Goal: Task Accomplishment & Management: Manage account settings

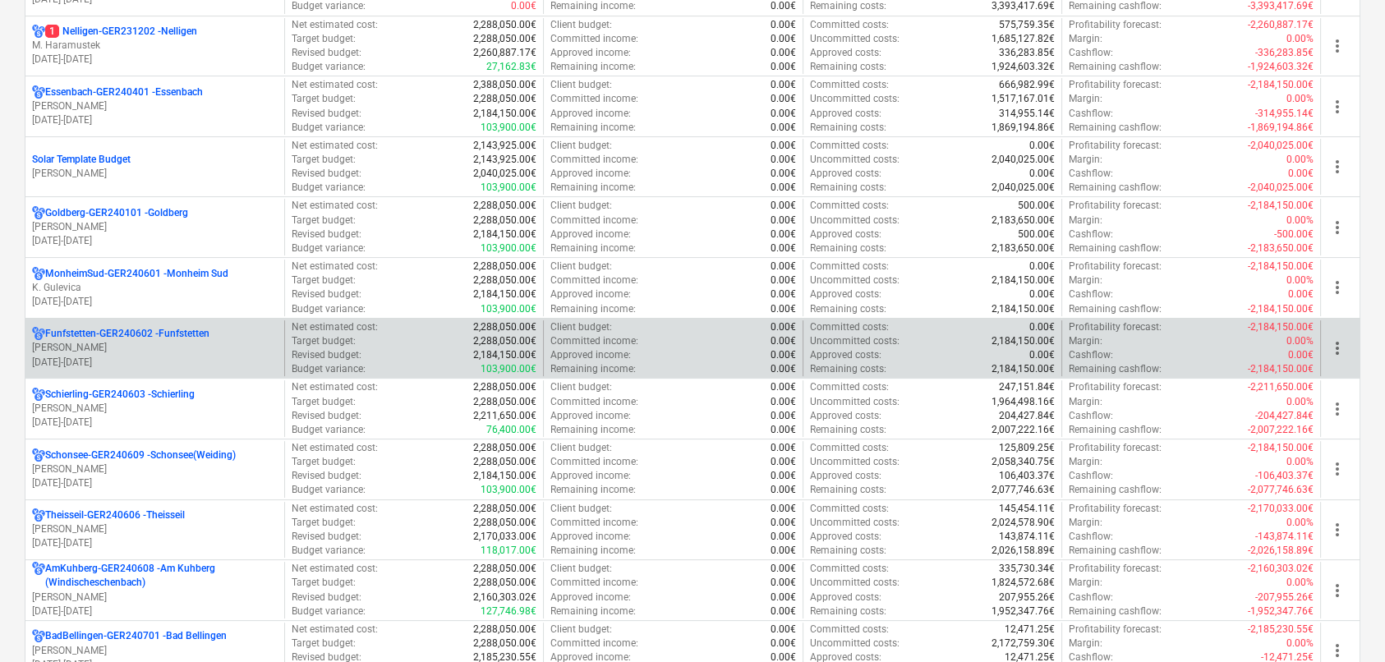
scroll to position [329, 0]
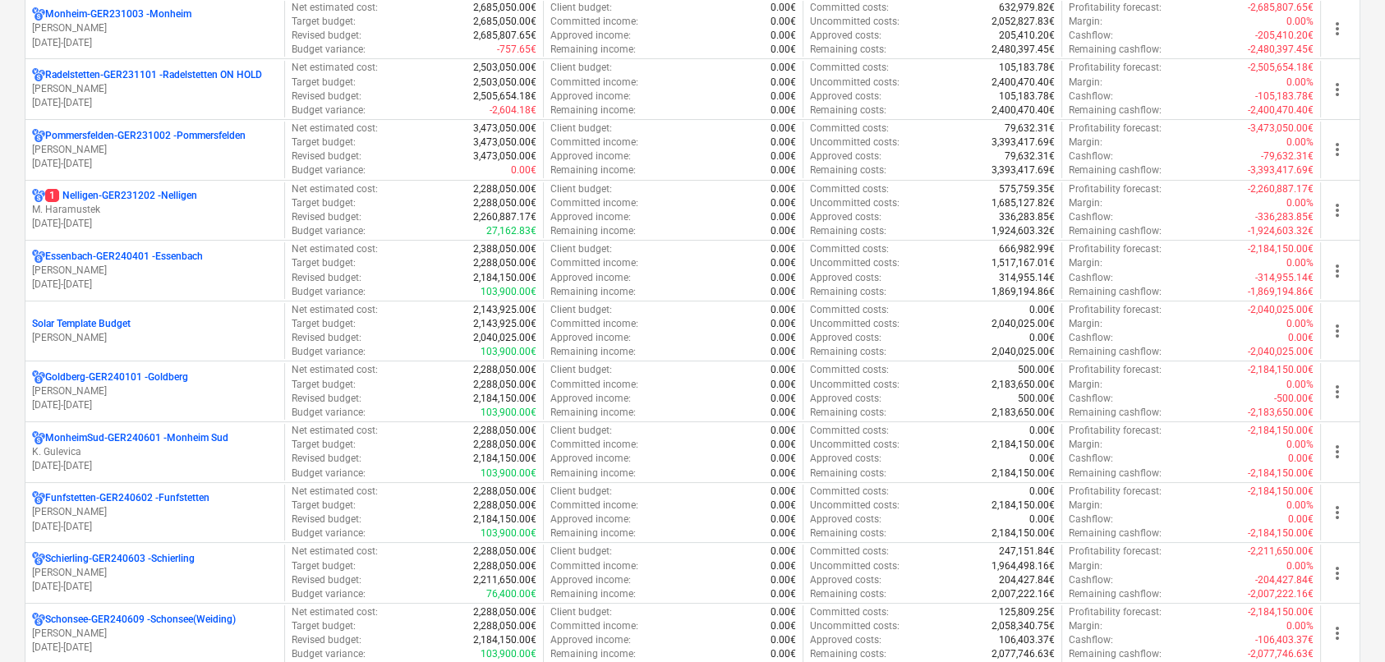
drag, startPoint x: 205, startPoint y: 78, endPoint x: 196, endPoint y: 77, distance: 8.3
click at [205, 78] on p "Radelstetten-GER231101 - Radelstetten ON HOLD" at bounding box center [153, 75] width 217 height 14
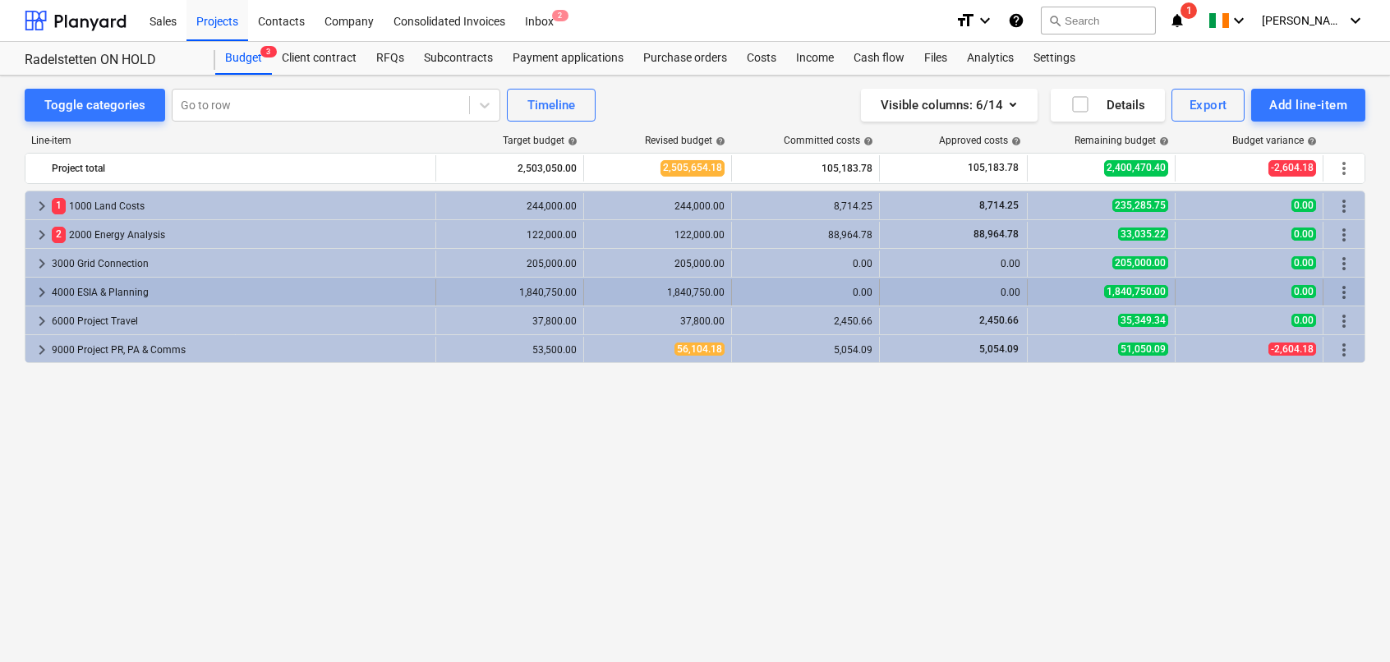
click at [40, 293] on span "keyboard_arrow_right" at bounding box center [42, 293] width 20 height 20
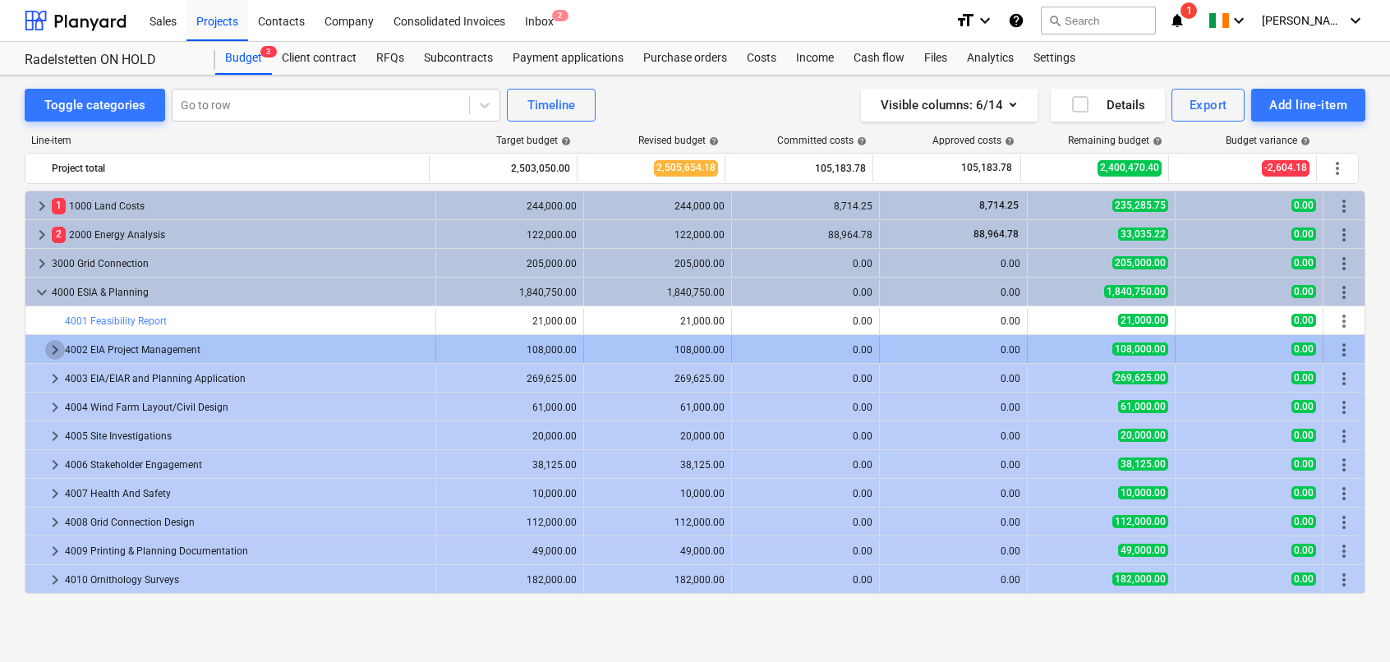
click at [53, 350] on span "keyboard_arrow_right" at bounding box center [55, 350] width 20 height 20
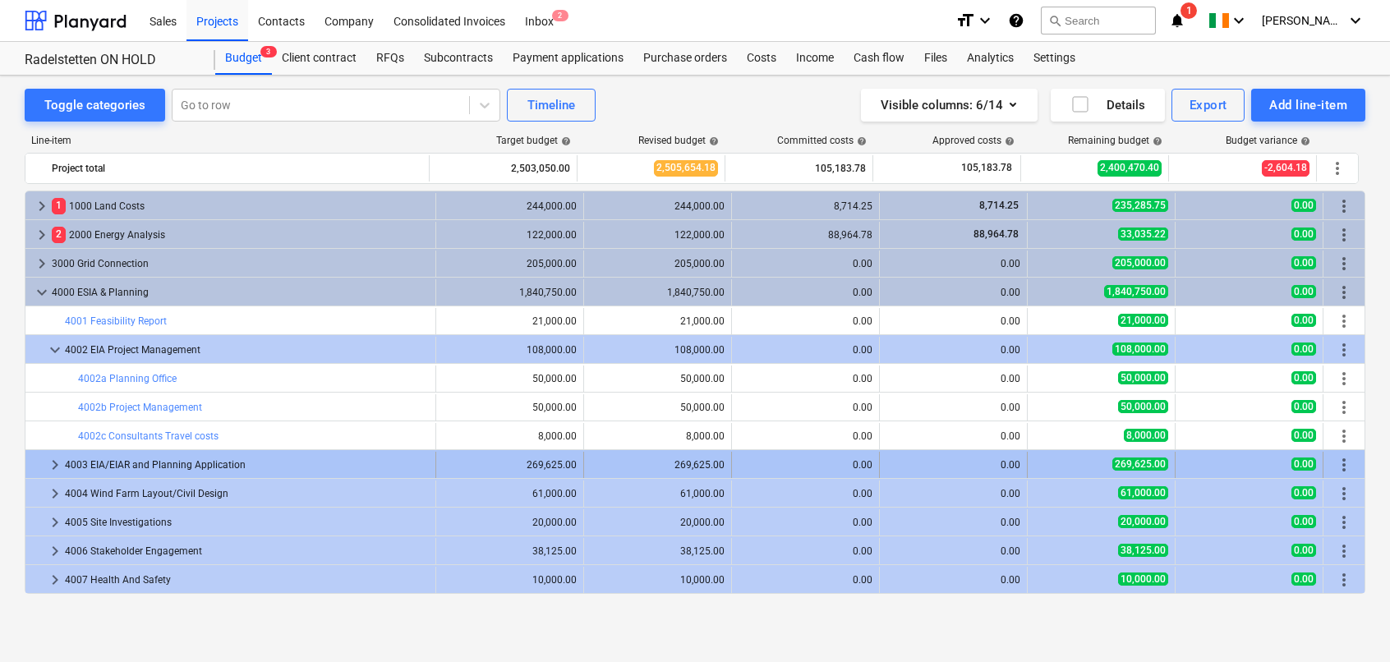
click at [55, 463] on span "keyboard_arrow_right" at bounding box center [55, 465] width 20 height 20
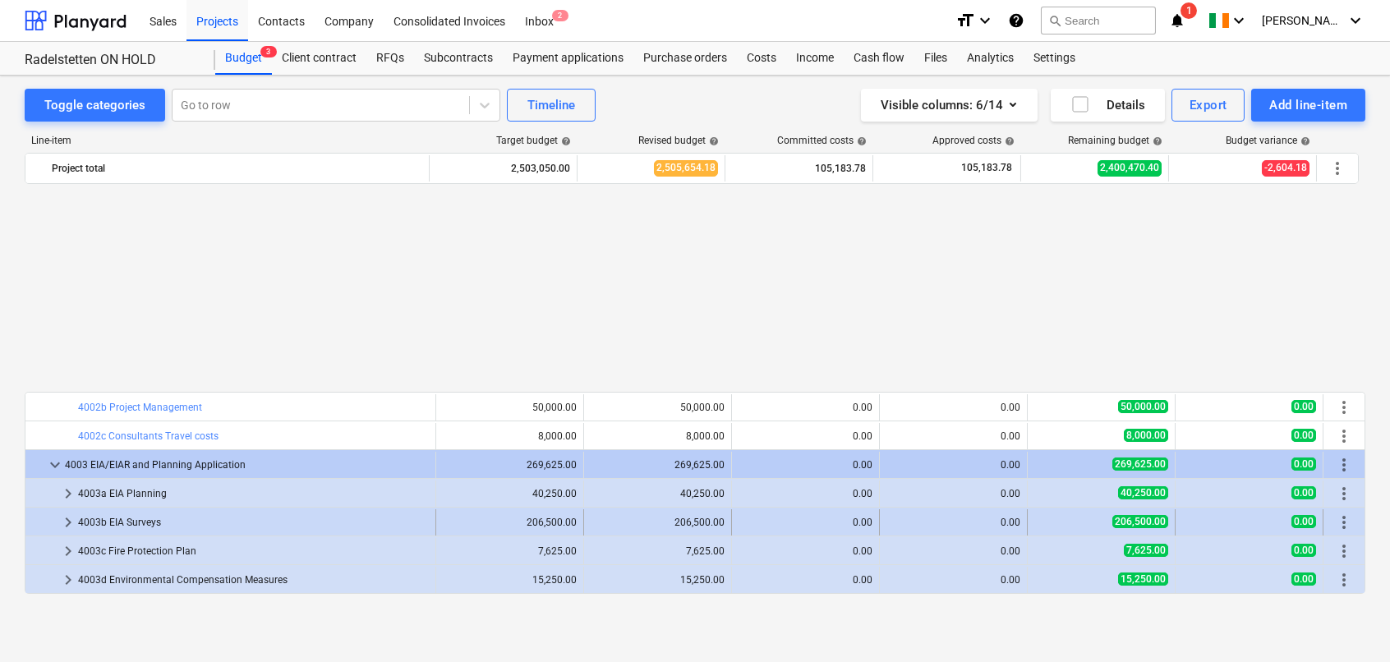
scroll to position [247, 0]
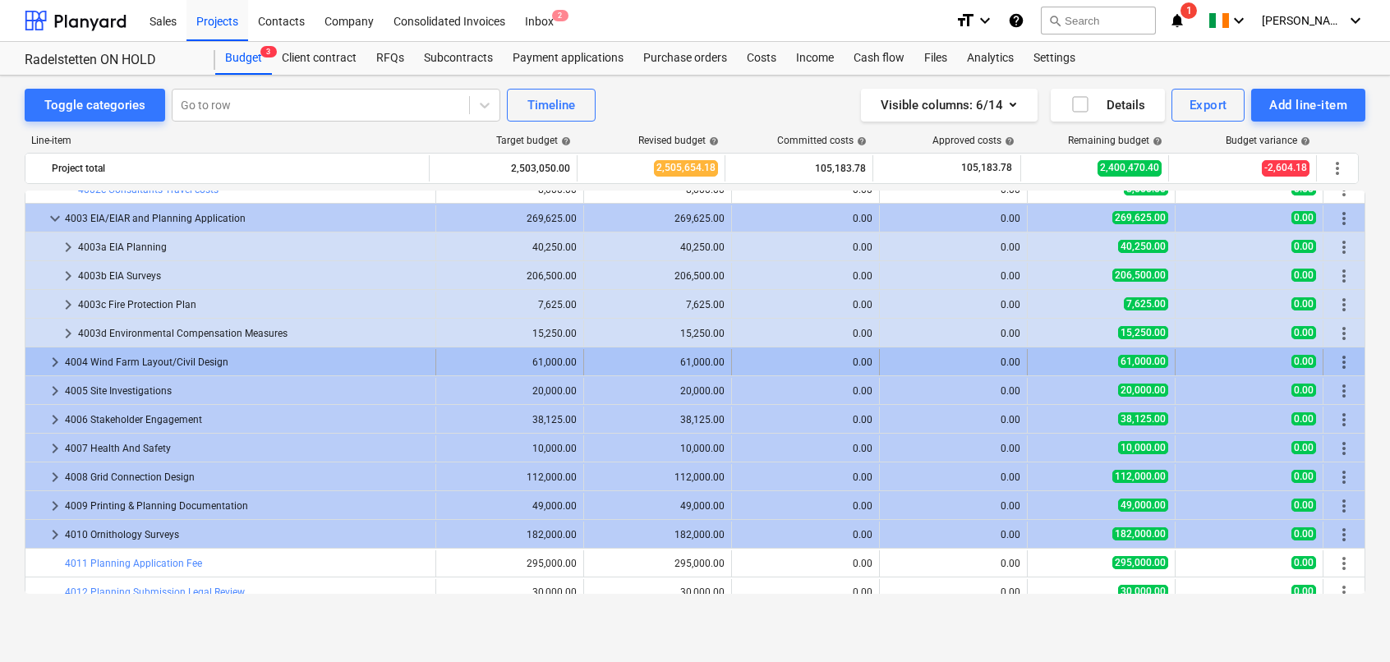
click at [55, 361] on span "keyboard_arrow_right" at bounding box center [55, 363] width 20 height 20
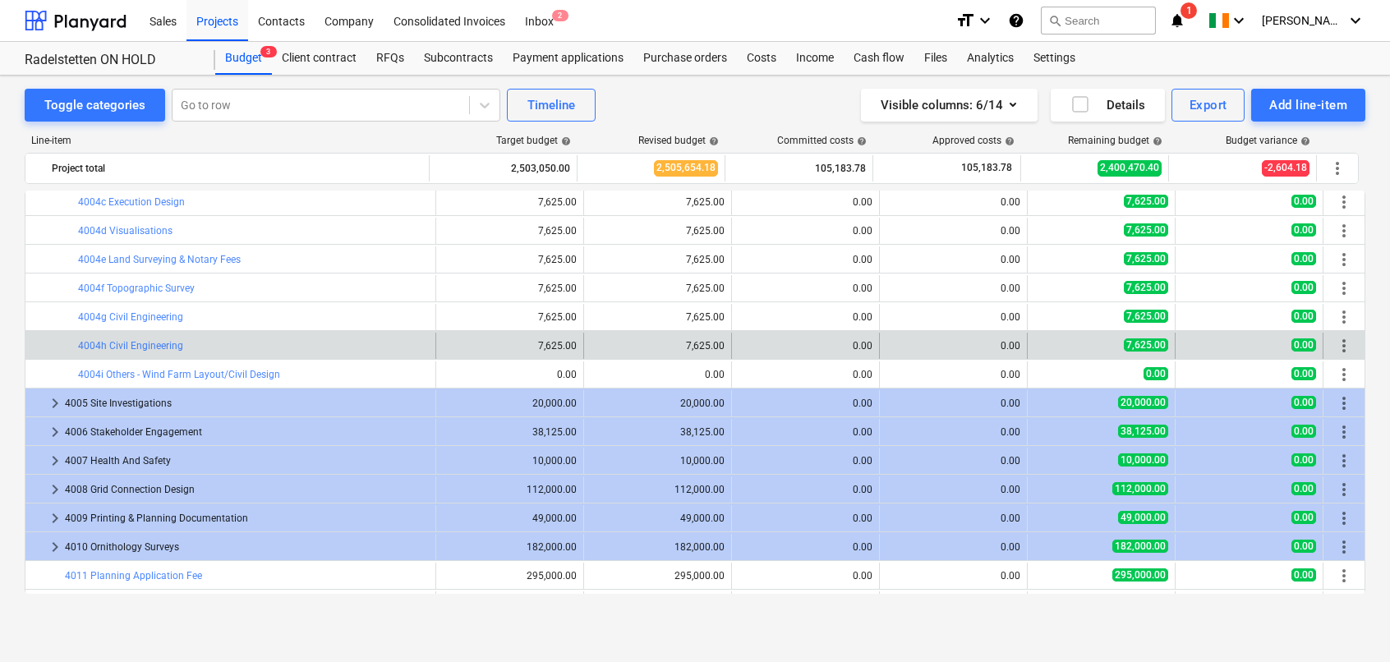
scroll to position [411, 0]
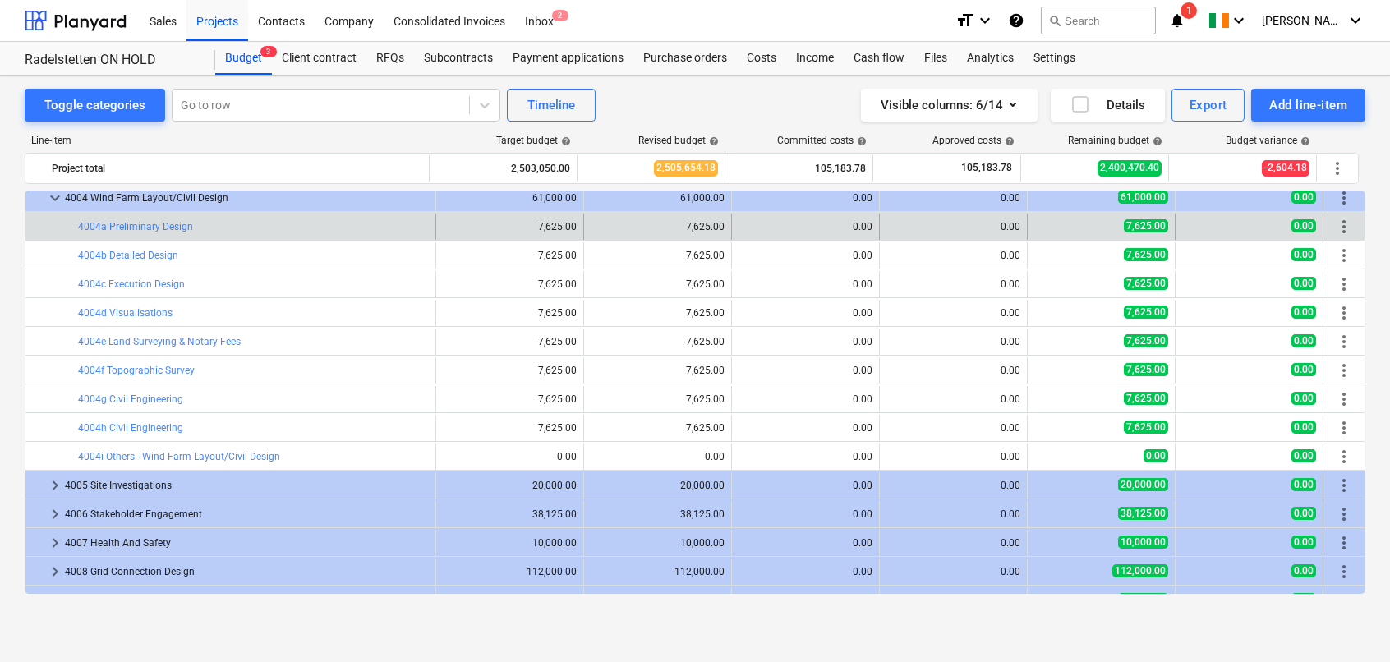
click at [1342, 226] on span "more_vert" at bounding box center [1344, 227] width 20 height 20
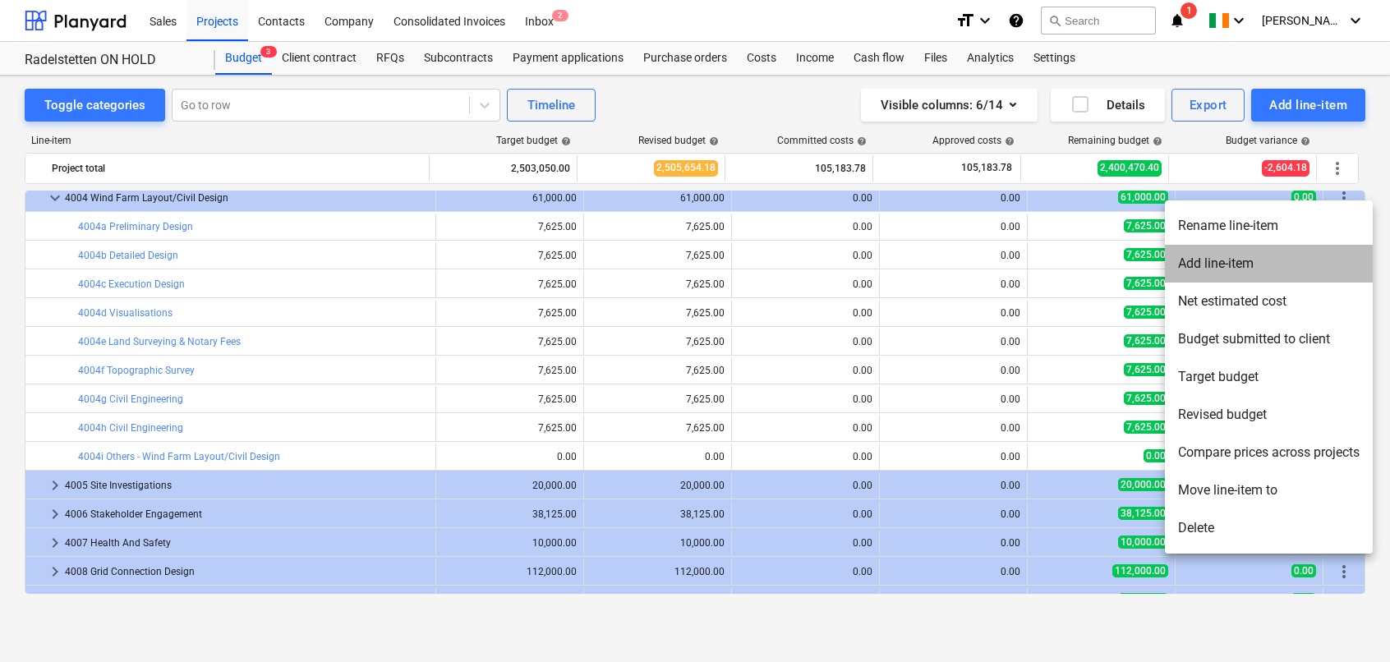
click at [1196, 260] on li "Add line-item" at bounding box center [1269, 264] width 208 height 38
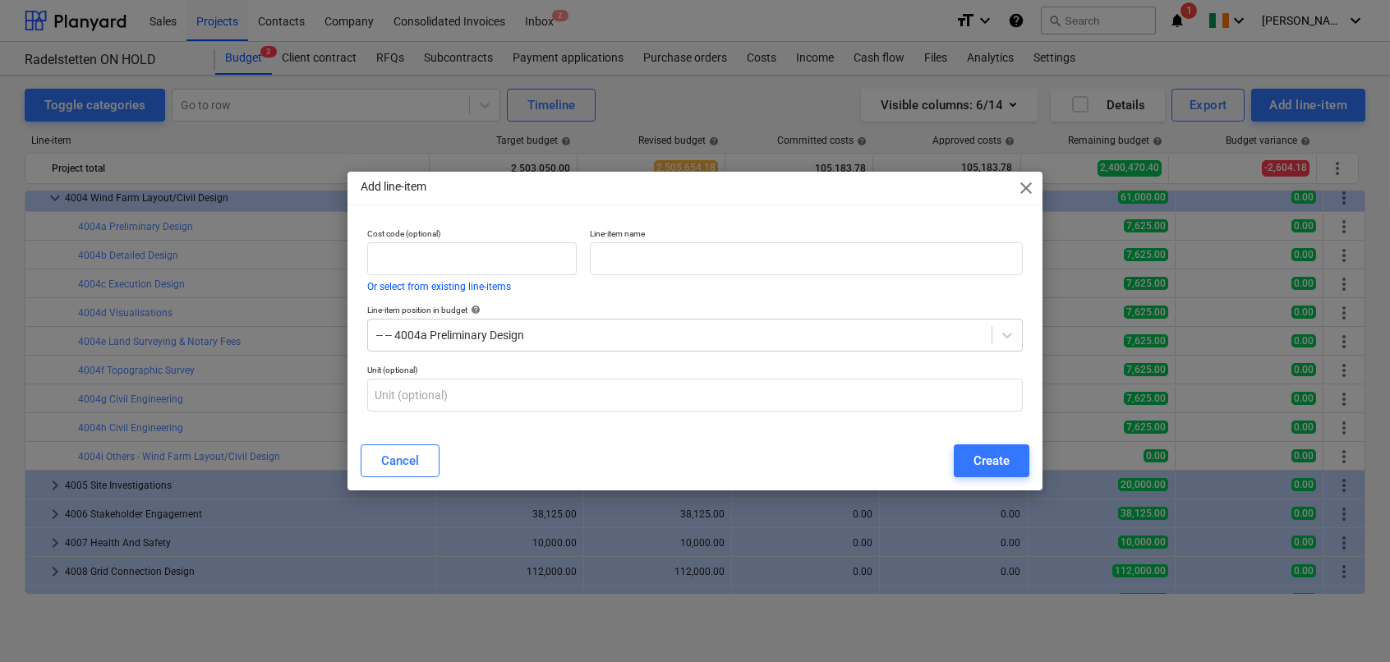
click at [1026, 191] on span "close" at bounding box center [1026, 188] width 20 height 20
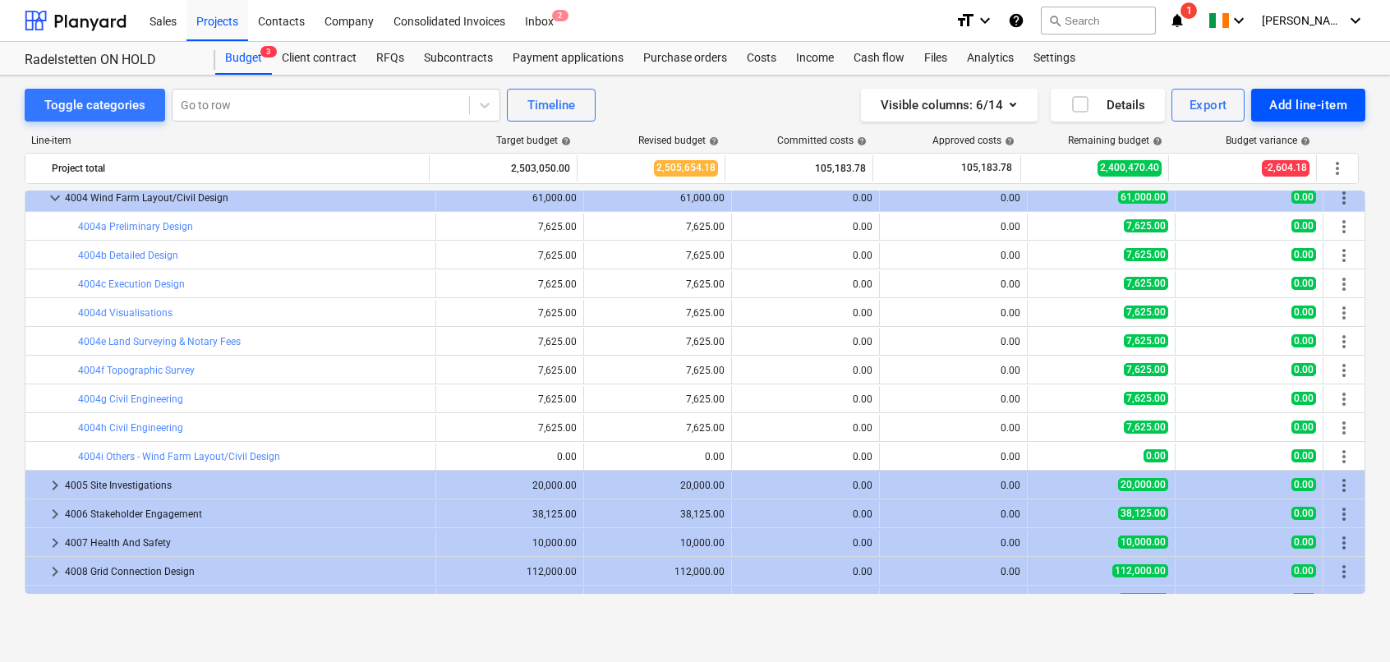
click at [1305, 99] on div "Add line-item" at bounding box center [1309, 104] width 78 height 21
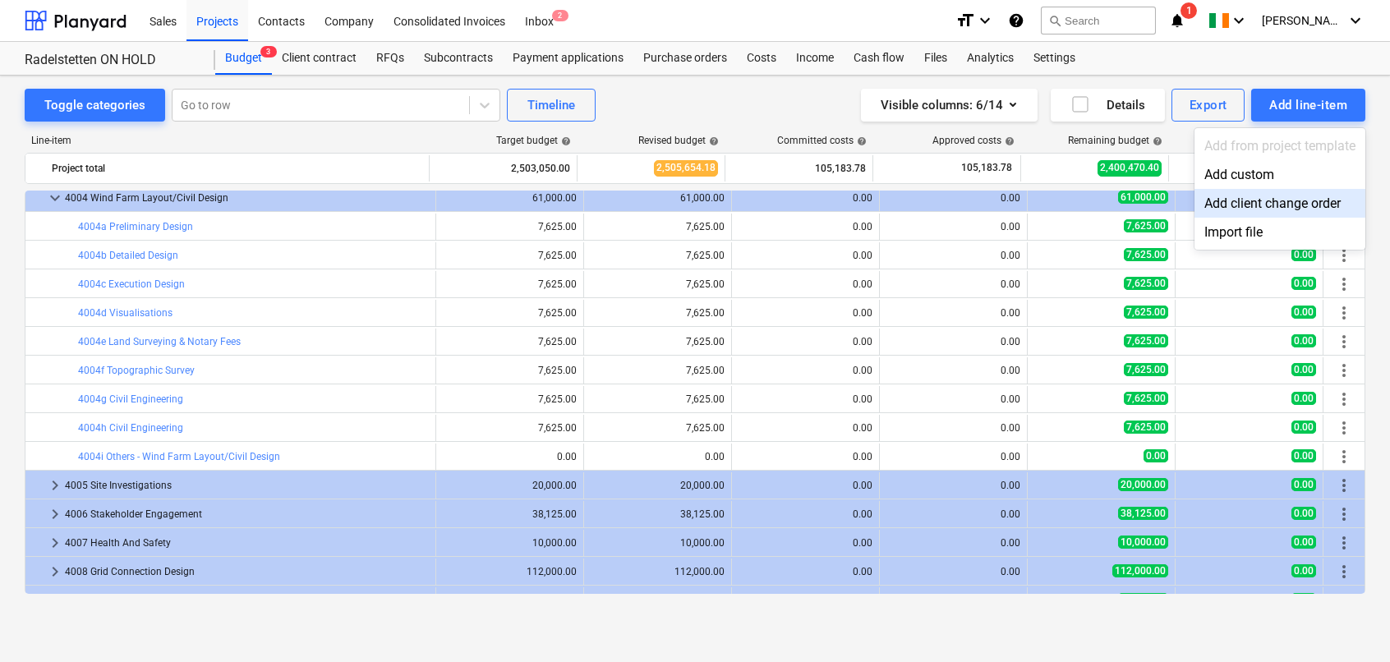
click at [363, 229] on div at bounding box center [695, 331] width 1390 height 662
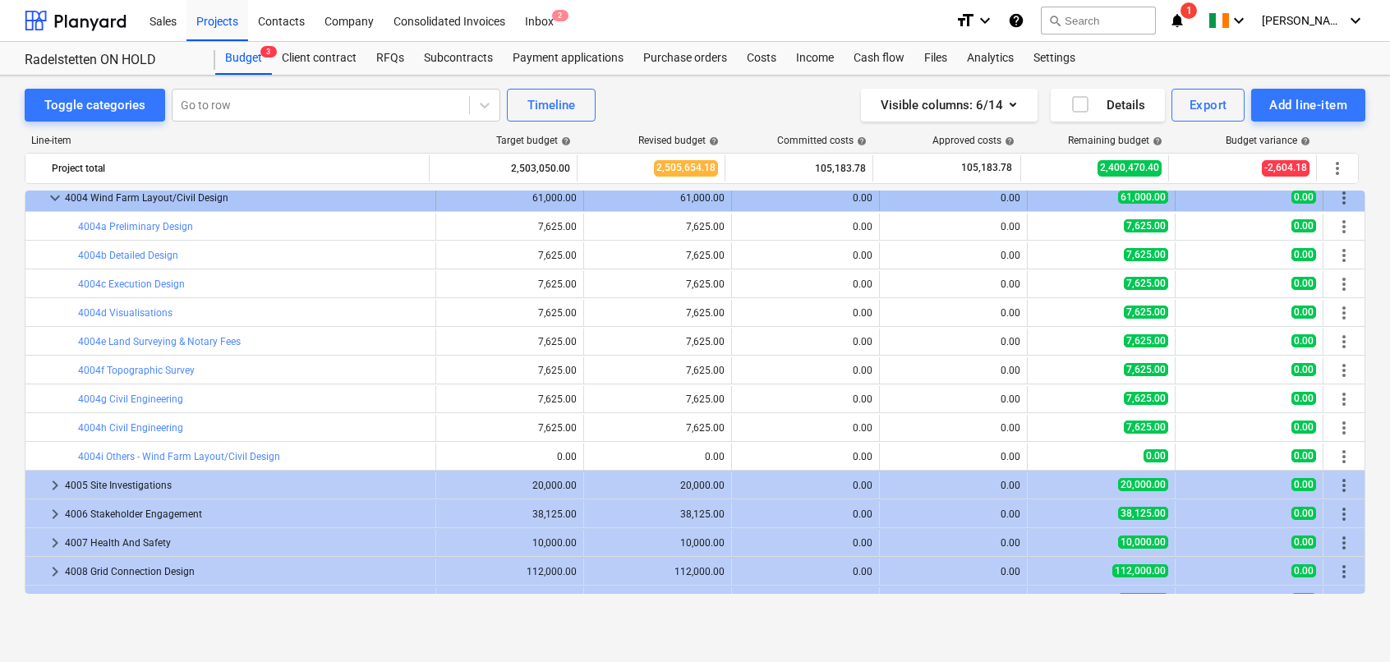
click at [1339, 202] on span "more_vert" at bounding box center [1344, 198] width 20 height 20
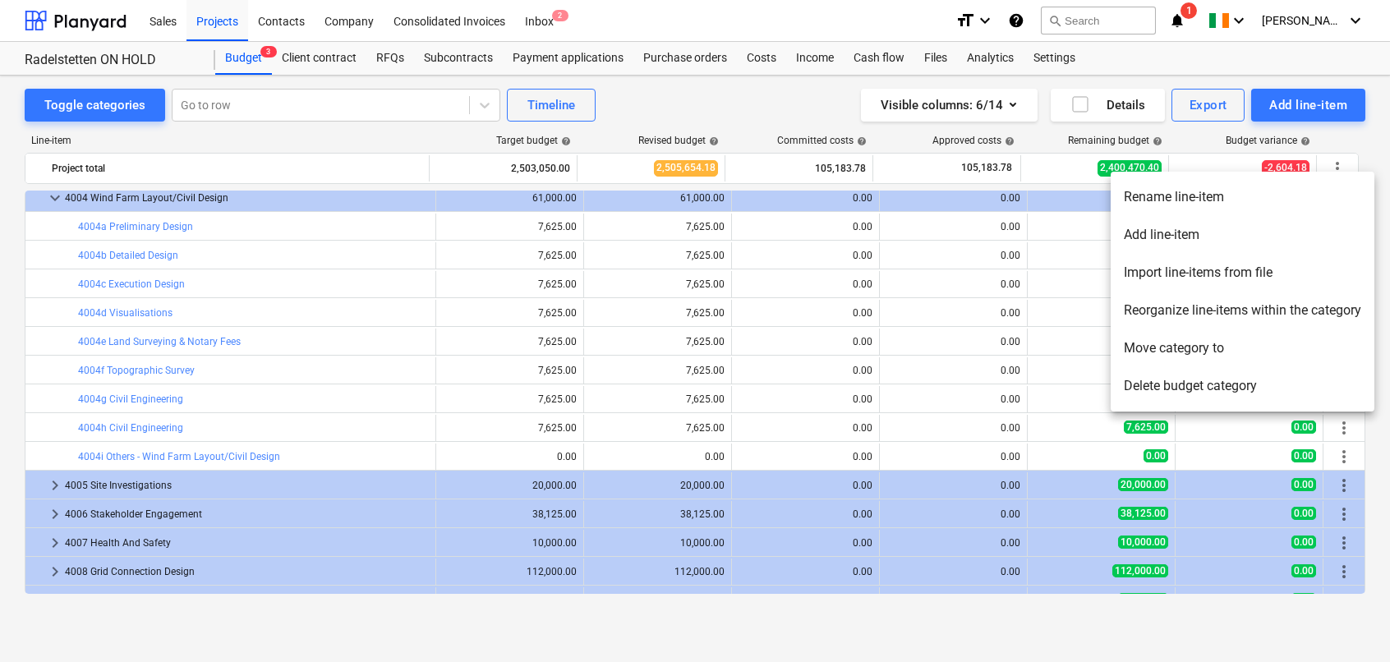
click at [1182, 232] on li "Add line-item" at bounding box center [1243, 235] width 264 height 38
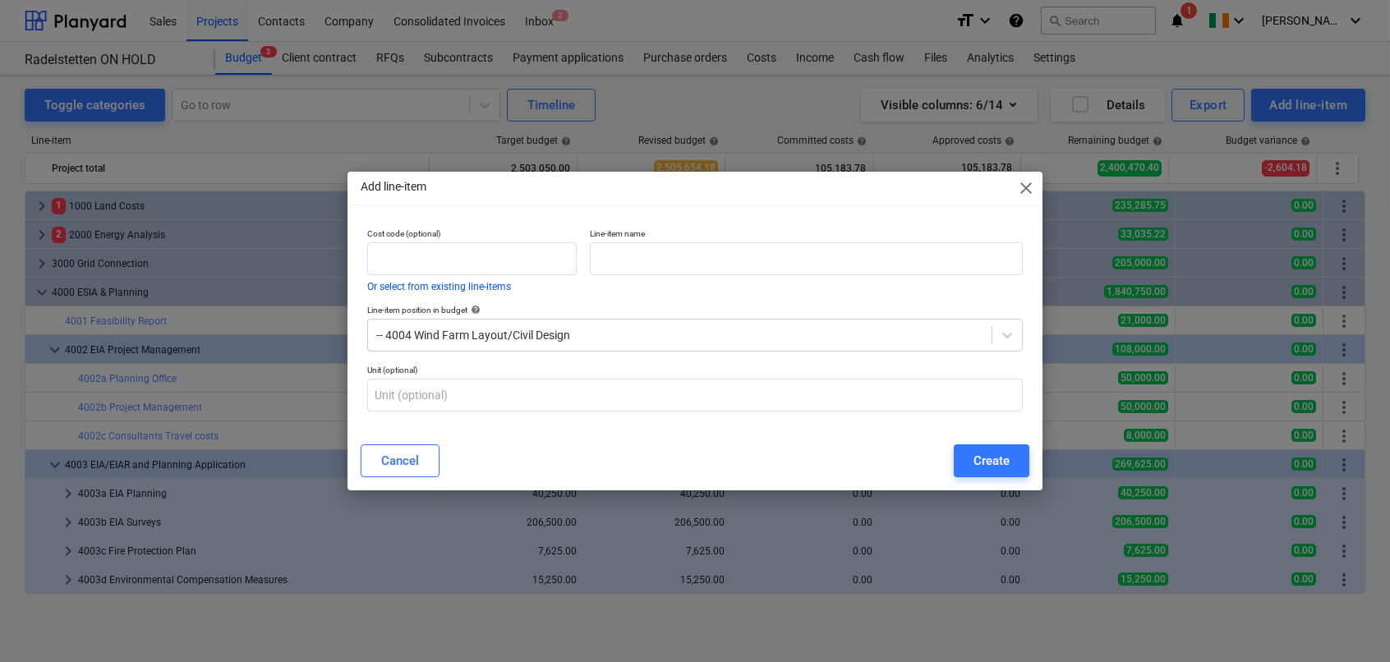
scroll to position [408, 0]
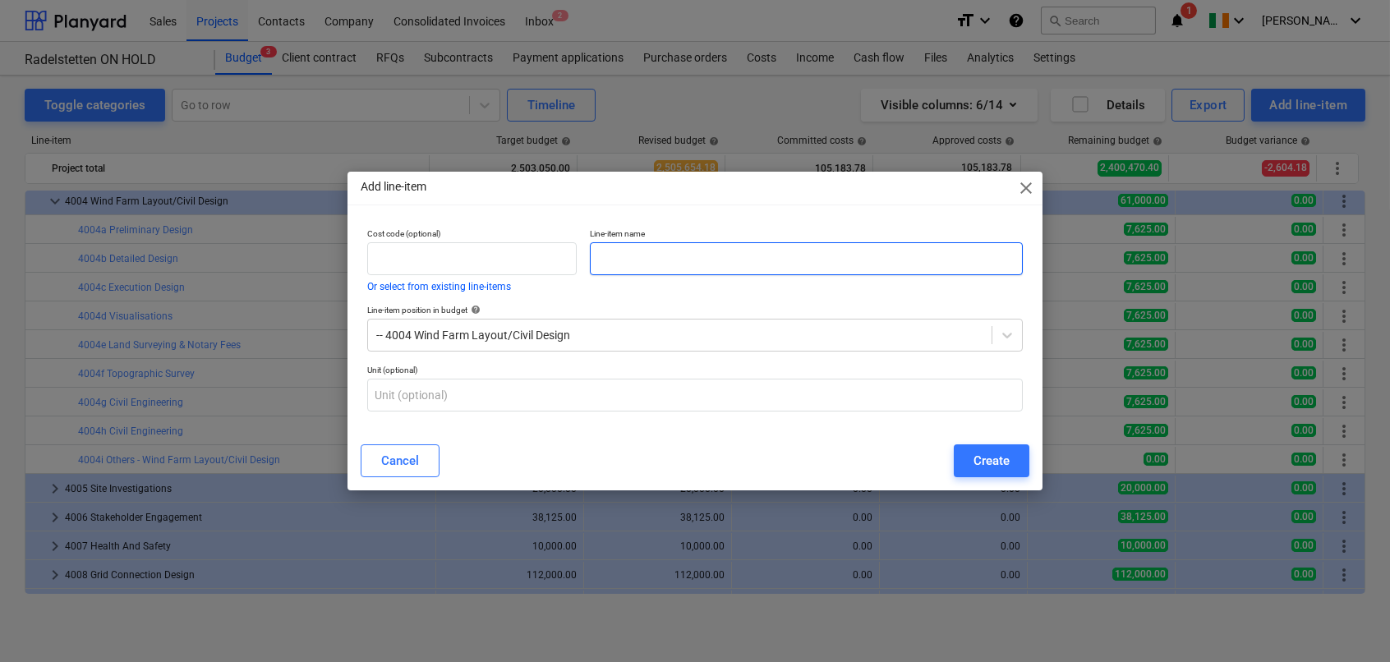
click at [634, 251] on input "text" at bounding box center [806, 258] width 433 height 33
type input "Test line item"
click at [383, 265] on input "text" at bounding box center [472, 258] width 210 height 33
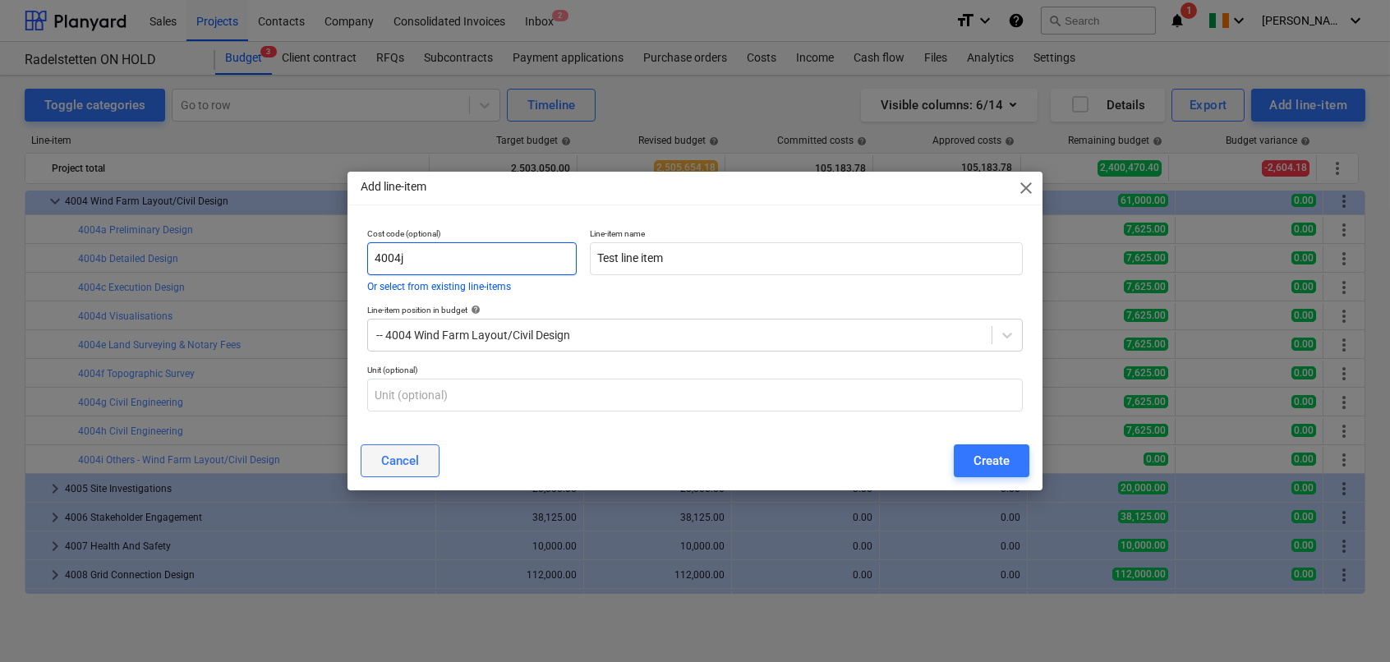
type input "4004j"
click at [417, 468] on div "Cancel" at bounding box center [400, 460] width 38 height 21
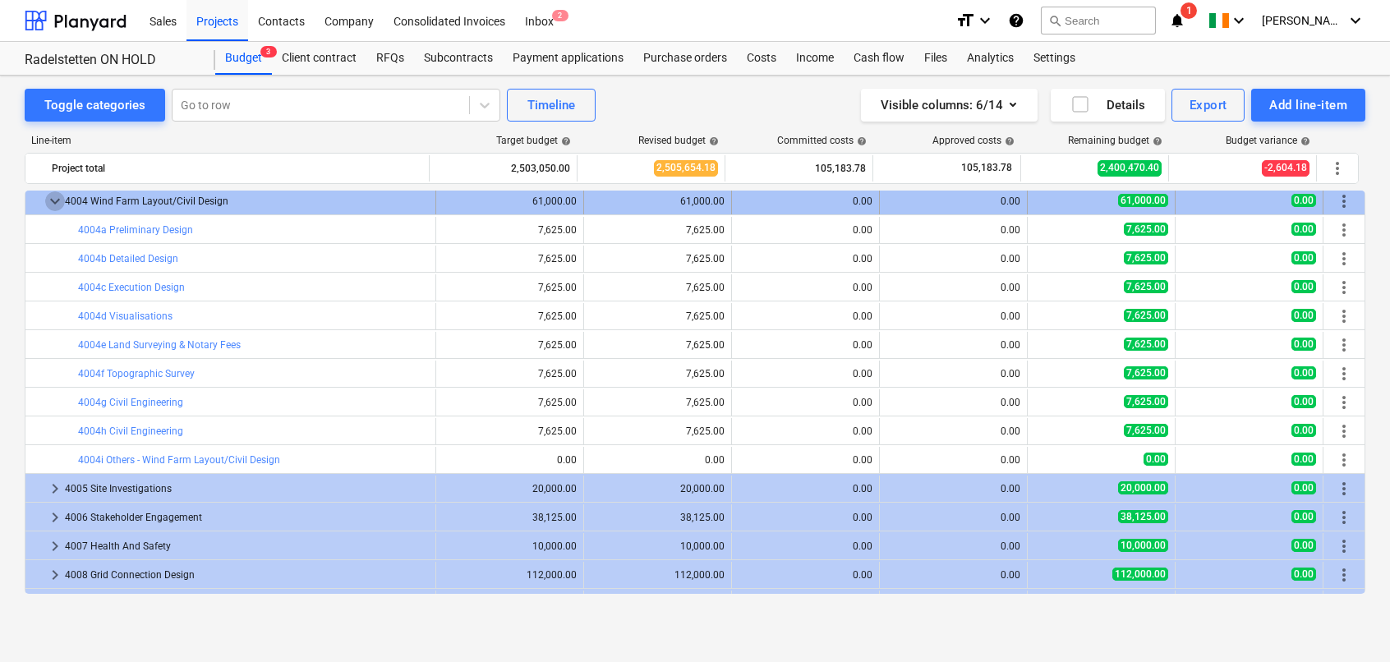
click at [55, 202] on span "keyboard_arrow_down" at bounding box center [55, 201] width 20 height 20
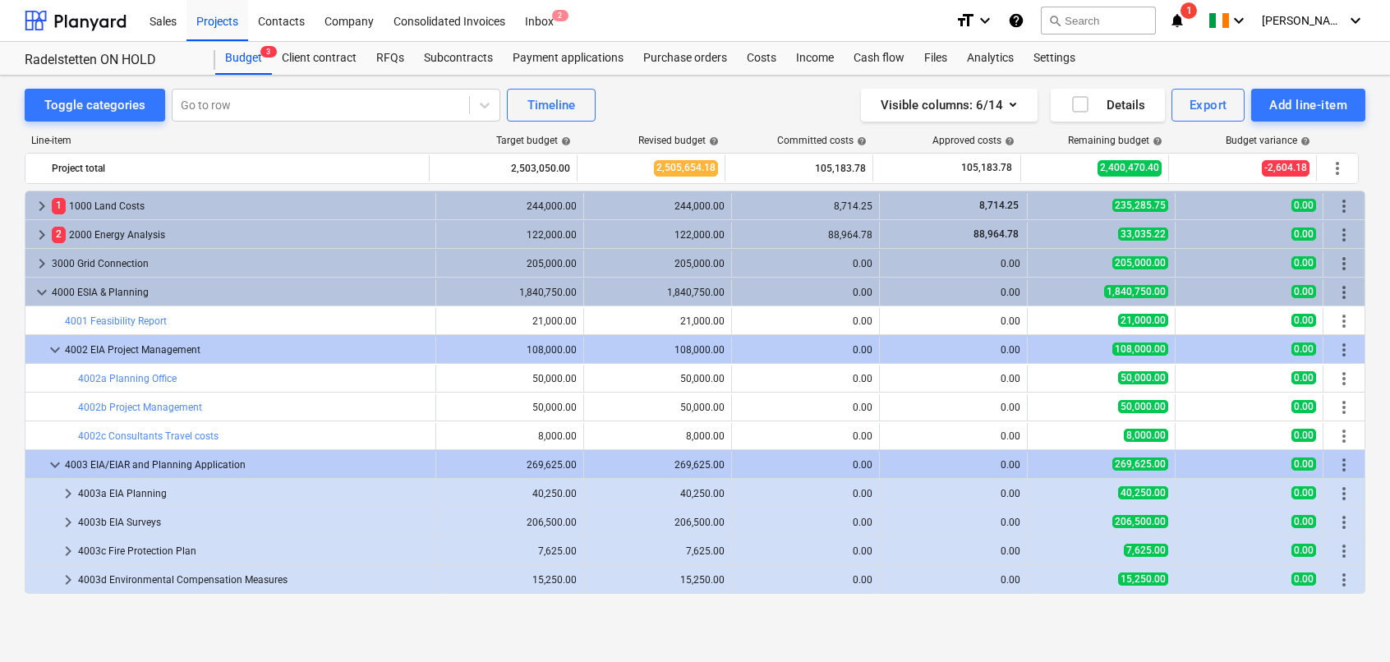
scroll to position [82, 0]
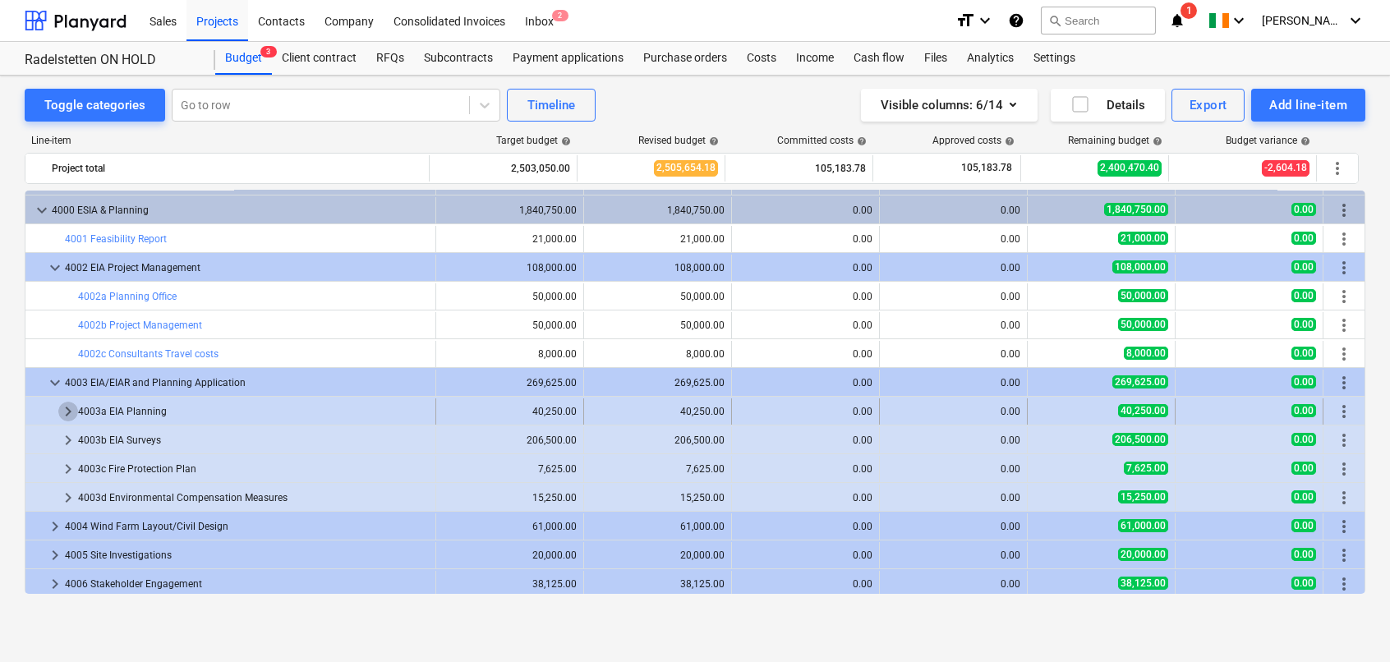
click at [67, 408] on span "keyboard_arrow_right" at bounding box center [68, 412] width 20 height 20
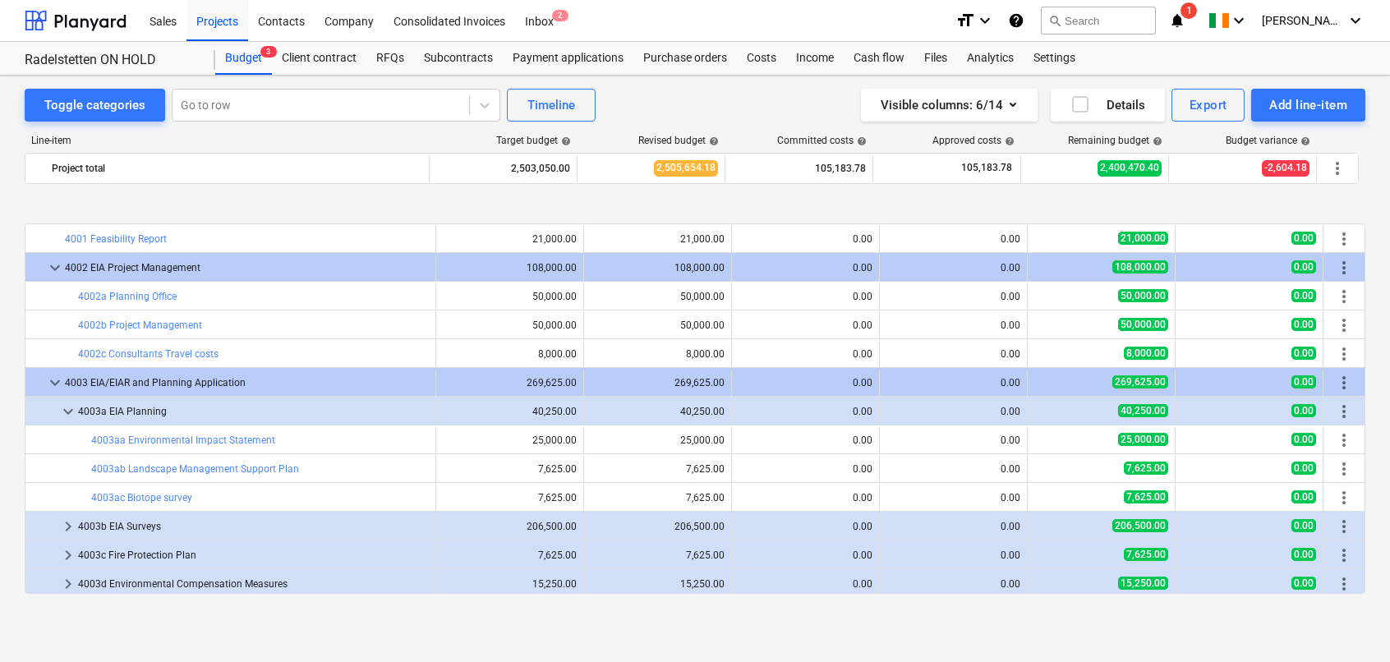
scroll to position [164, 0]
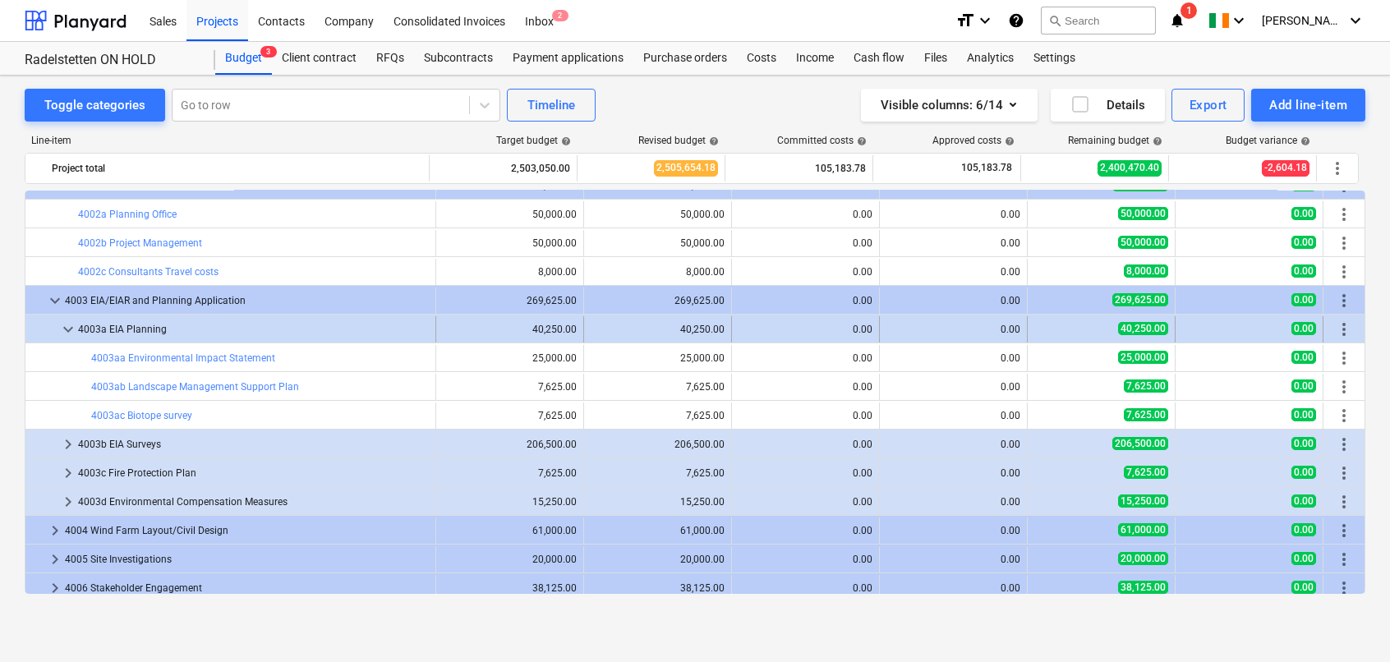
click at [127, 330] on div "4003a EIA Planning" at bounding box center [253, 329] width 351 height 26
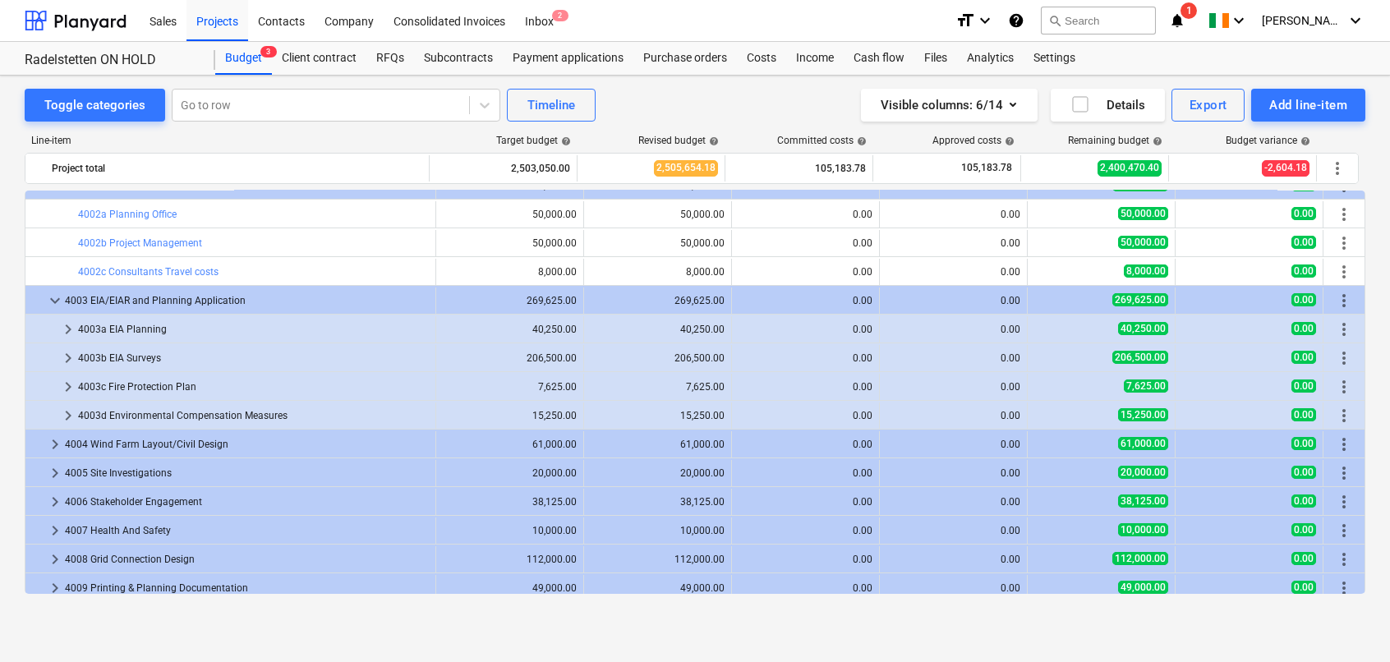
click at [127, 330] on div "4003a EIA Planning" at bounding box center [253, 329] width 351 height 26
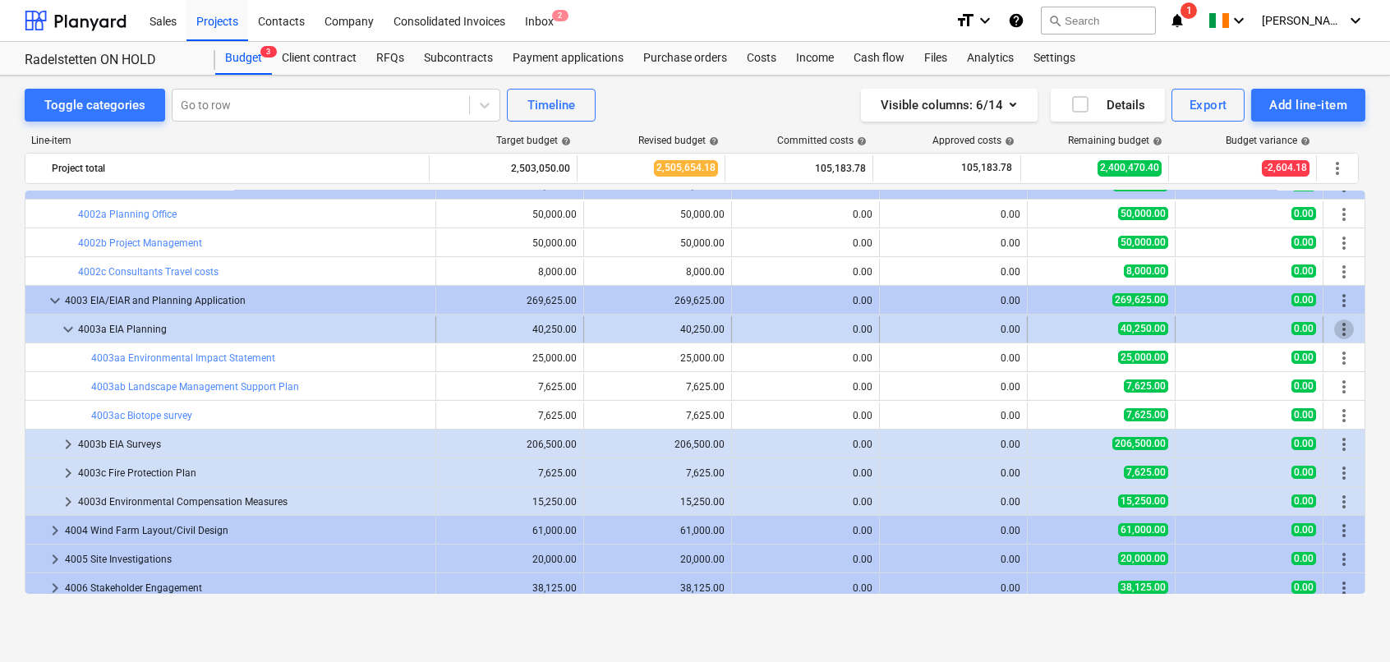
click at [1337, 332] on span "more_vert" at bounding box center [1344, 330] width 20 height 20
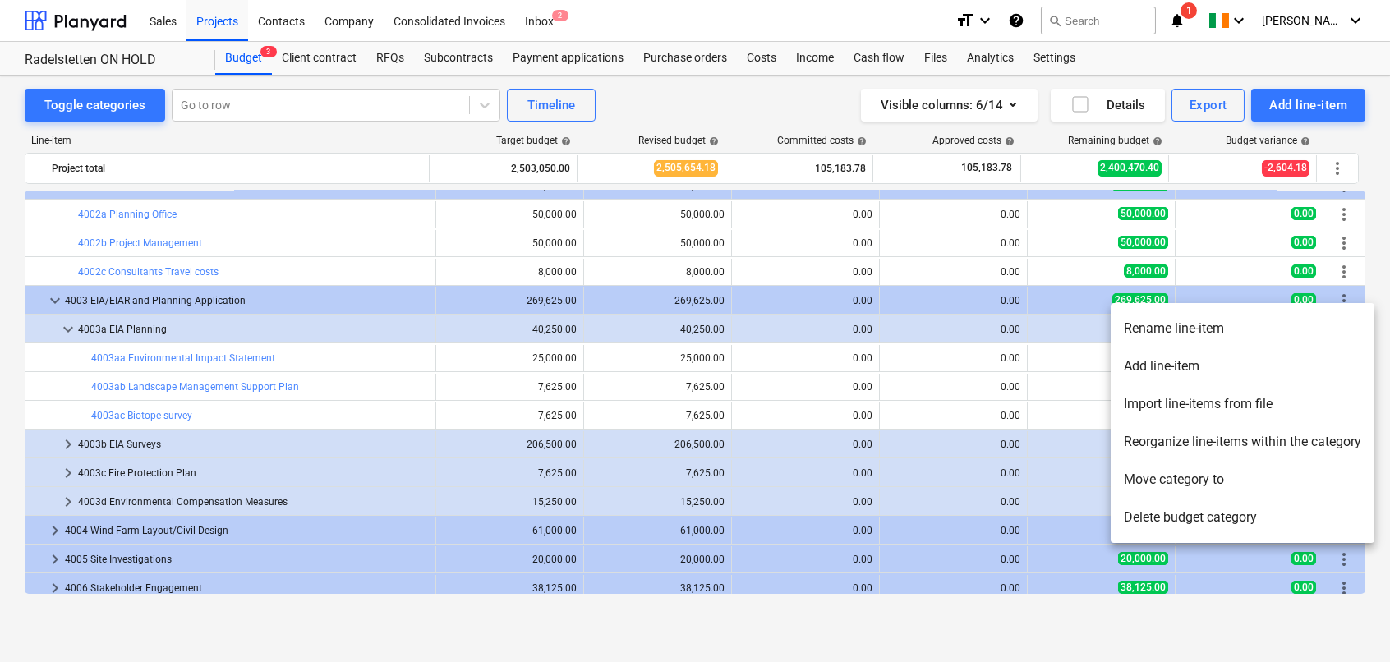
click at [1161, 370] on li "Add line-item" at bounding box center [1243, 367] width 264 height 38
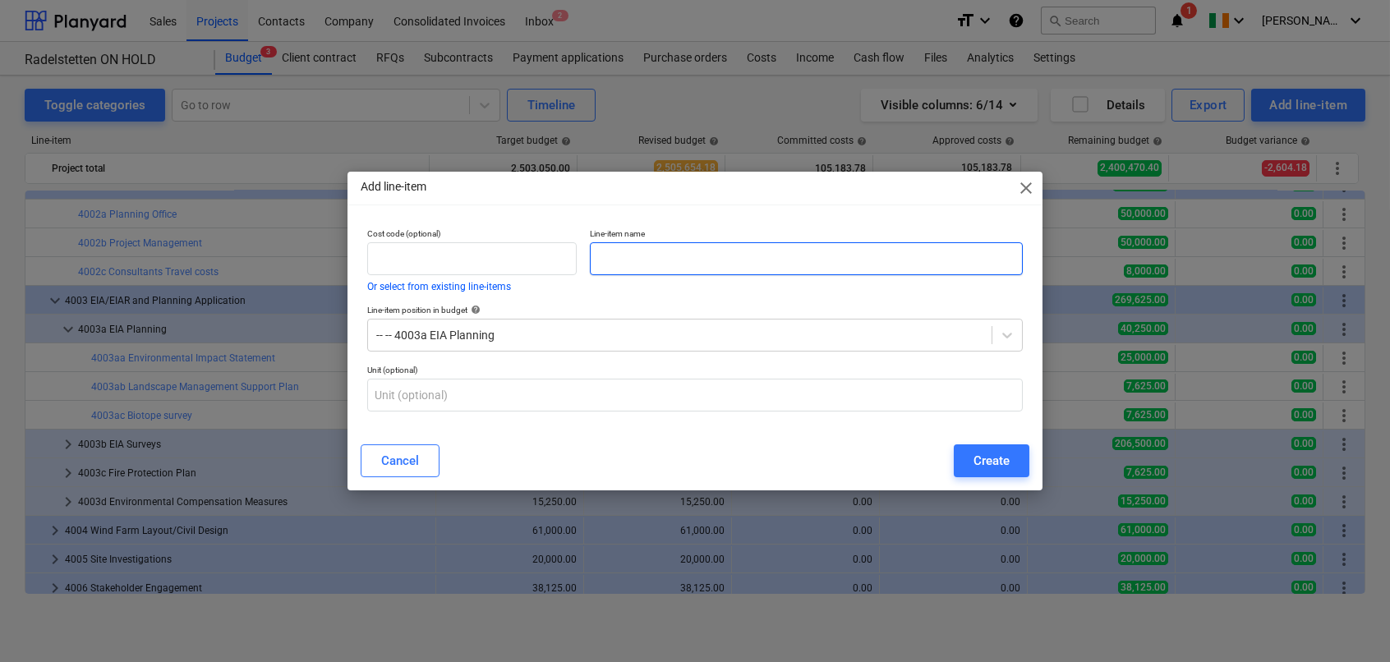
click at [621, 263] on input "text" at bounding box center [806, 258] width 433 height 33
type input "Test line item"
click at [491, 257] on input "text" at bounding box center [472, 258] width 210 height 33
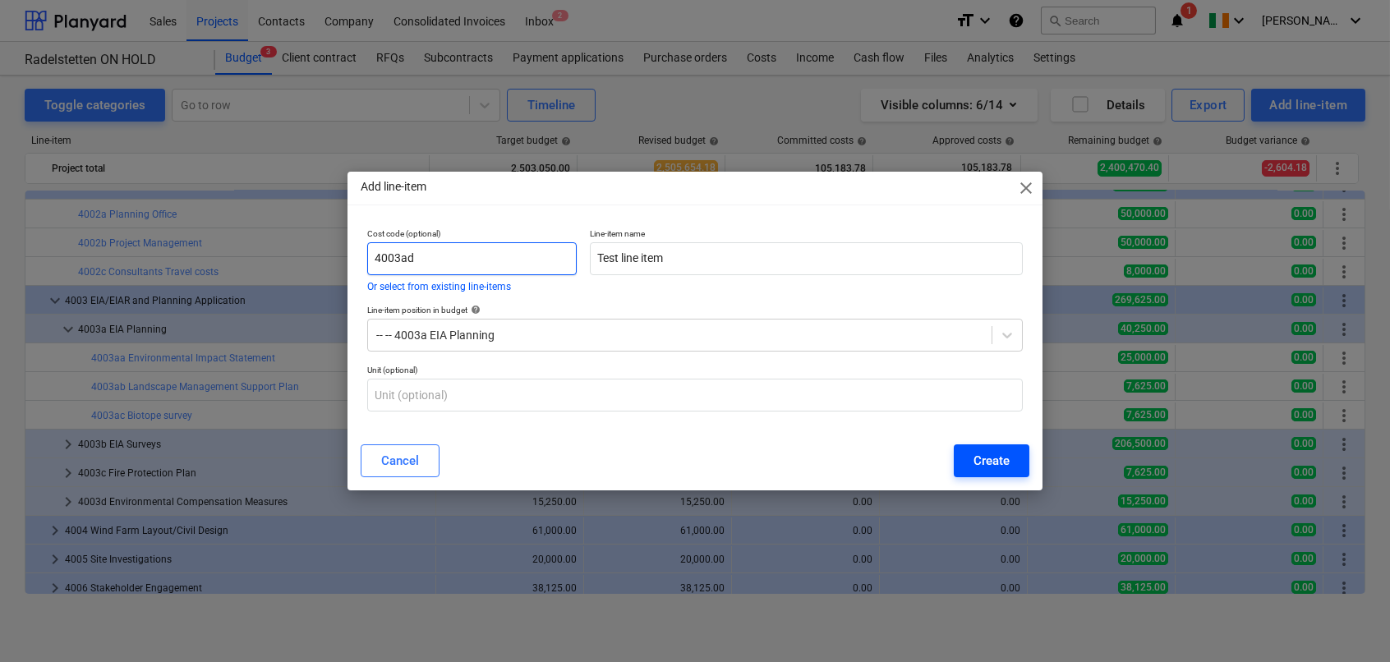
type input "4003ad"
click at [992, 465] on div "Create" at bounding box center [992, 460] width 36 height 21
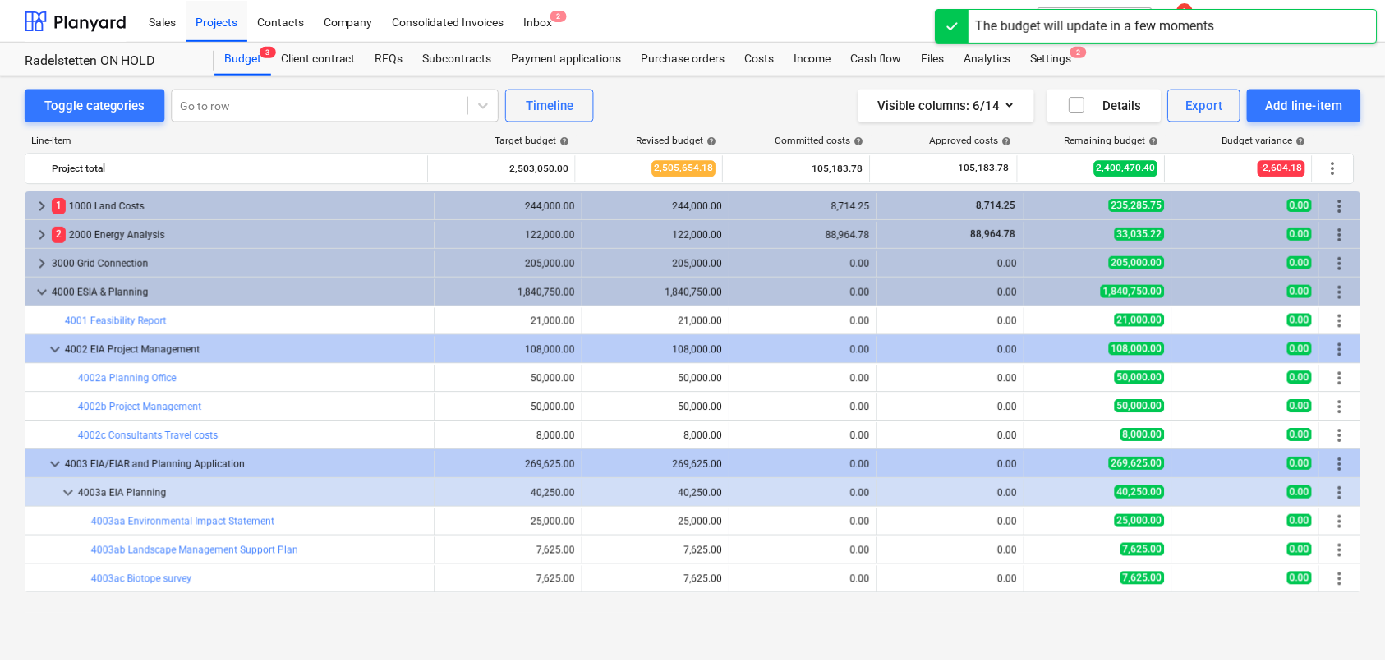
scroll to position [164, 0]
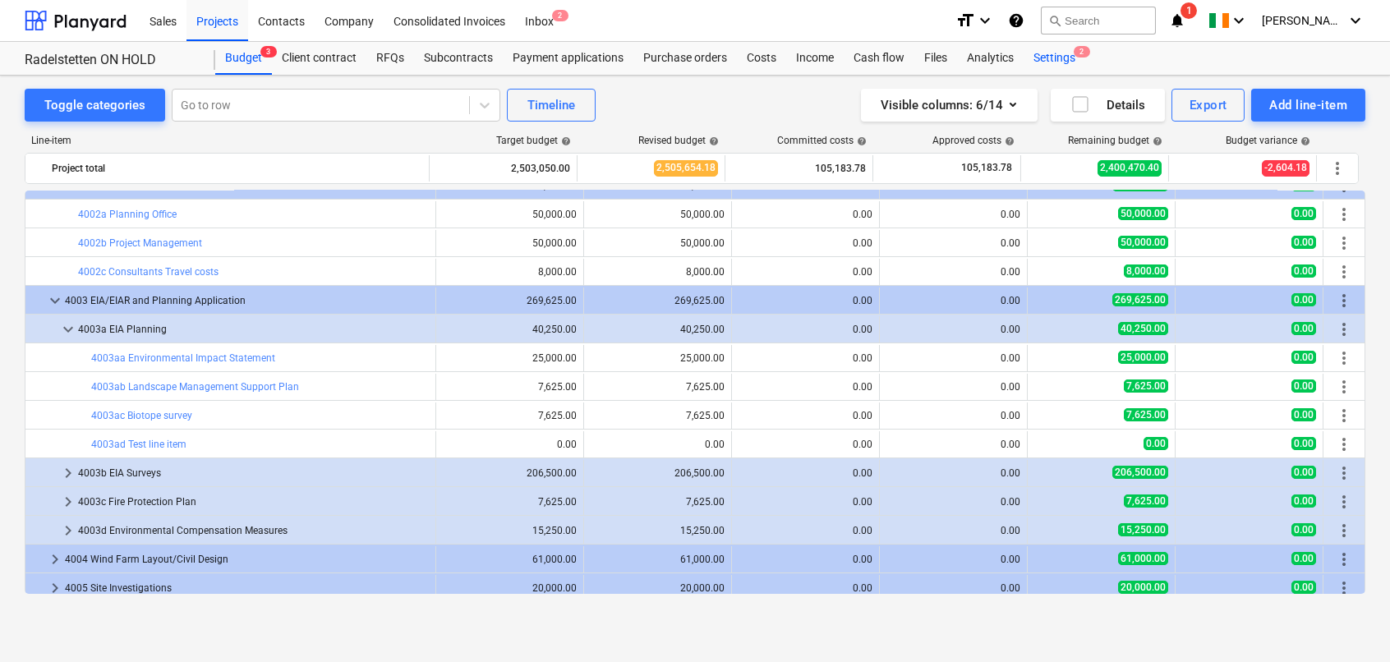
click at [1058, 56] on div "Settings 2" at bounding box center [1055, 58] width 62 height 33
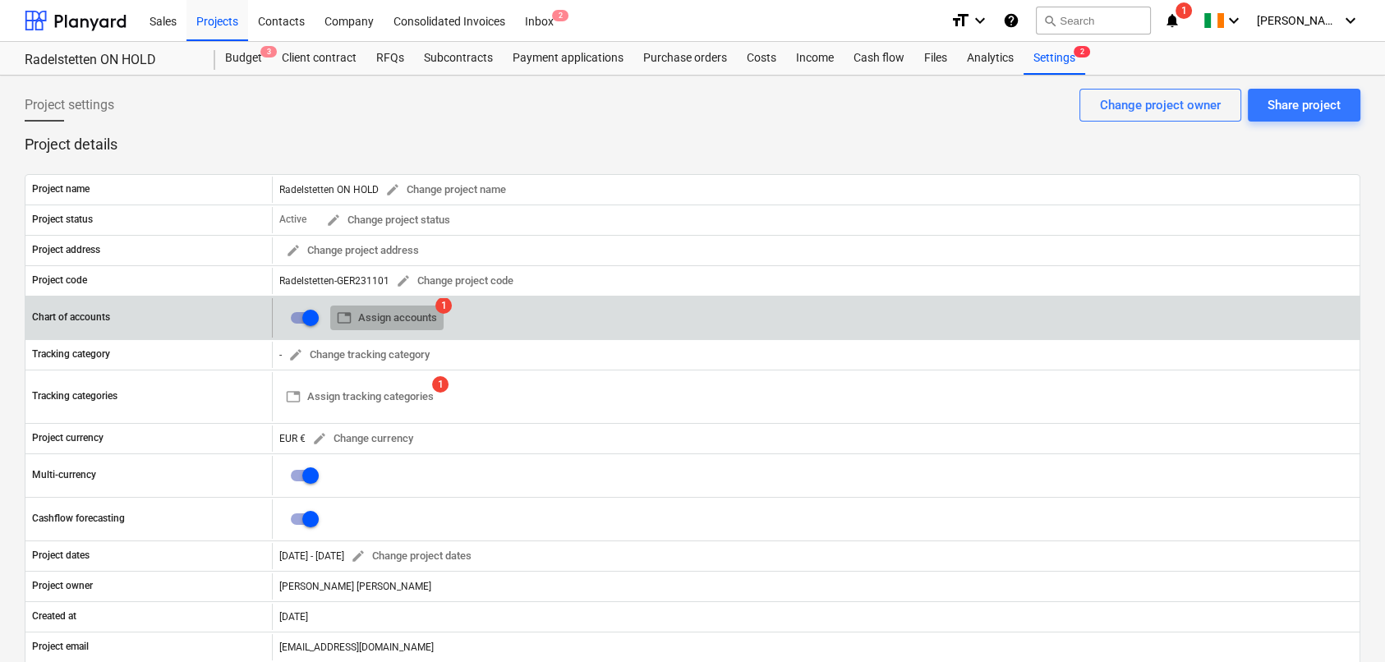
click at [388, 317] on span "table Assign accounts" at bounding box center [387, 318] width 100 height 19
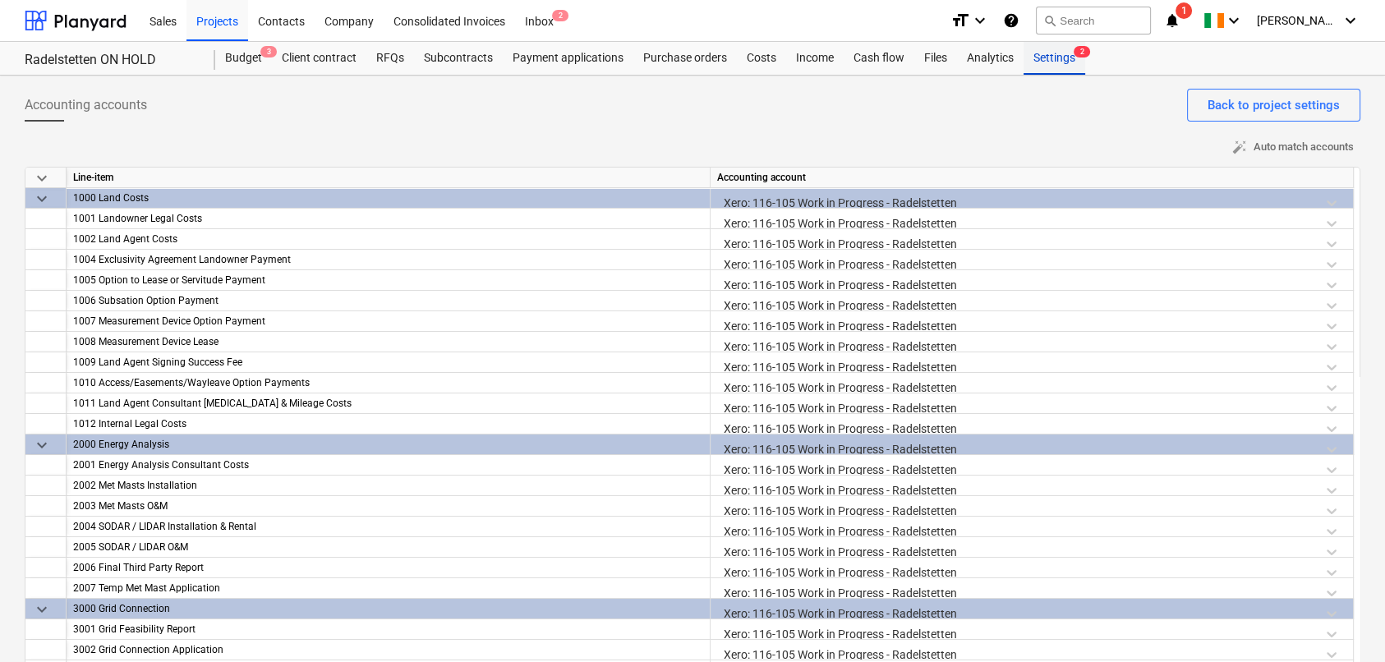
click at [1049, 60] on div "Settings 2" at bounding box center [1055, 58] width 62 height 33
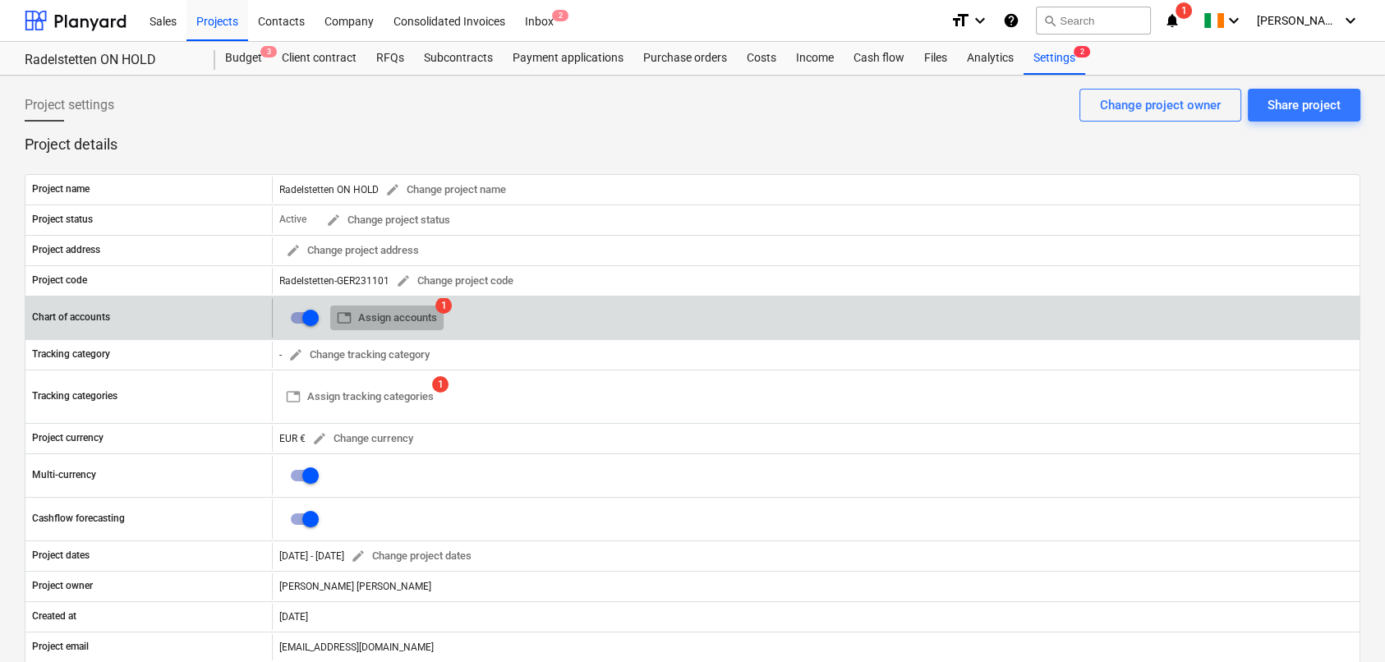
click at [419, 312] on span "table Assign accounts" at bounding box center [387, 318] width 100 height 19
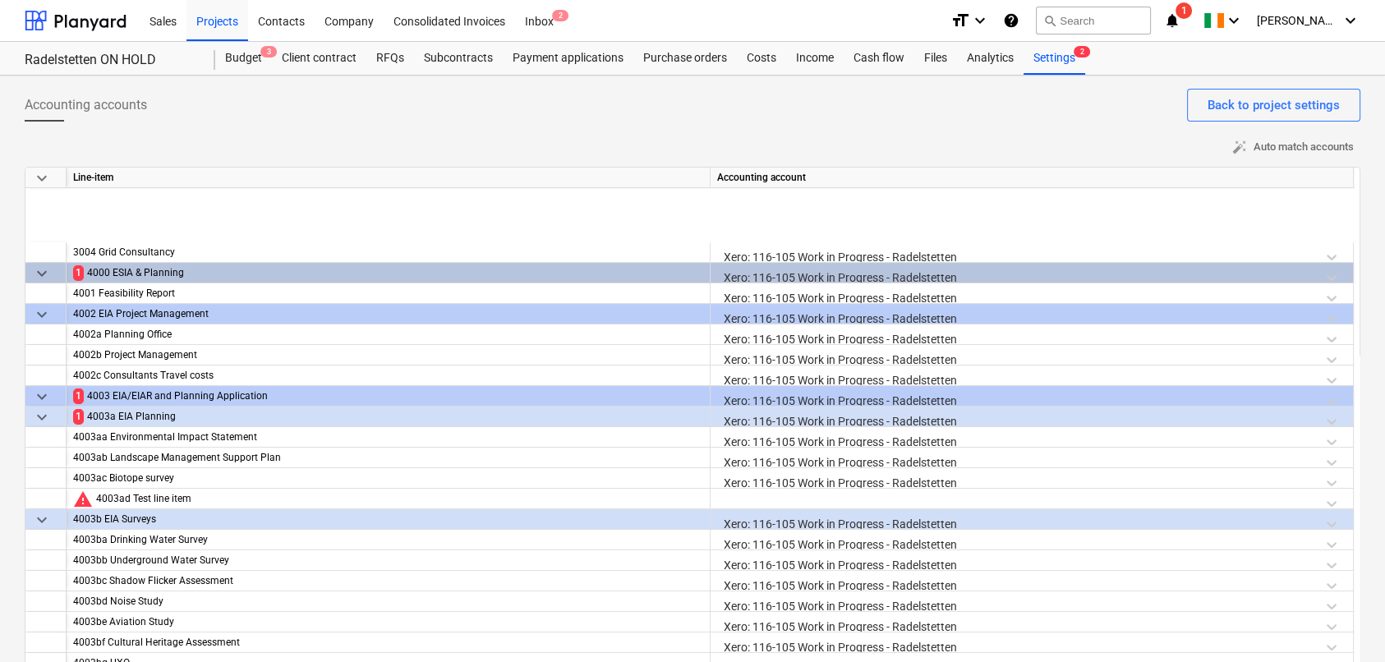
scroll to position [575, 0]
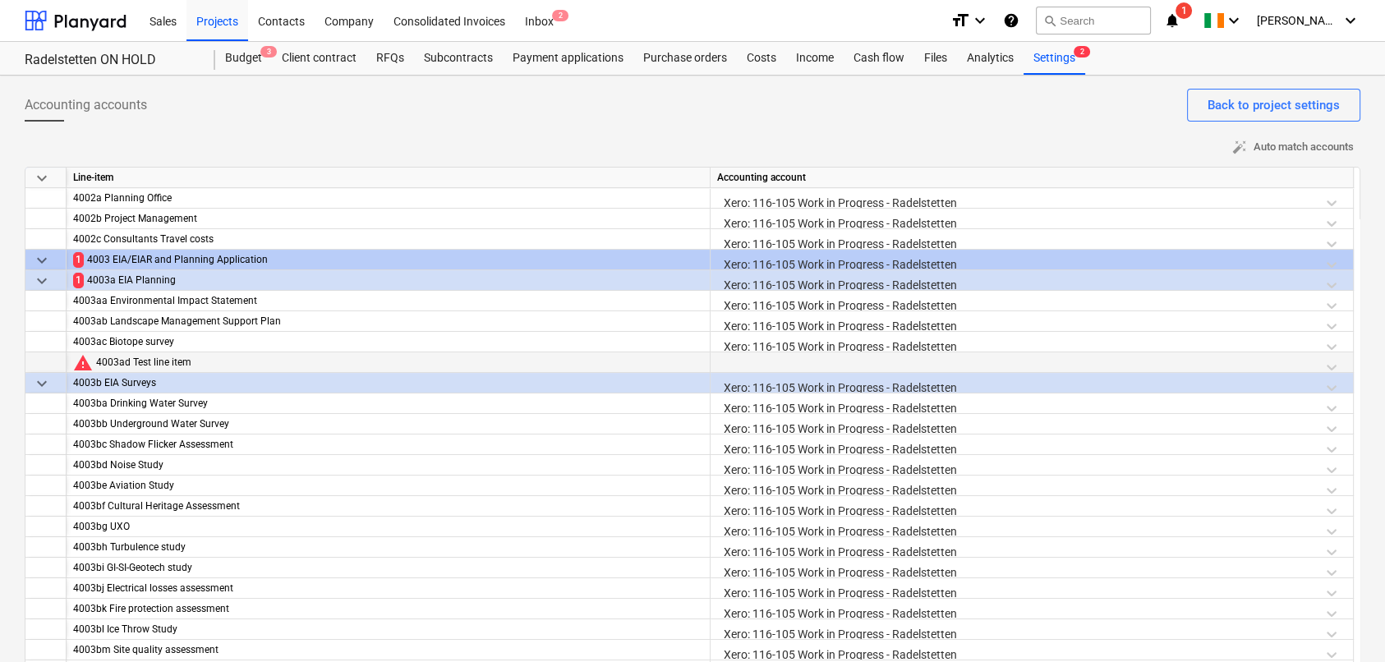
click at [729, 361] on div at bounding box center [1031, 367] width 629 height 29
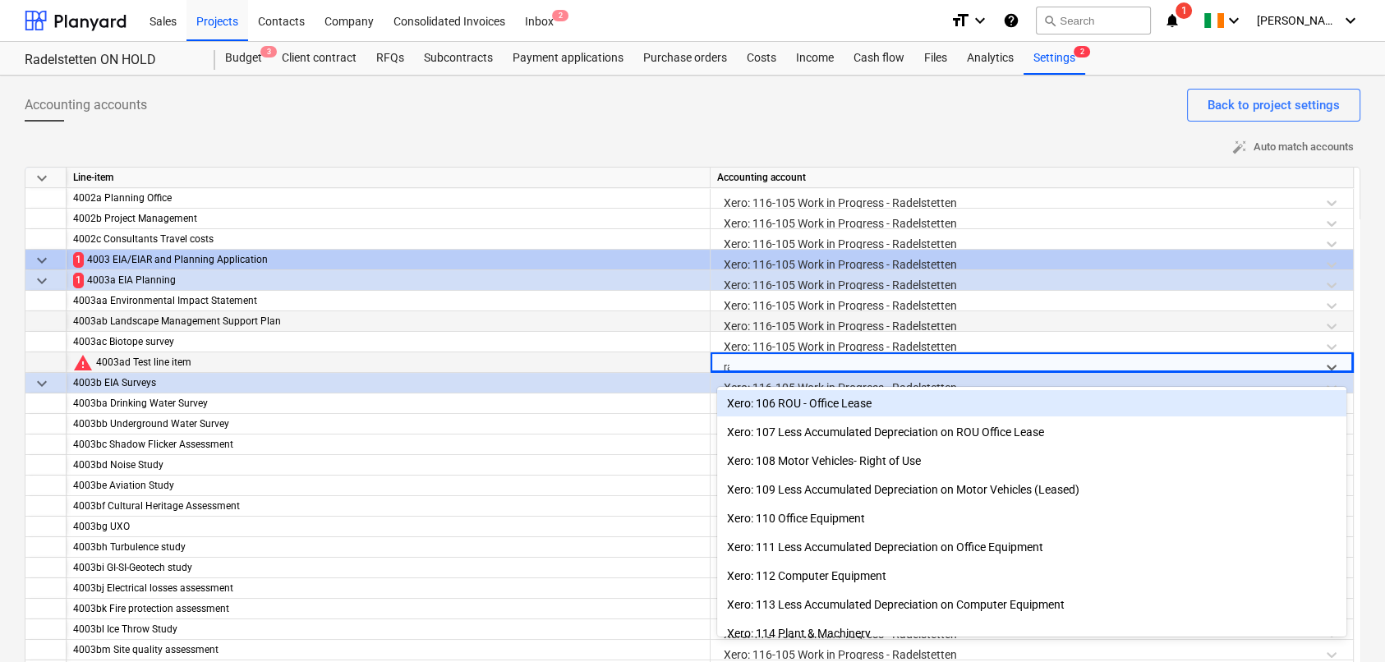
type input "rad"
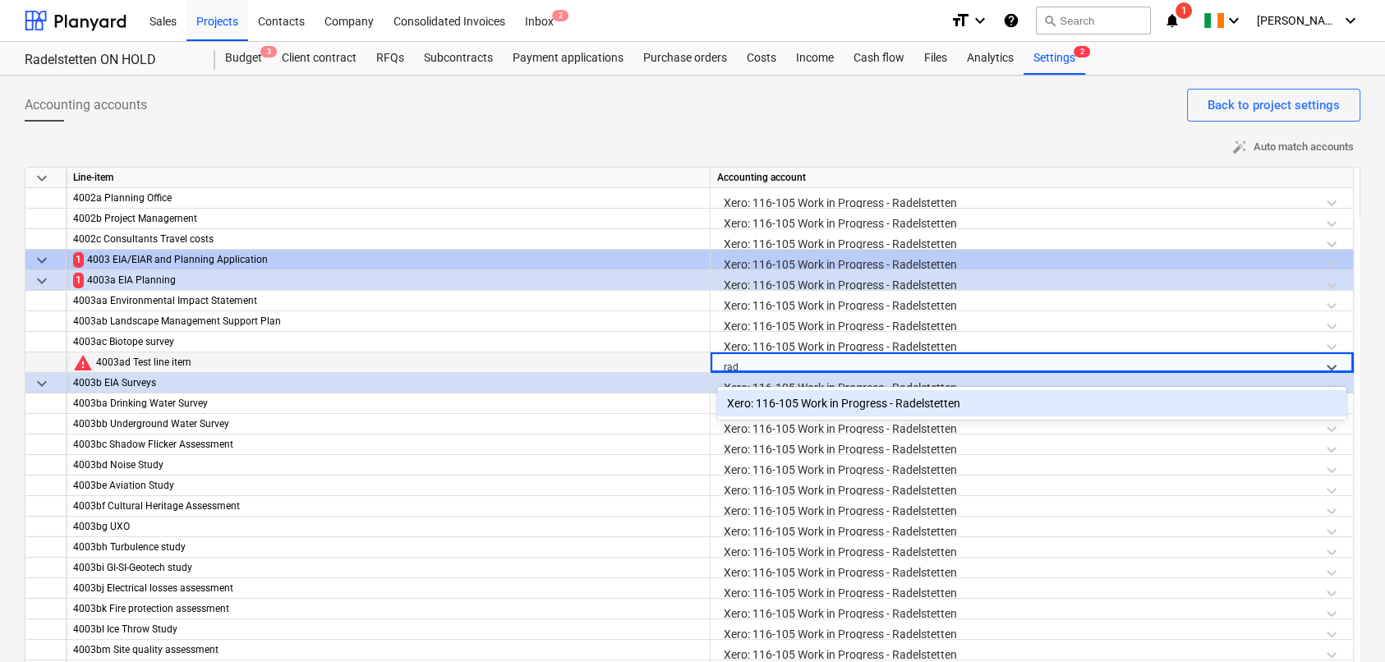
click at [805, 408] on div "Xero: 116-105 Work in Progress - Radelstetten" at bounding box center [1031, 403] width 629 height 26
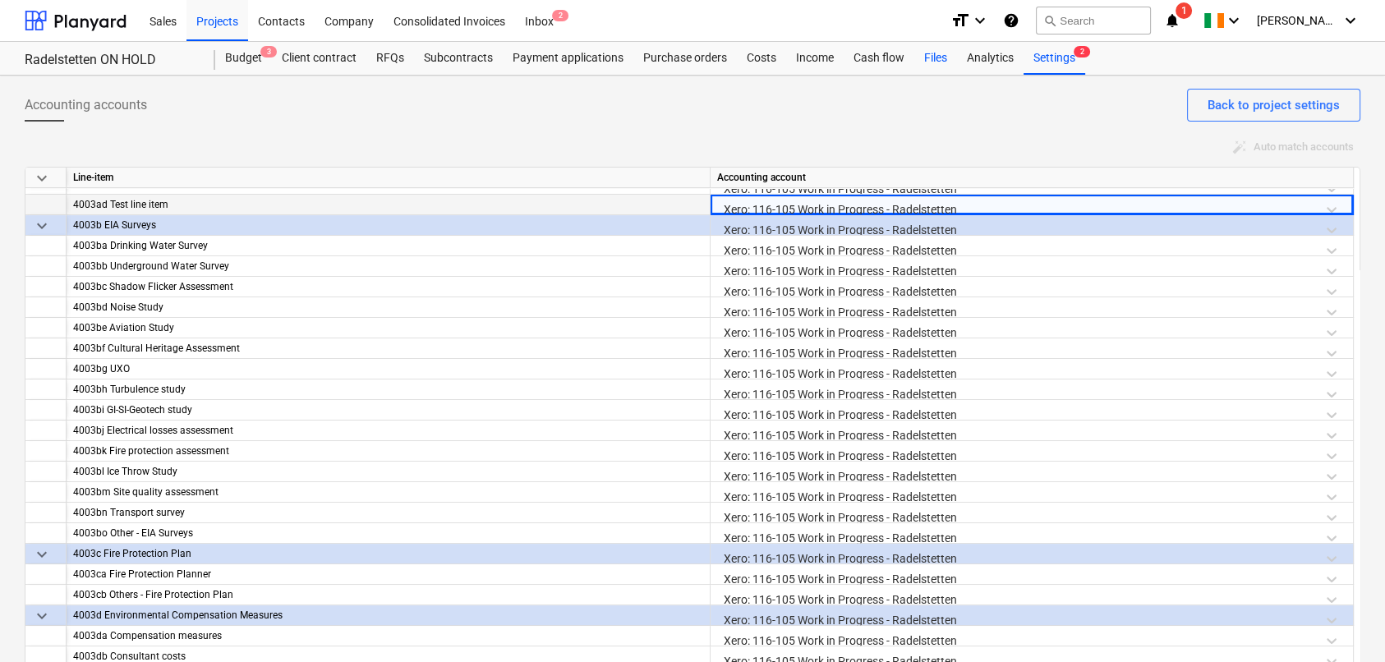
scroll to position [703, 0]
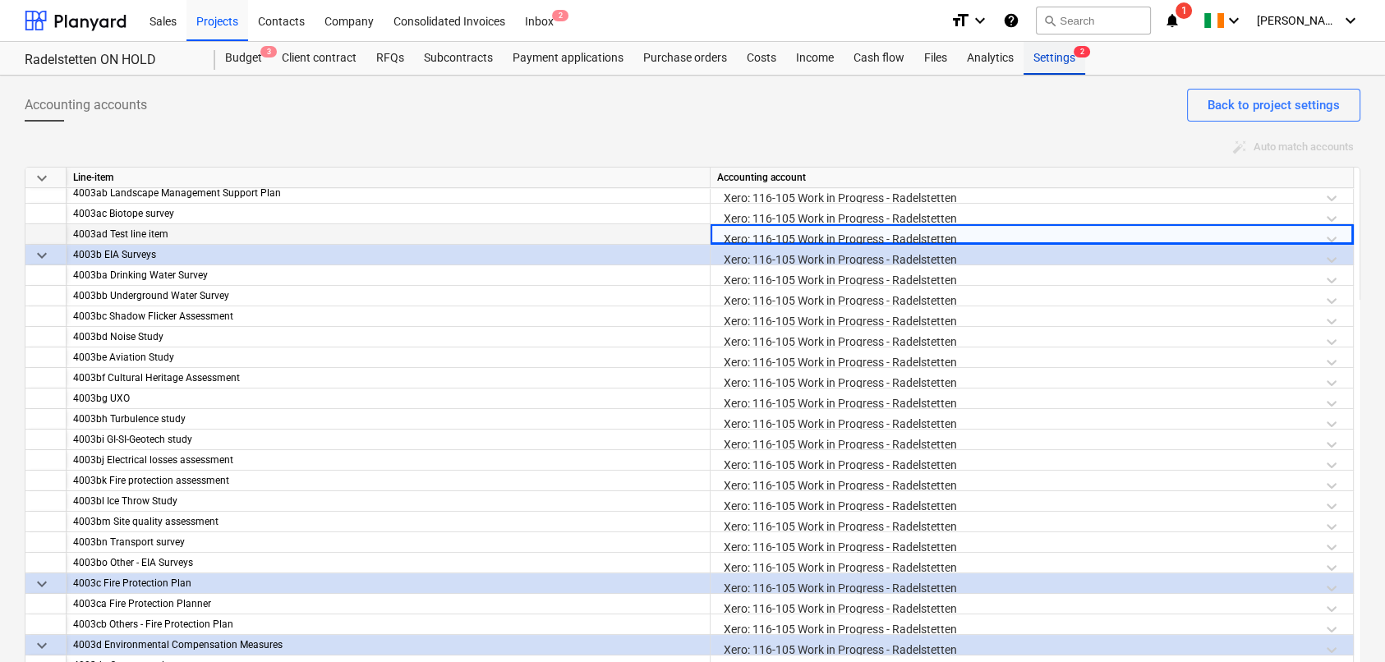
click at [1048, 64] on div "Settings 2" at bounding box center [1055, 58] width 62 height 33
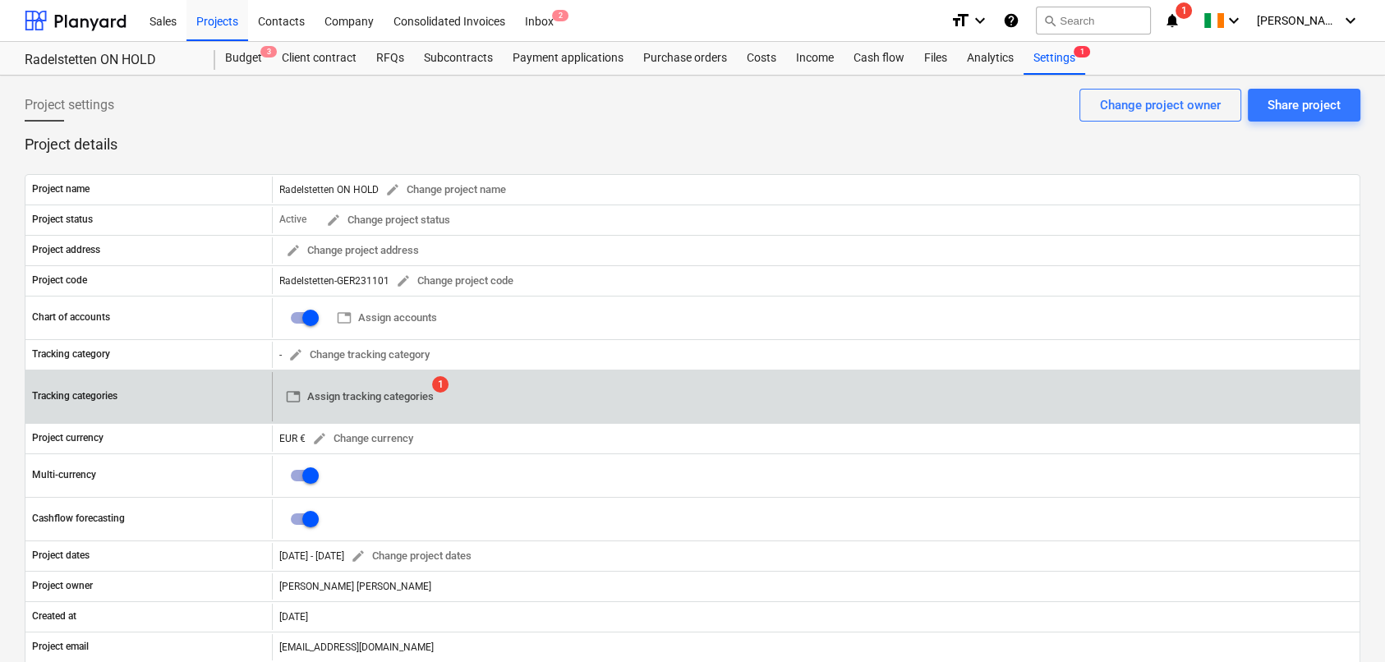
click at [396, 394] on span "table Assign tracking categories" at bounding box center [360, 397] width 148 height 19
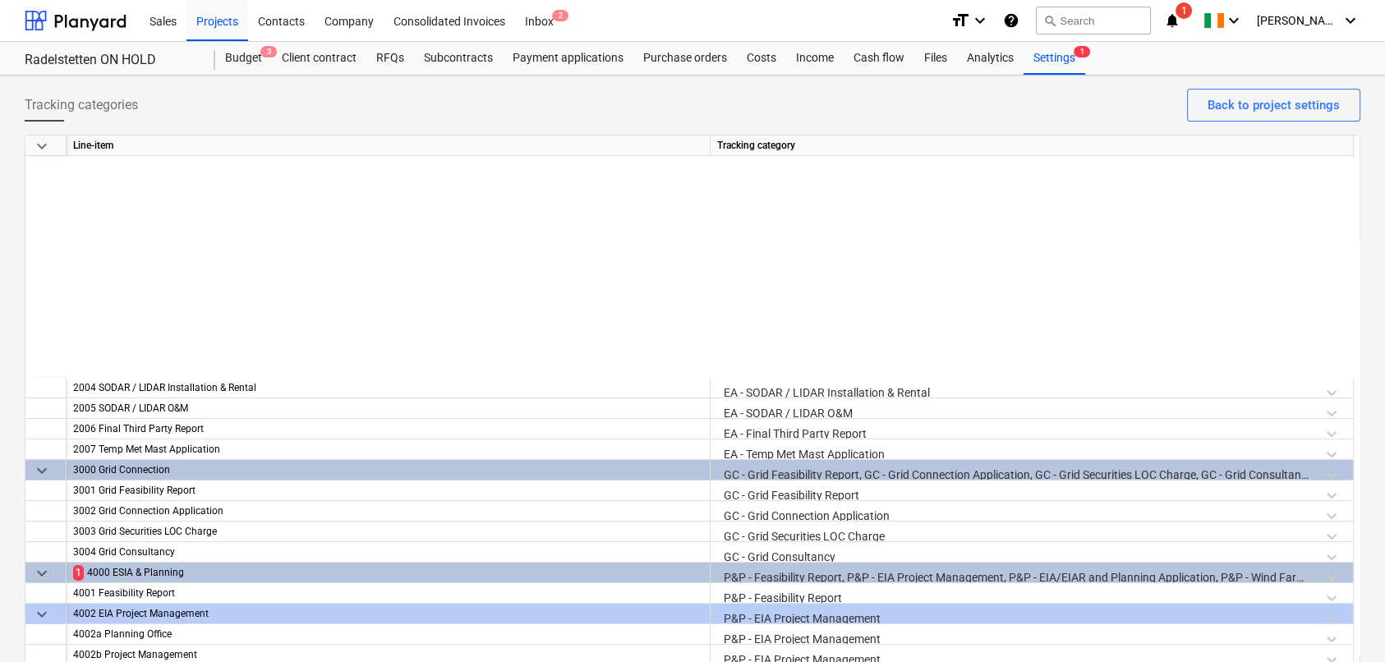
scroll to position [411, 0]
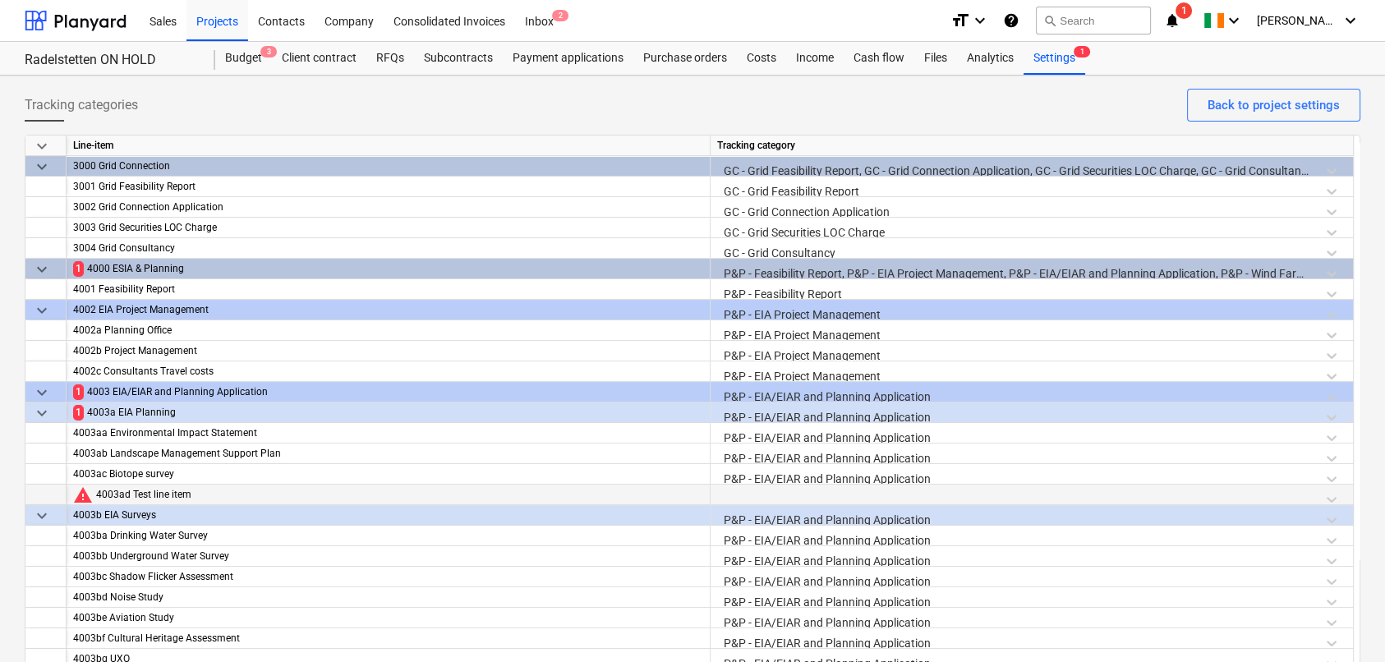
click at [751, 494] on div at bounding box center [1031, 499] width 629 height 29
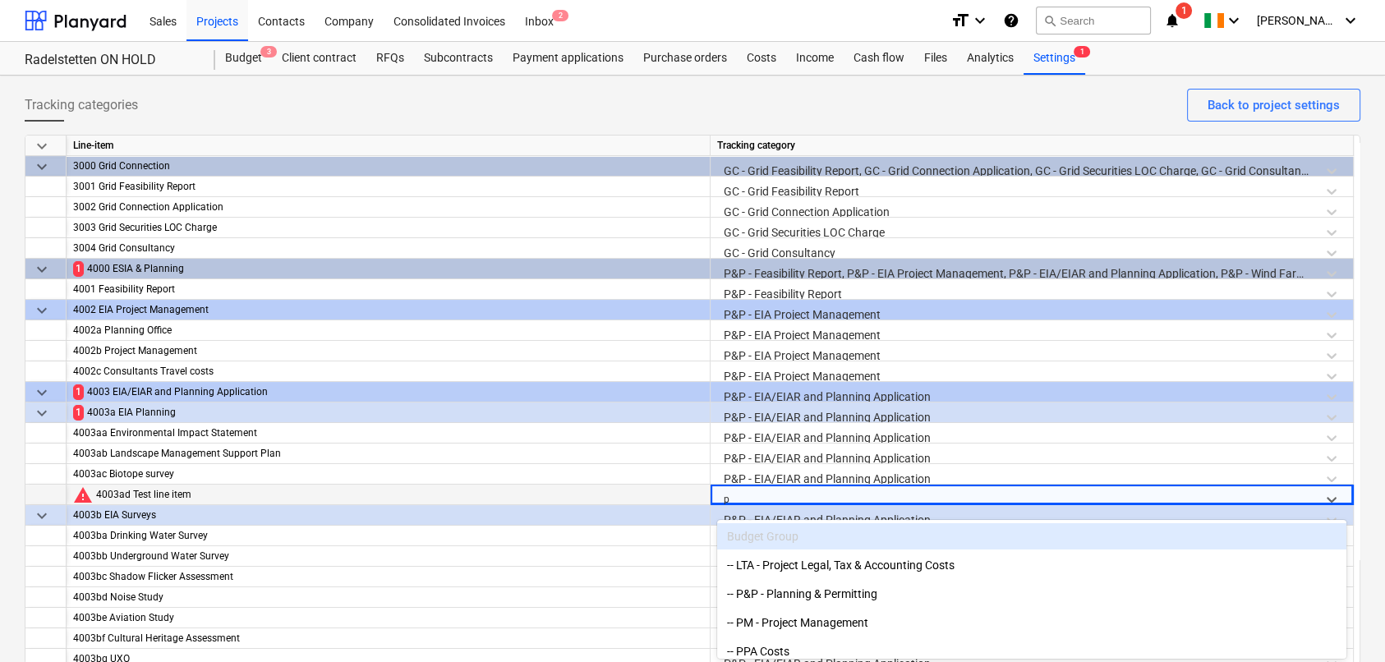
scroll to position [15, 0]
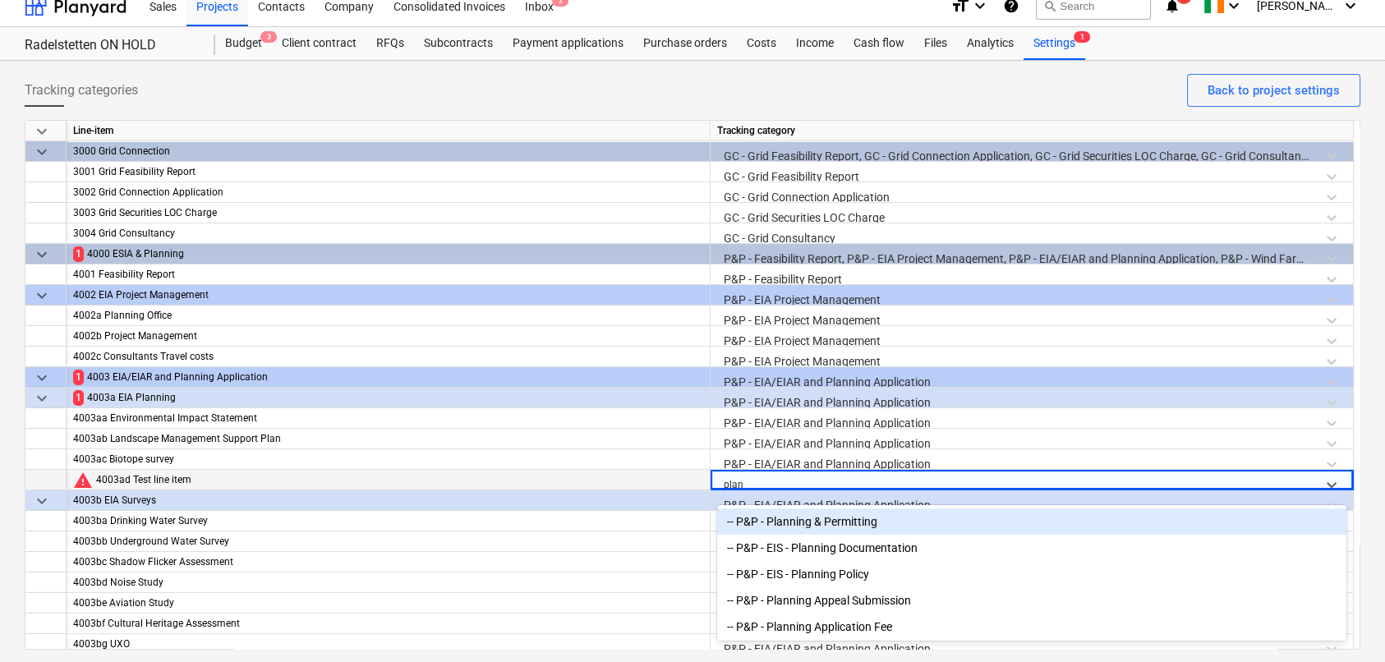
type input "plann"
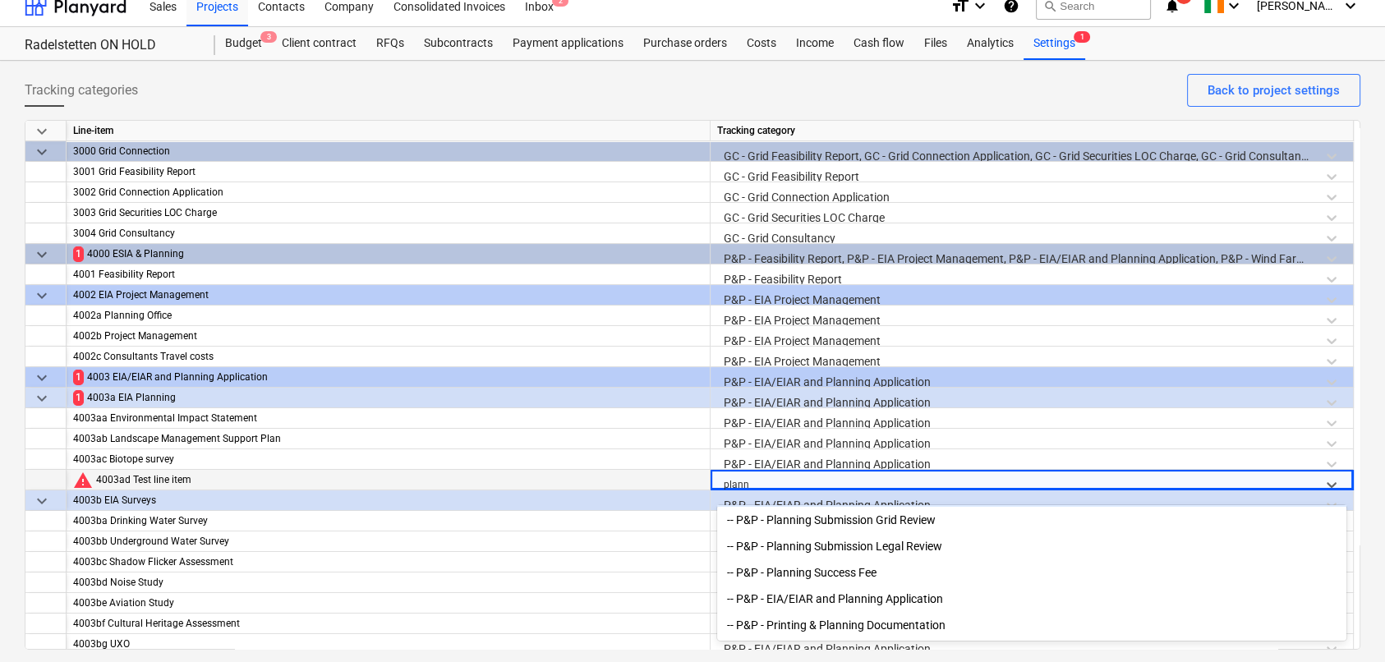
scroll to position [247, 0]
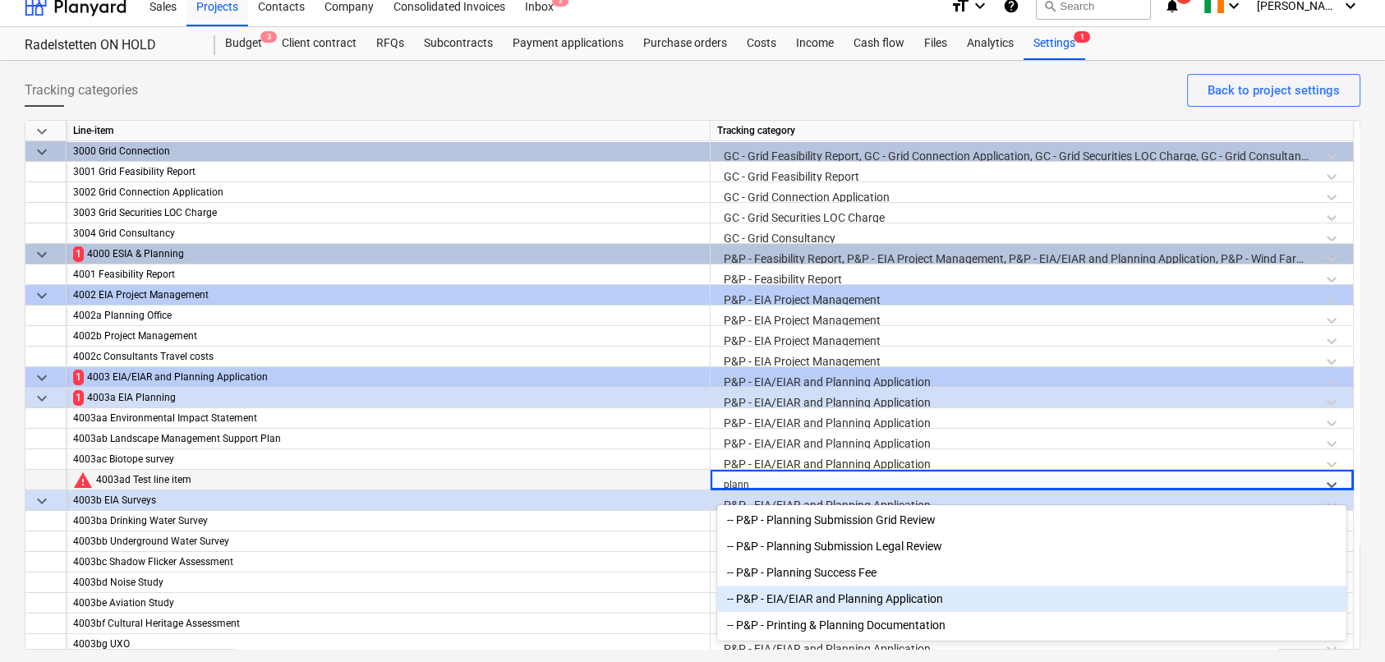
click at [869, 603] on div "-- P&P - EIA/EIAR and Planning Application" at bounding box center [1031, 599] width 629 height 26
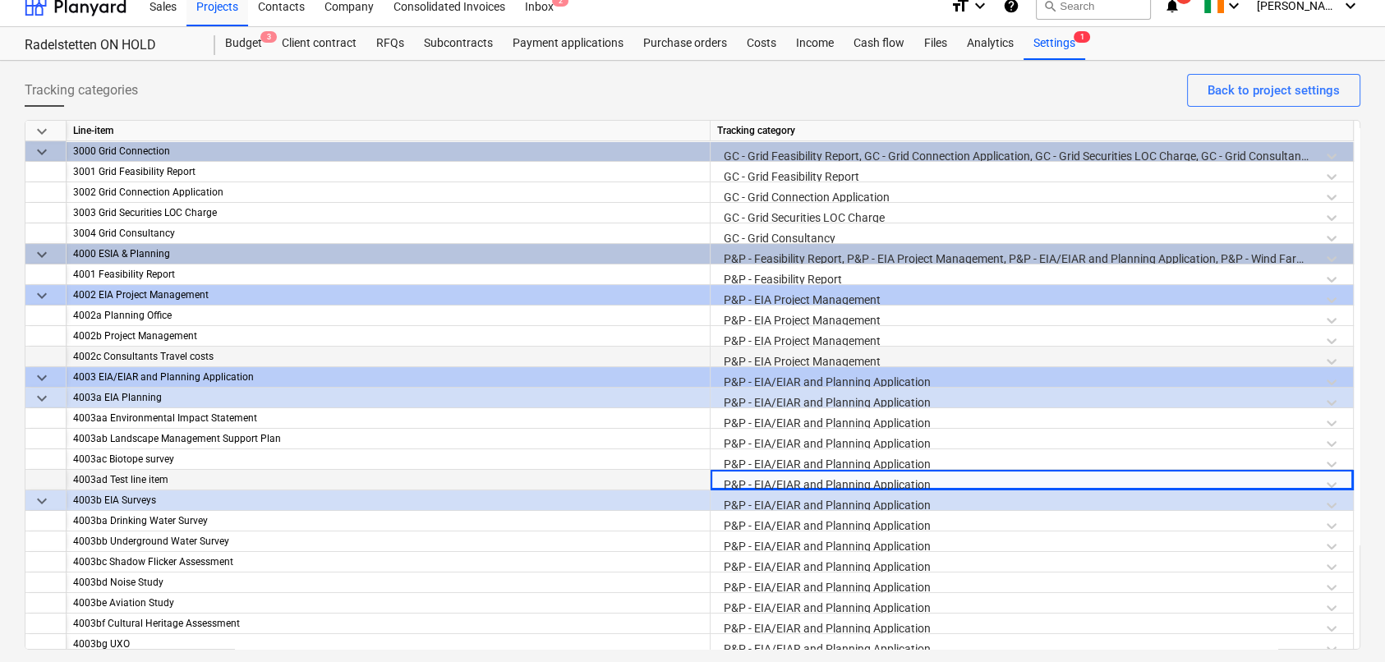
click at [596, 363] on div "4002c Consultants Travel costs" at bounding box center [388, 357] width 630 height 21
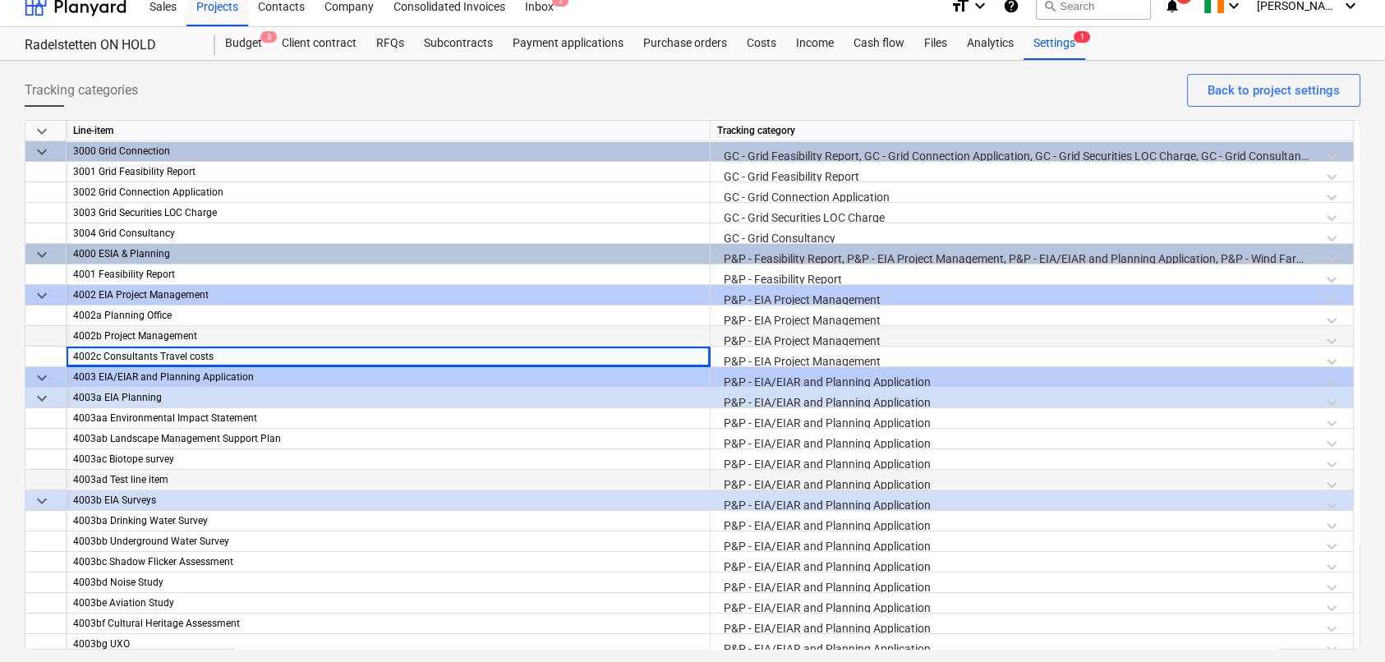
scroll to position [0, 0]
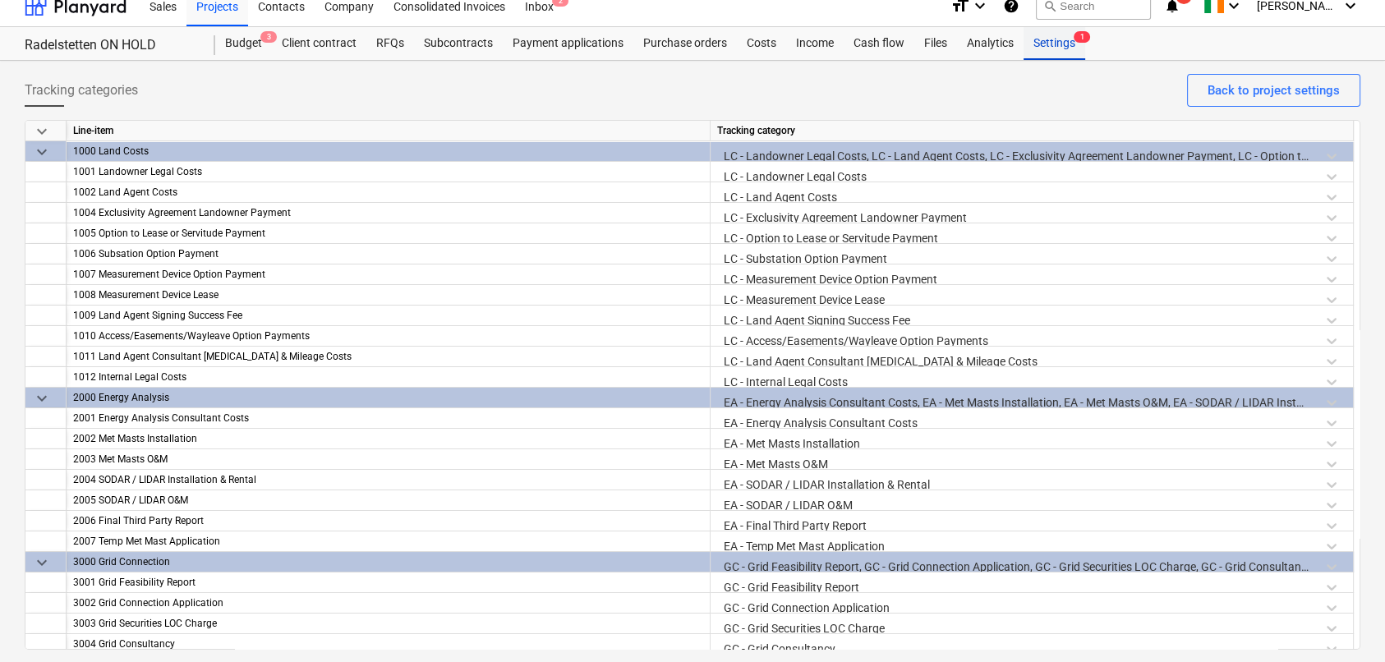
click at [1055, 47] on div "Settings 1" at bounding box center [1055, 43] width 62 height 33
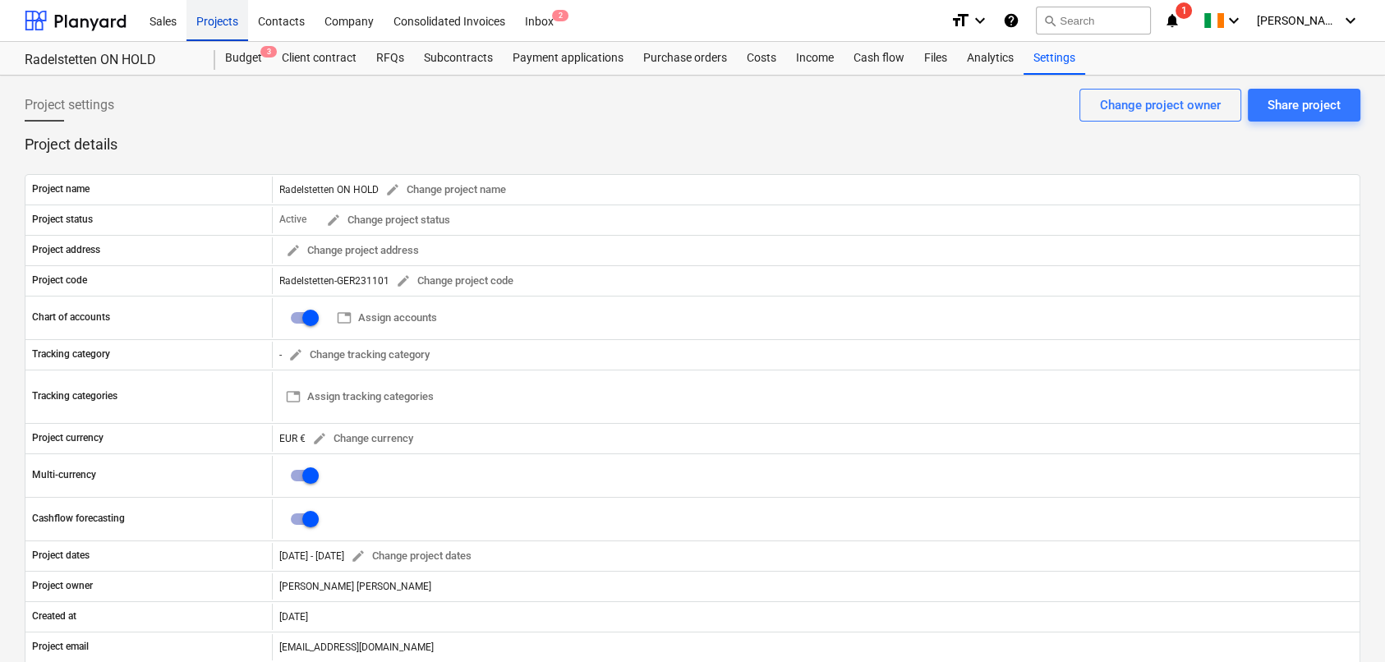
click at [219, 21] on div "Projects" at bounding box center [218, 20] width 62 height 42
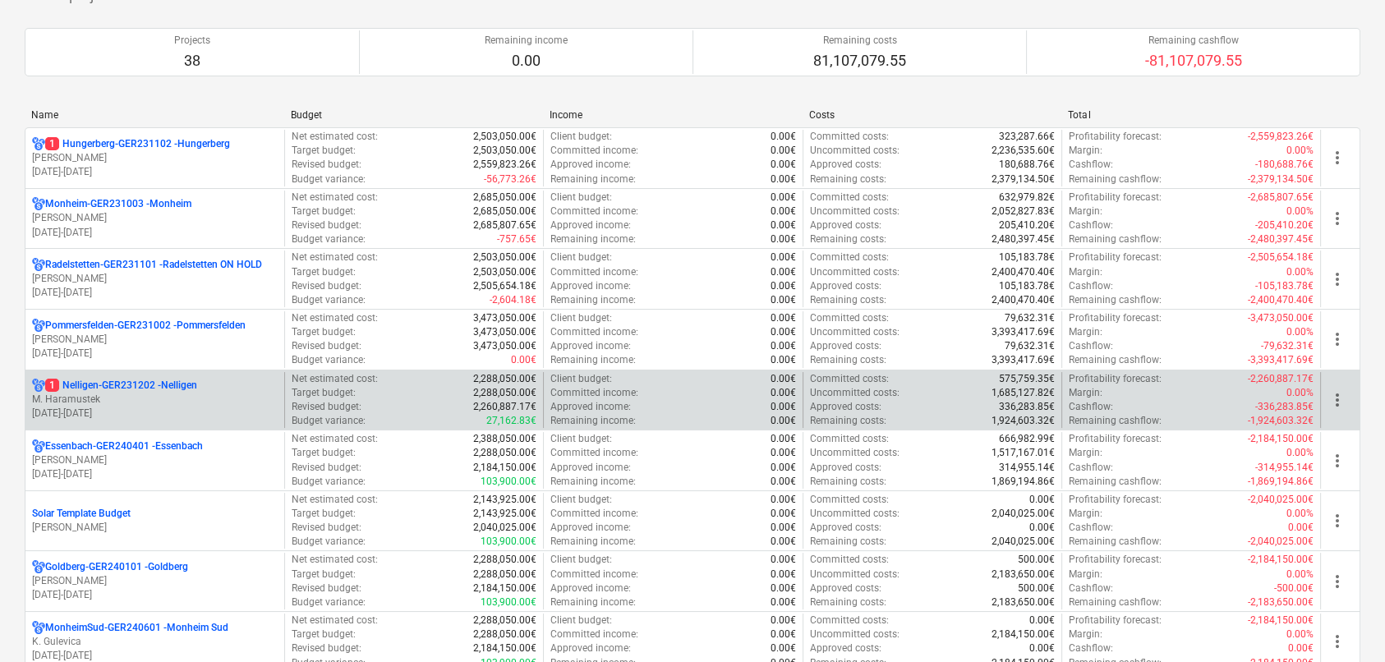
scroll to position [164, 0]
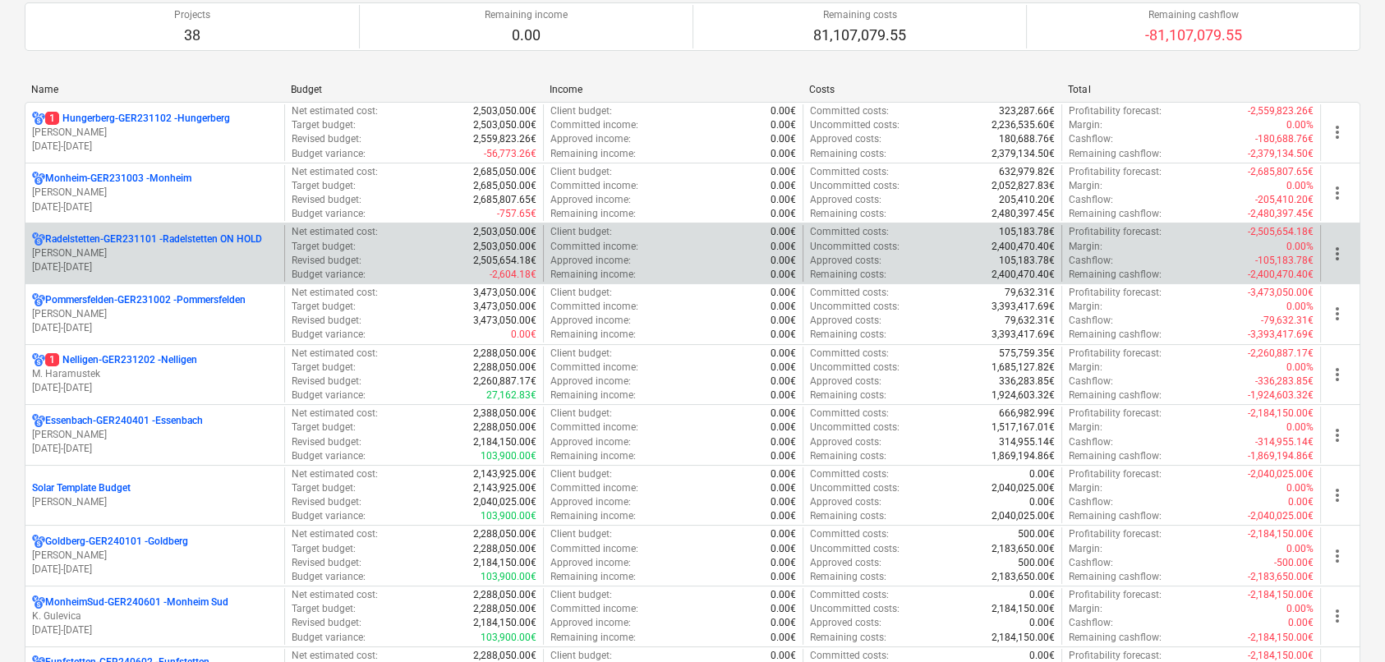
click at [158, 250] on p "[PERSON_NAME]" at bounding box center [155, 254] width 246 height 14
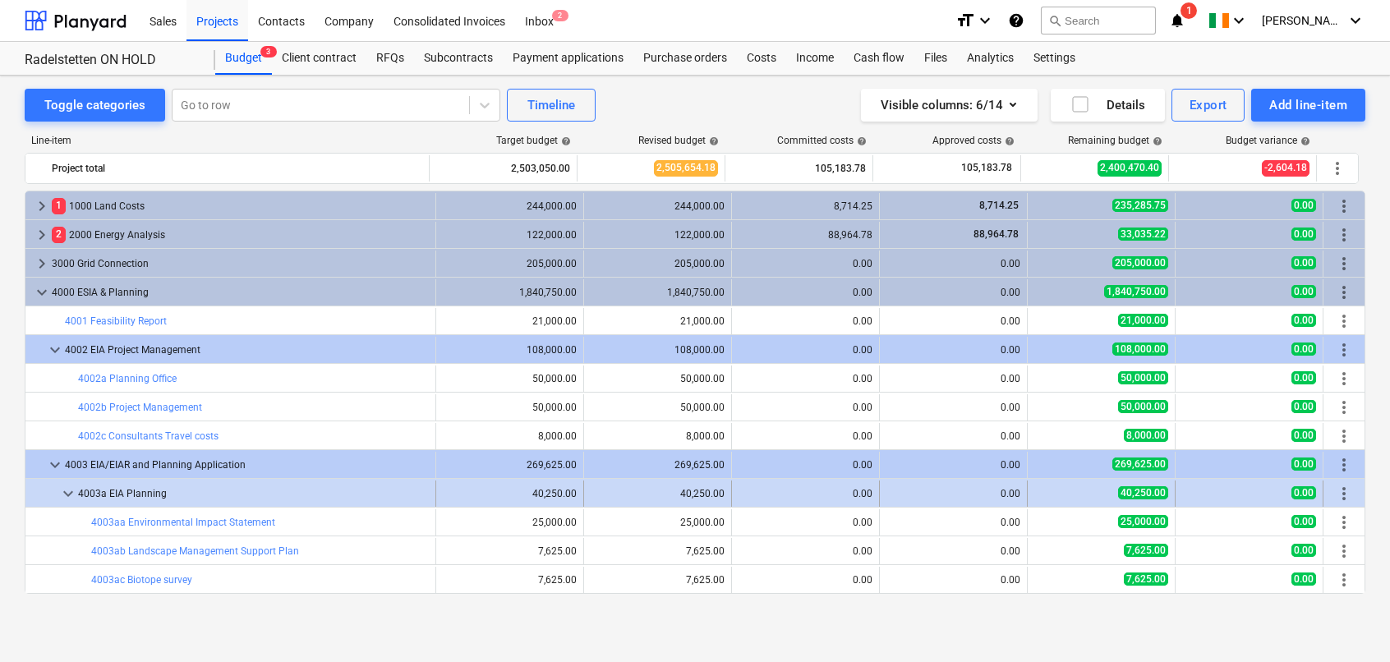
scroll to position [164, 0]
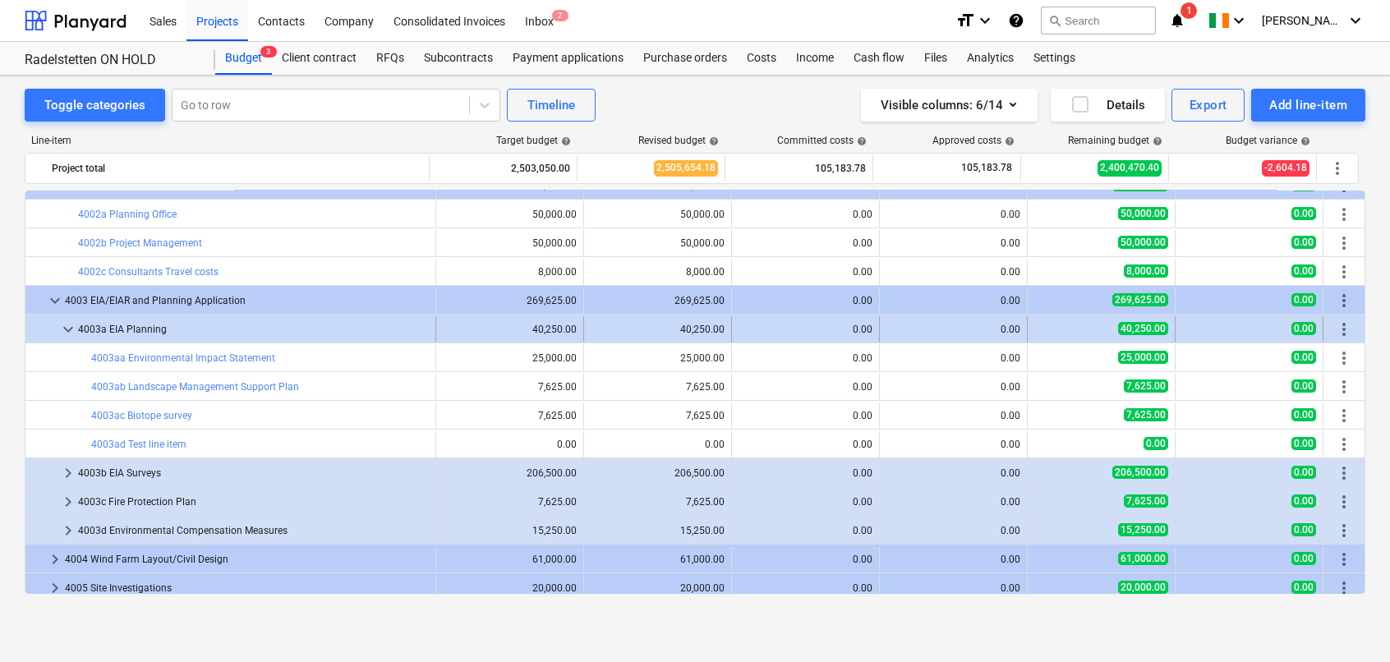
click at [1343, 330] on span "more_vert" at bounding box center [1344, 330] width 20 height 20
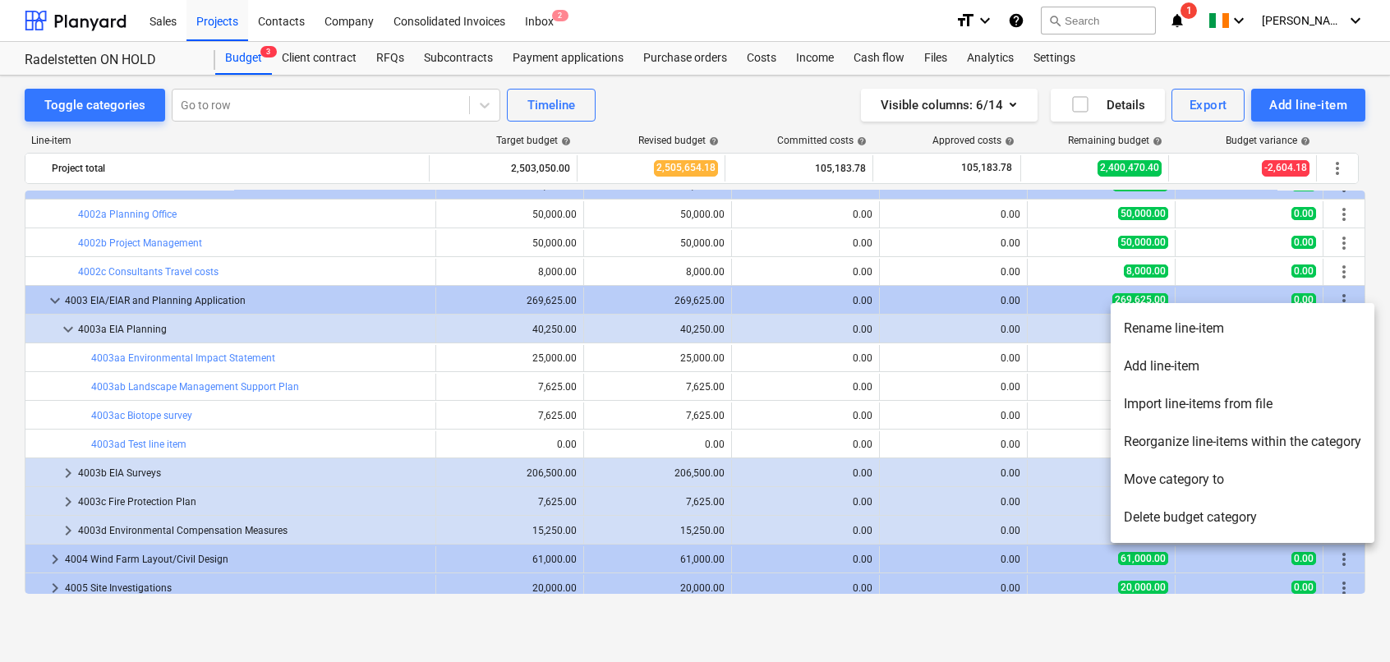
click at [1174, 366] on li "Add line-item" at bounding box center [1243, 367] width 264 height 38
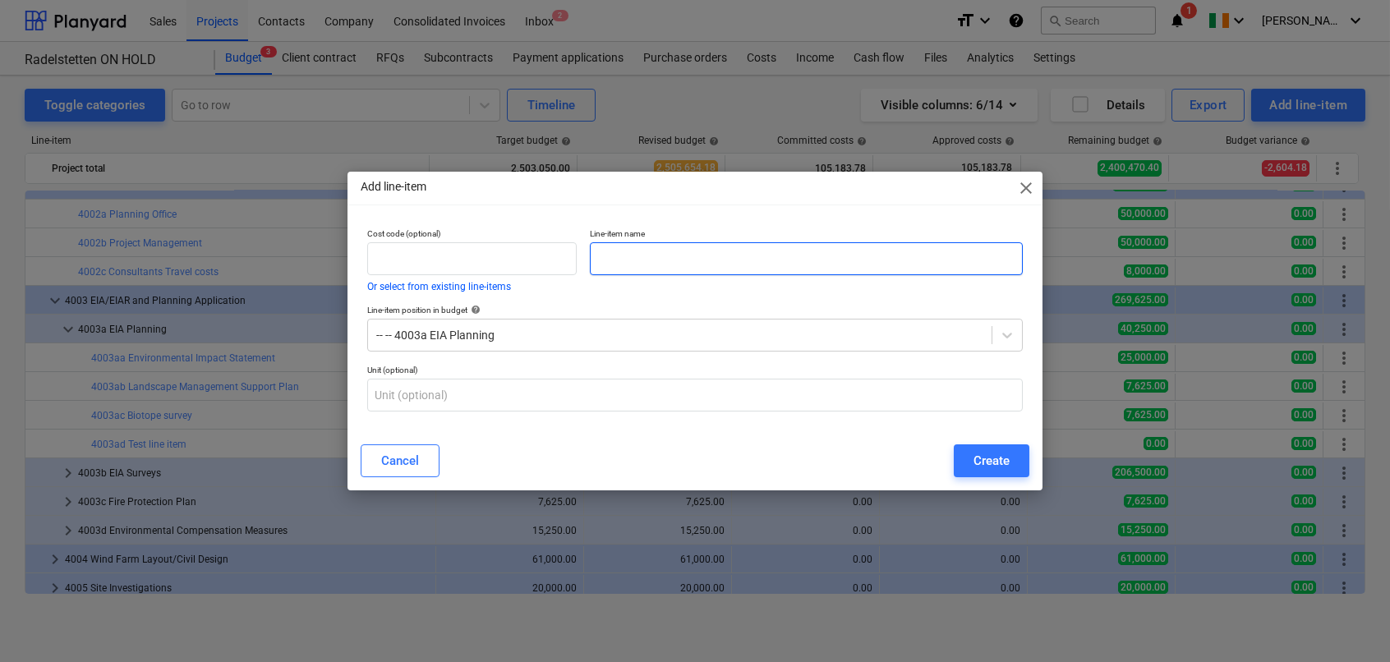
click at [763, 262] on input "text" at bounding box center [806, 258] width 433 height 33
type input "Test 2"
click at [528, 261] on input "text" at bounding box center [472, 258] width 210 height 33
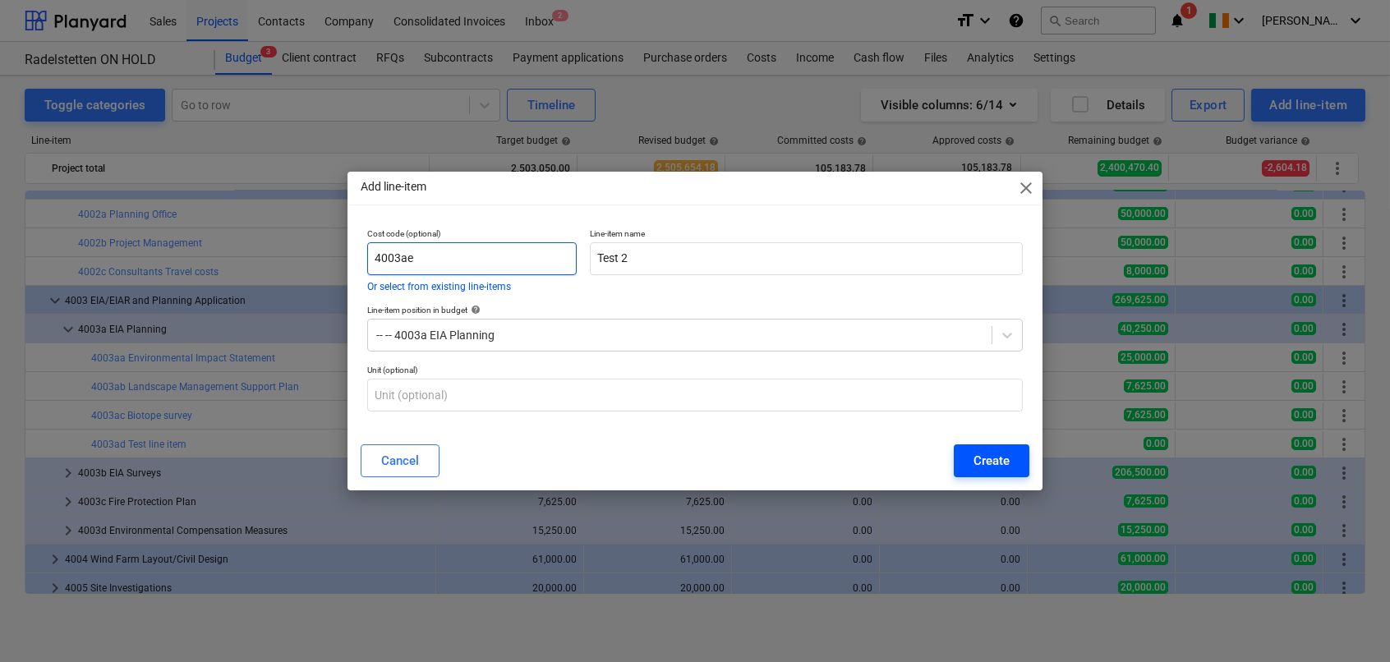
type input "4003ae"
click at [980, 463] on div "Create" at bounding box center [992, 460] width 36 height 21
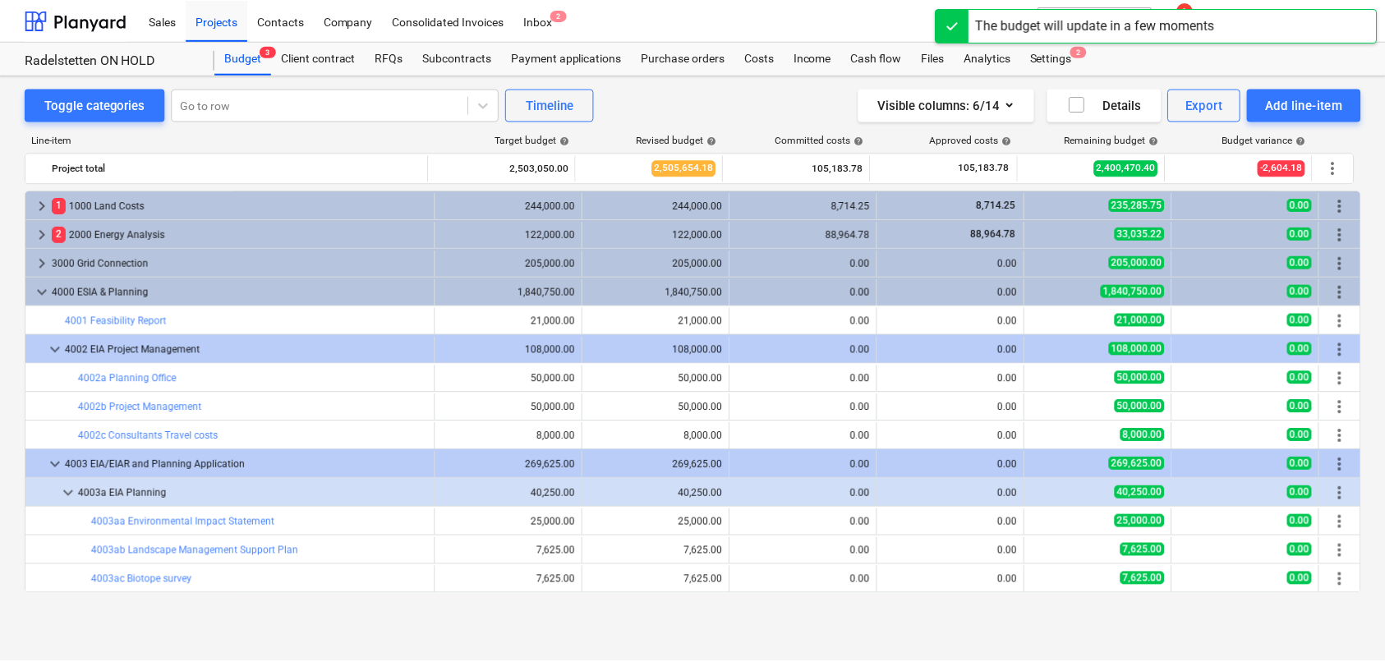
scroll to position [164, 0]
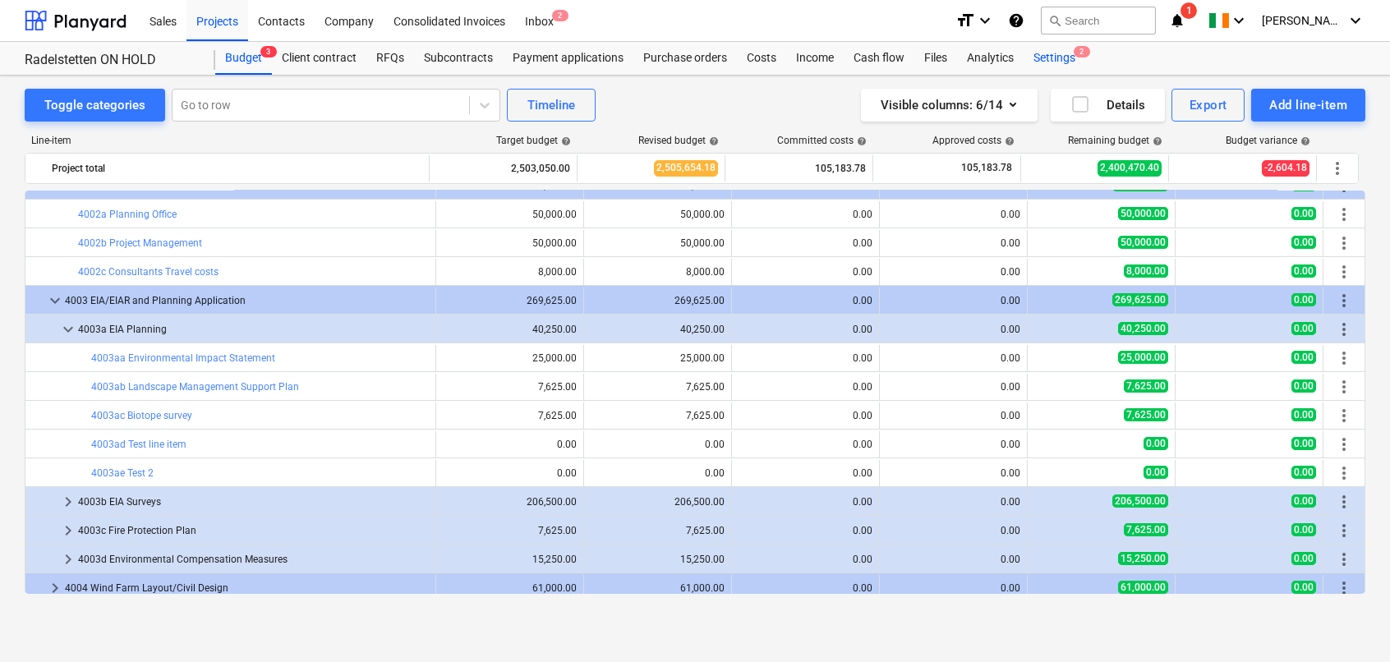
click at [1050, 60] on div "Settings 2" at bounding box center [1055, 58] width 62 height 33
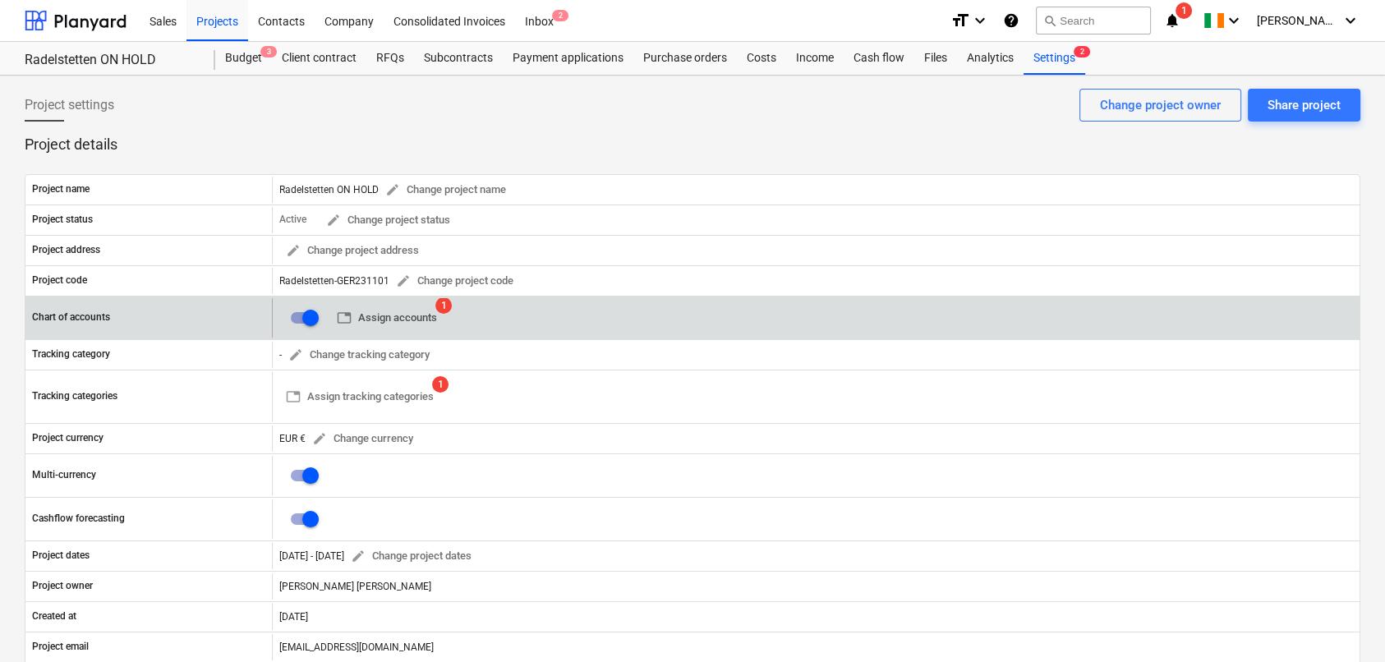
click at [411, 313] on span "table Assign accounts" at bounding box center [387, 318] width 100 height 19
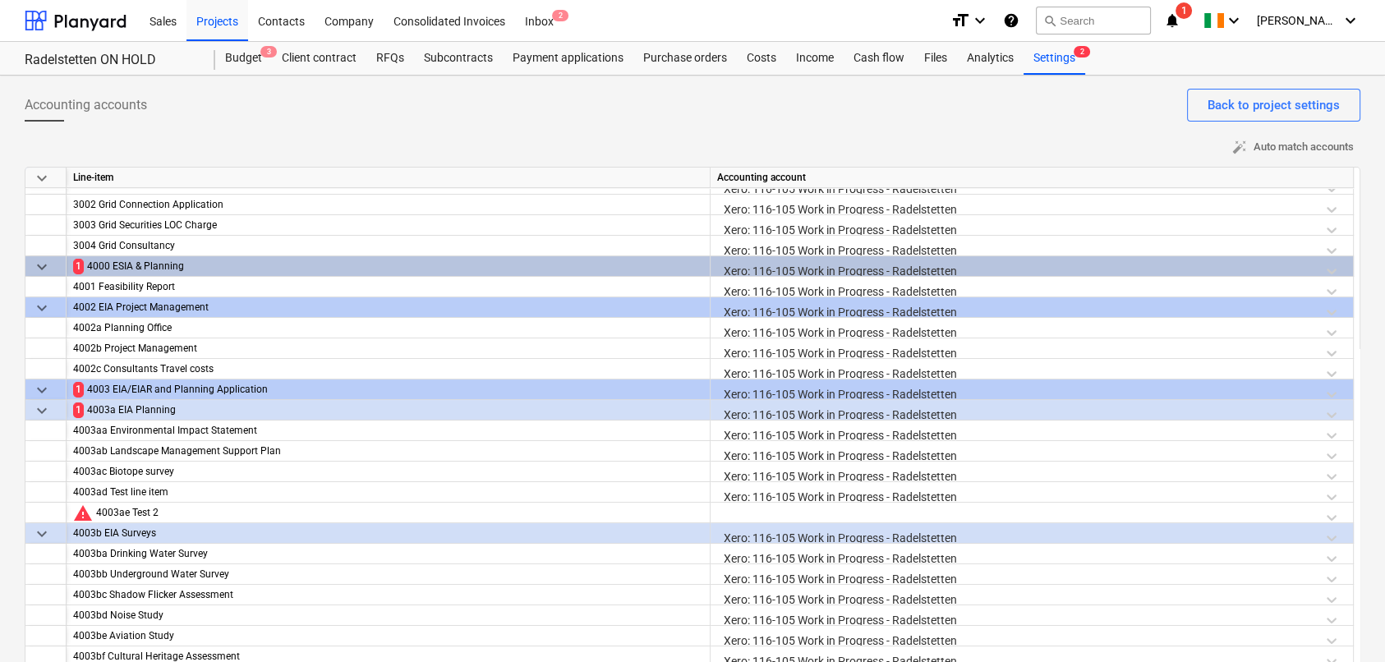
scroll to position [493, 0]
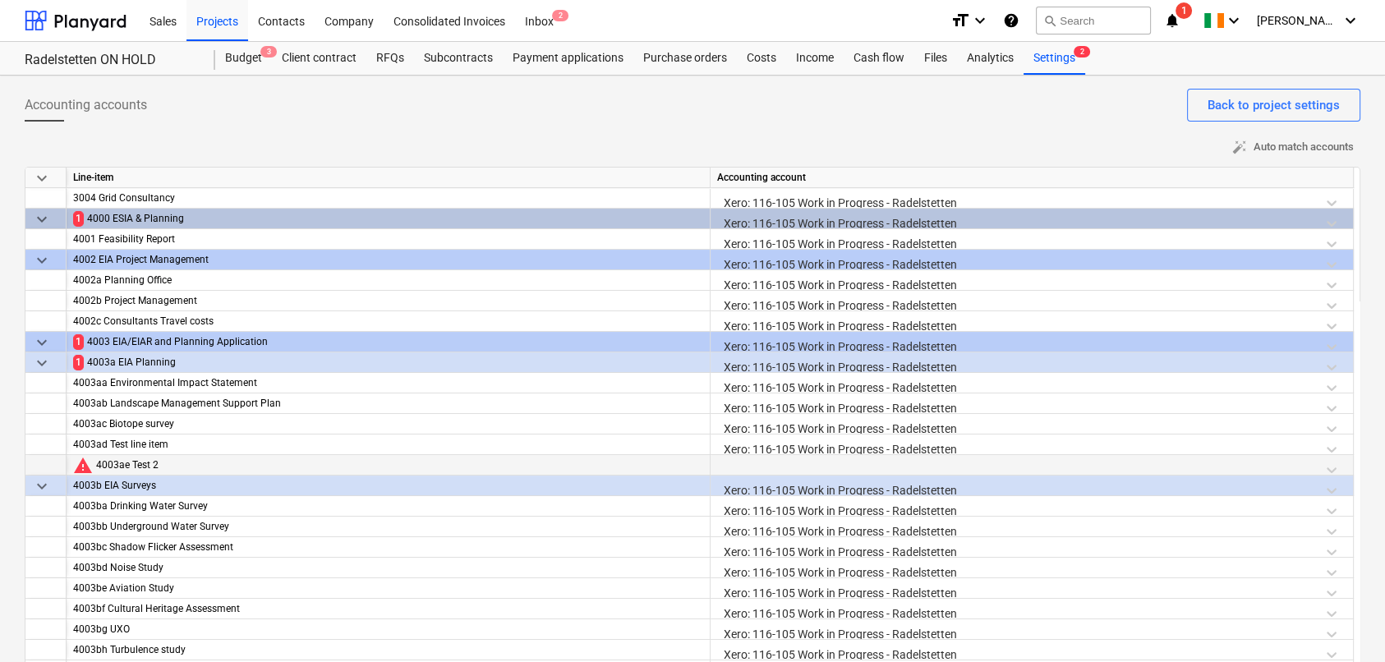
click at [746, 464] on div at bounding box center [1031, 469] width 629 height 29
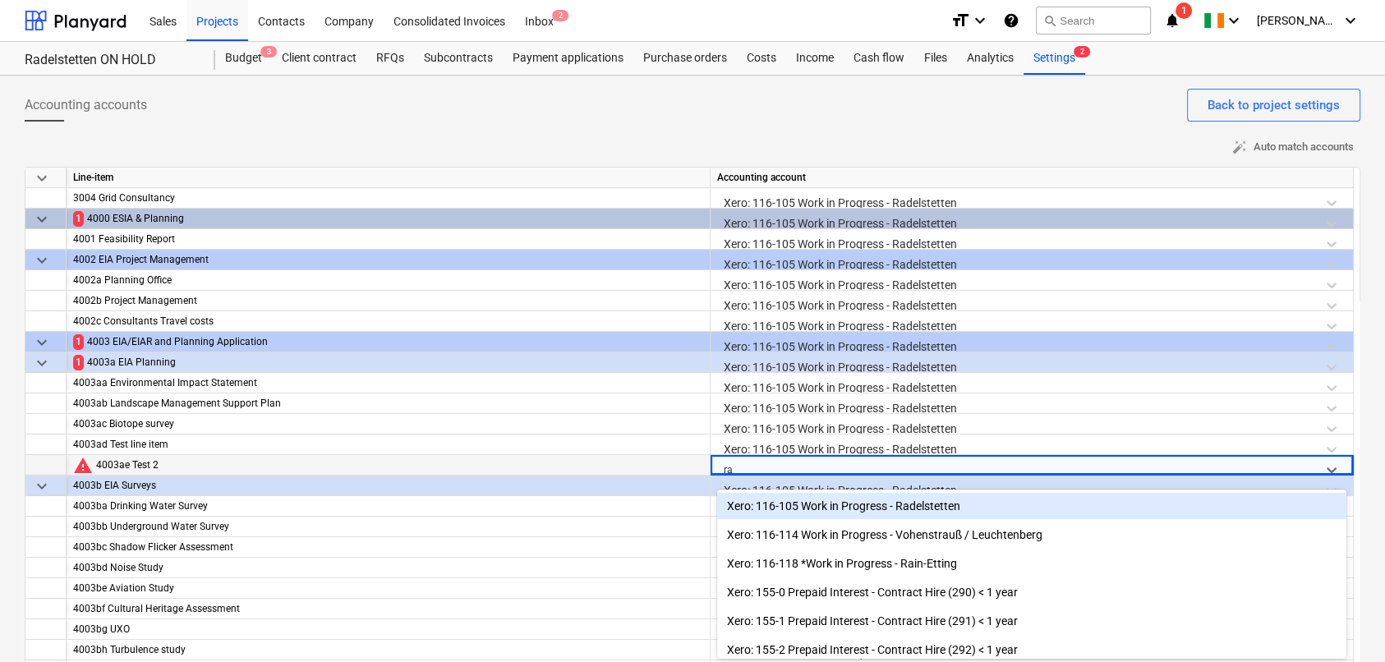
scroll to position [47, 0]
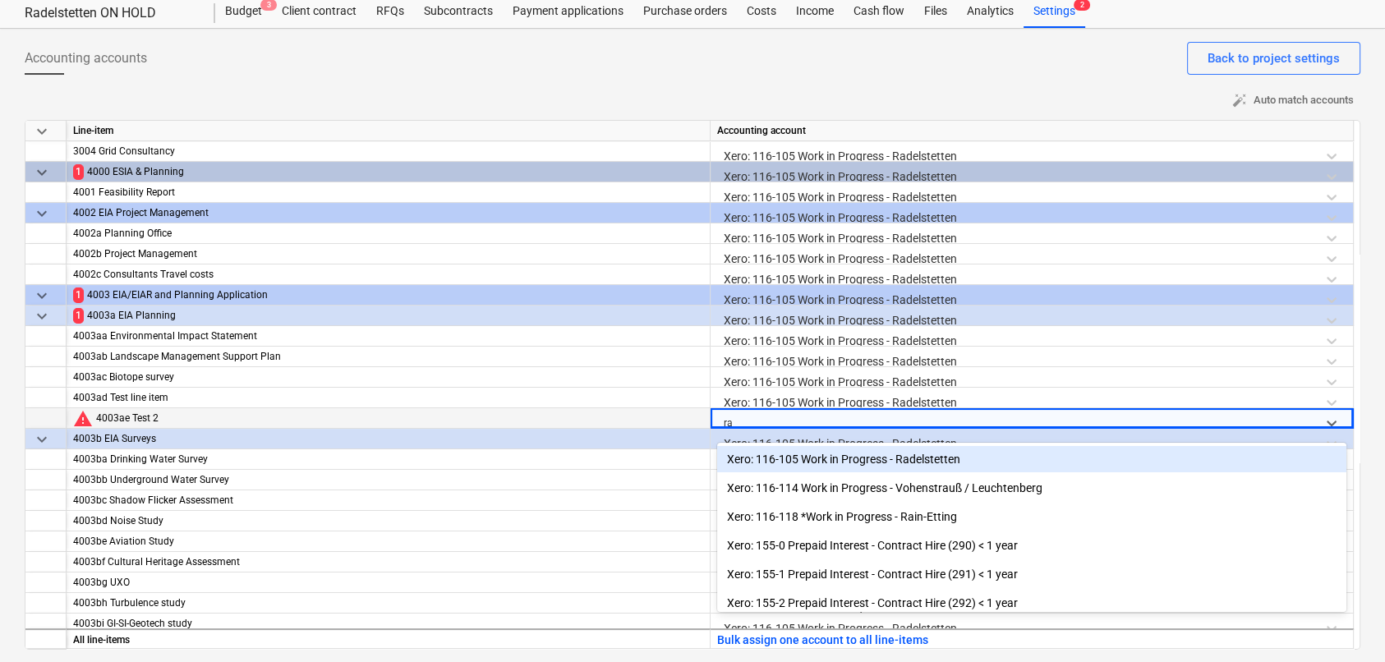
type input "rad"
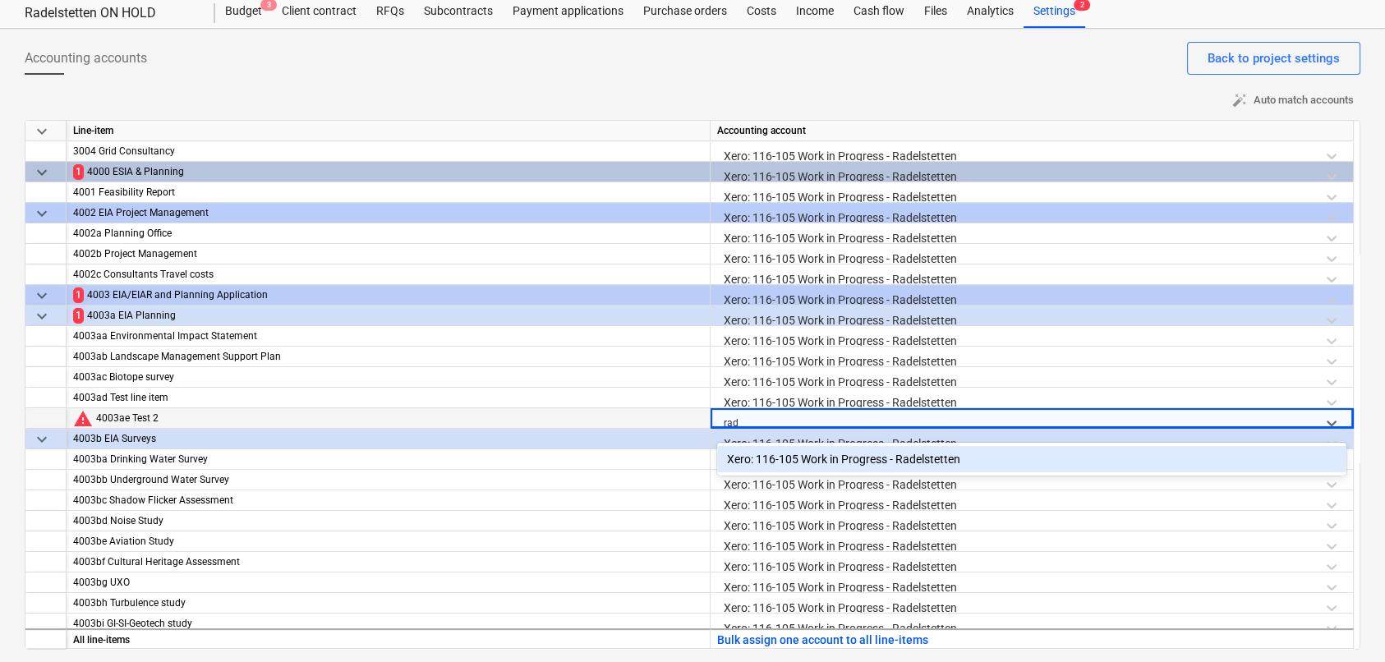
click at [747, 463] on div "Xero: 116-105 Work in Progress - Radelstetten" at bounding box center [1031, 459] width 629 height 26
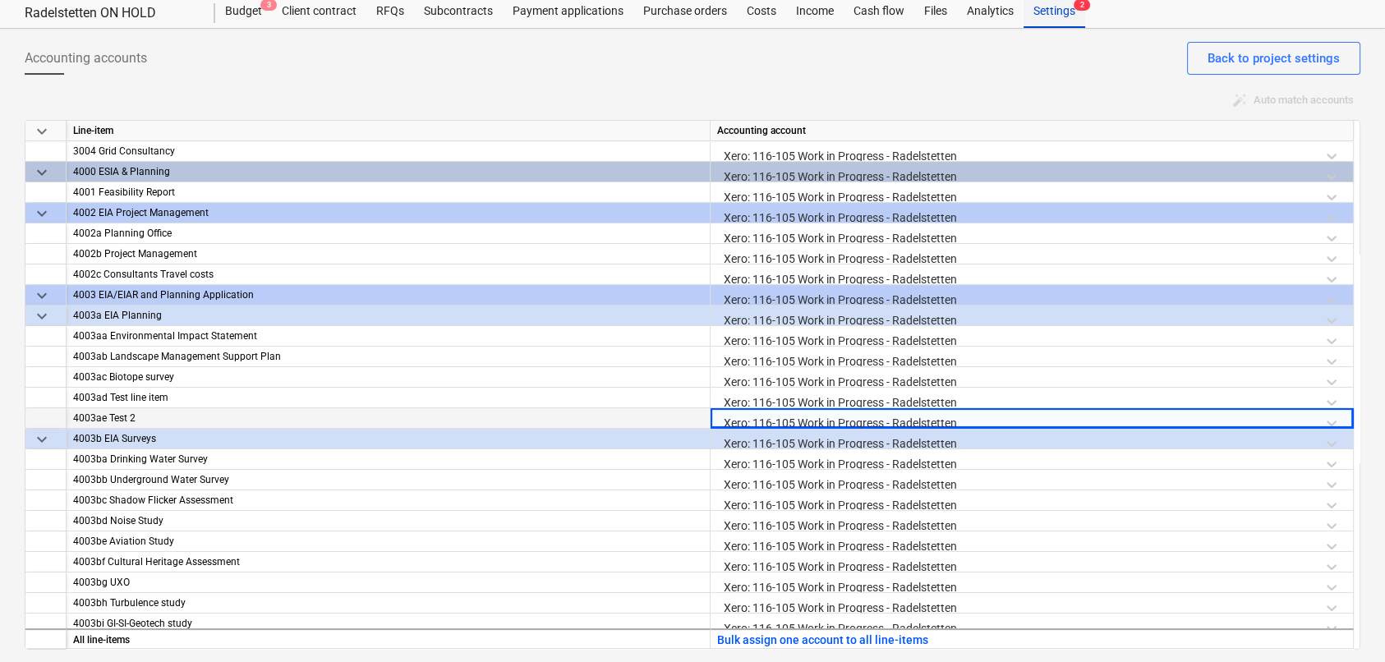
click at [1053, 9] on div "Settings 2" at bounding box center [1055, 11] width 62 height 33
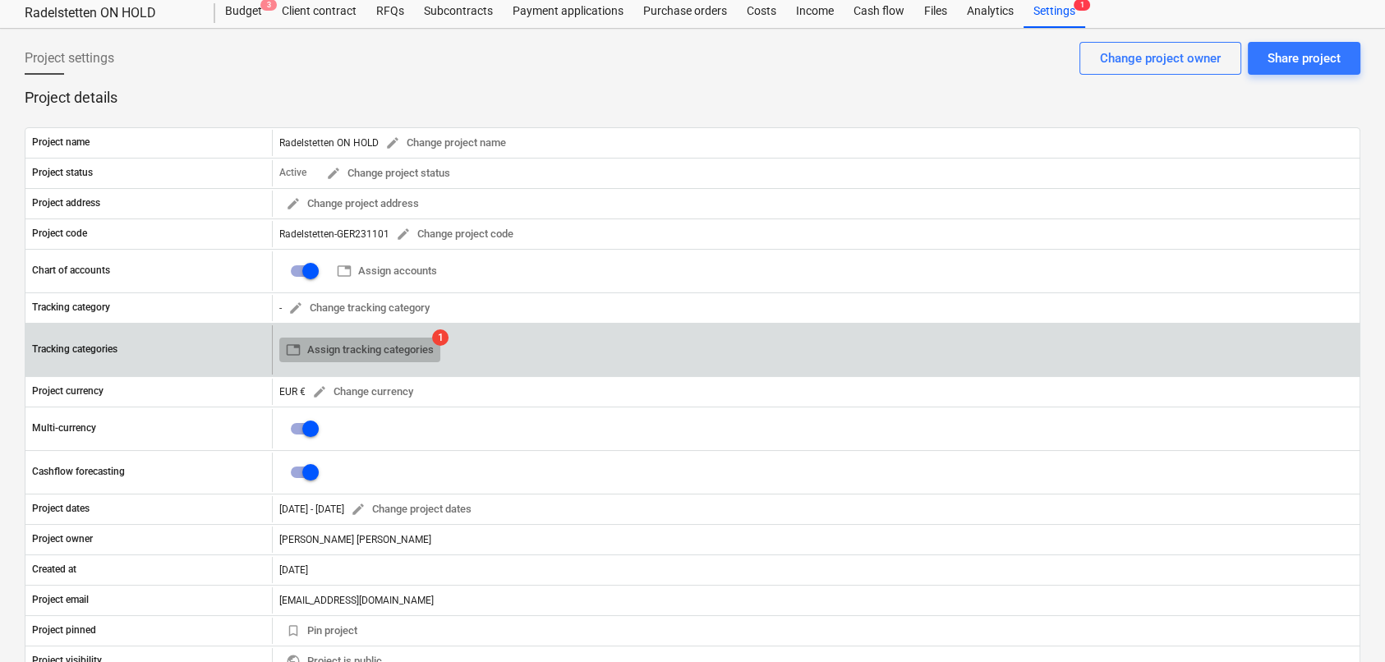
click at [350, 353] on span "table Assign tracking categories" at bounding box center [360, 350] width 148 height 19
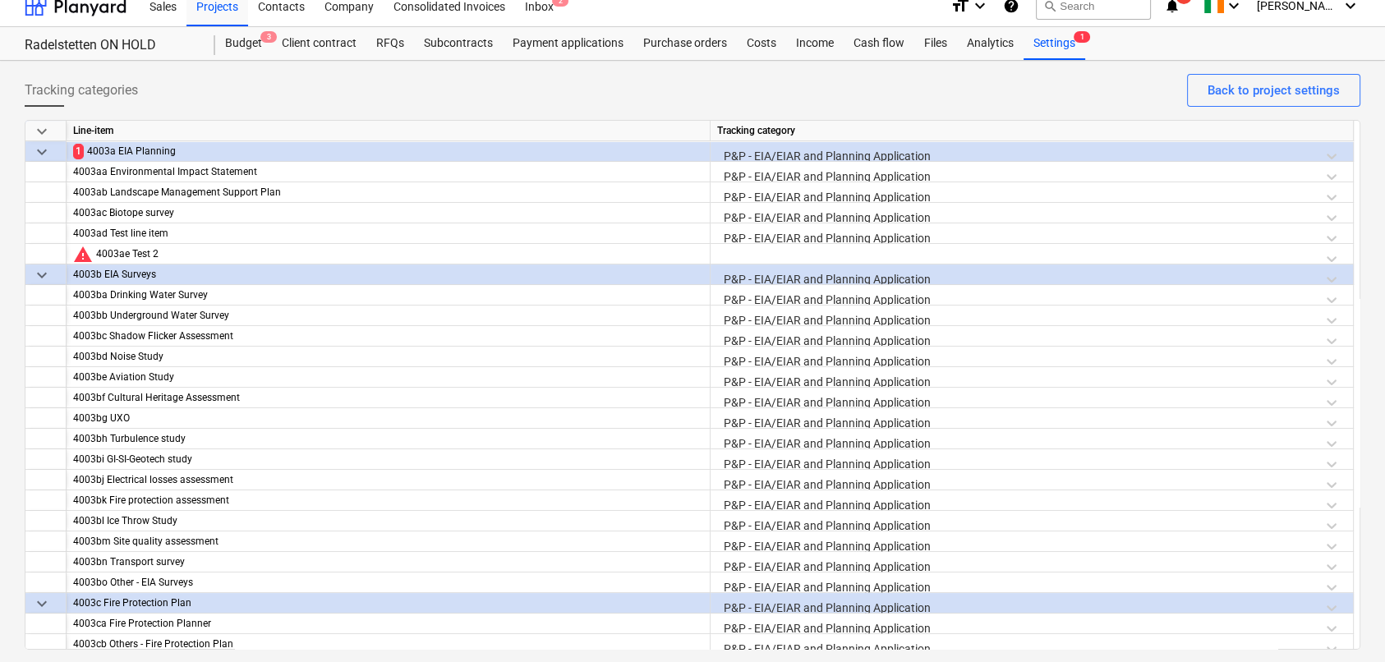
scroll to position [575, 0]
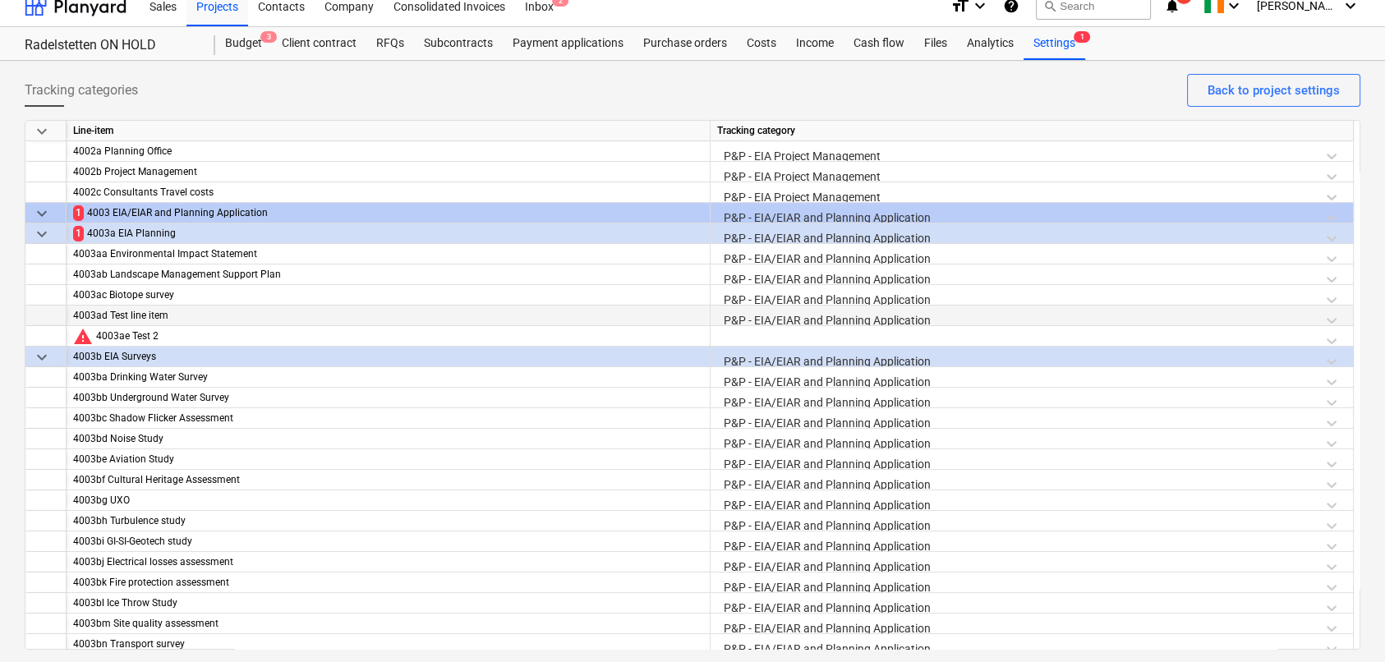
click at [780, 324] on div "P&P - EIA/EIAR and Planning Application" at bounding box center [1031, 320] width 629 height 29
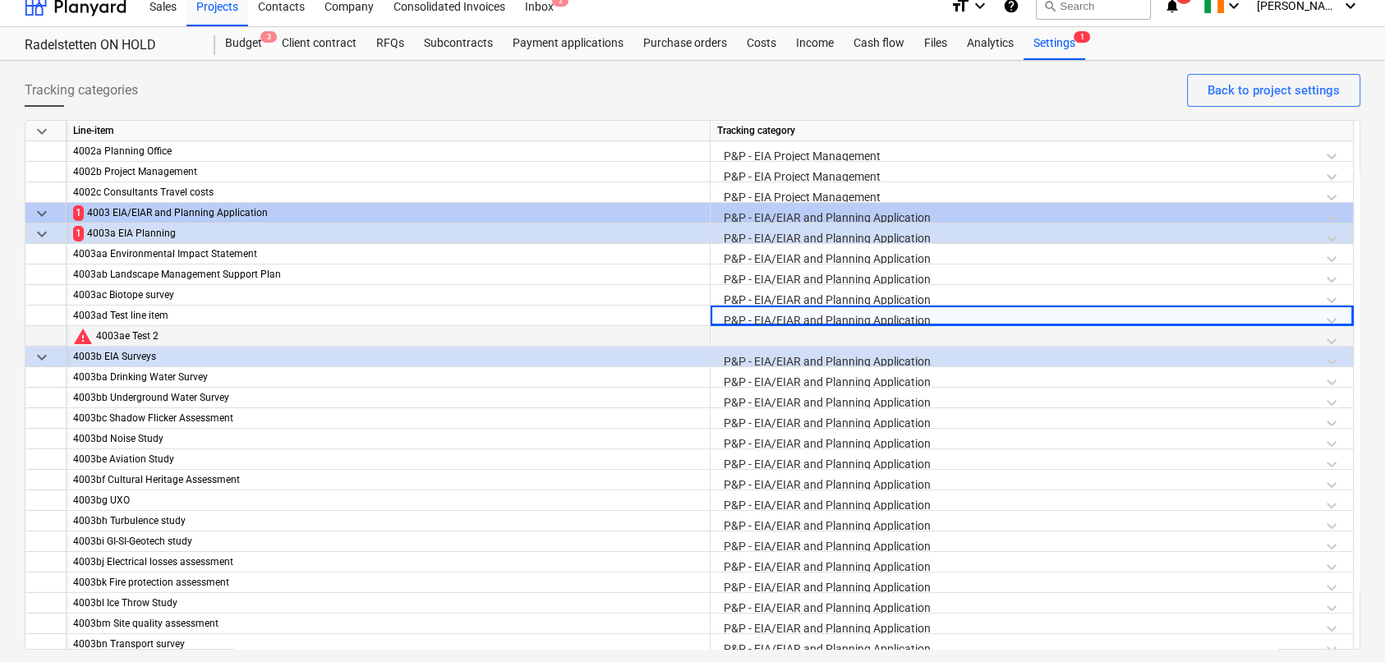
click at [754, 338] on div at bounding box center [1031, 340] width 629 height 29
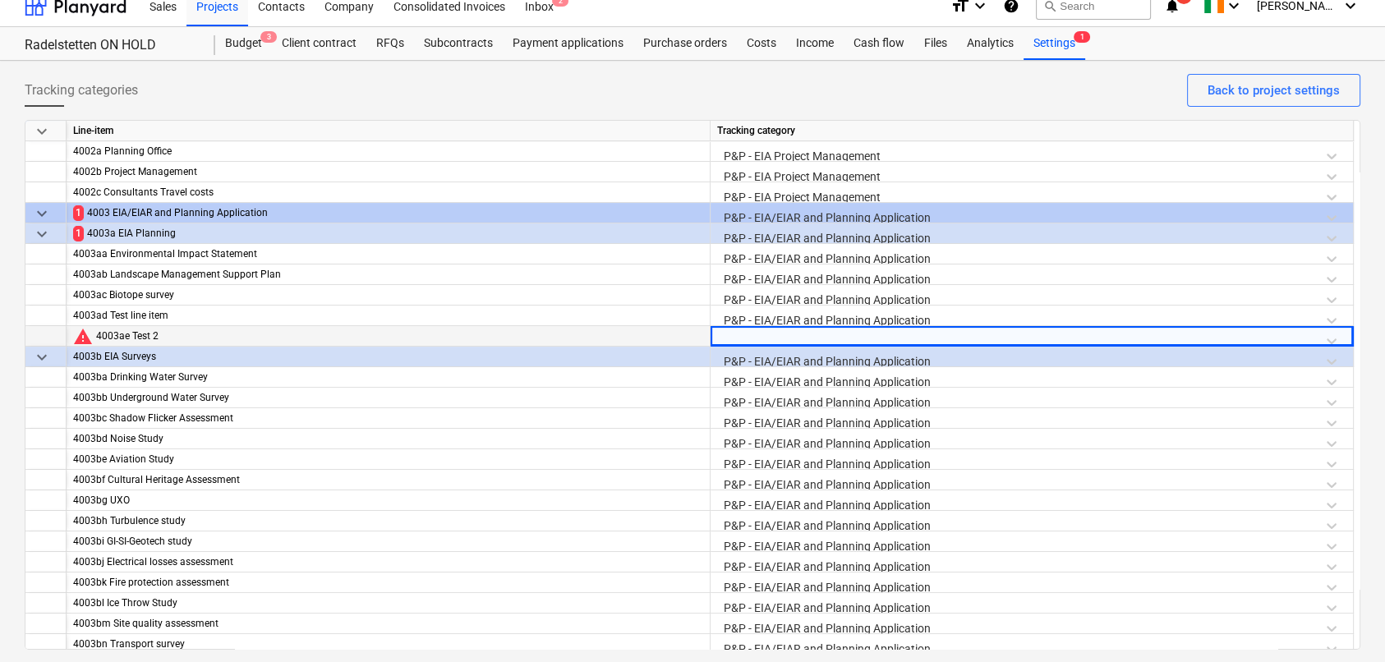
click at [754, 337] on div at bounding box center [1031, 340] width 629 height 29
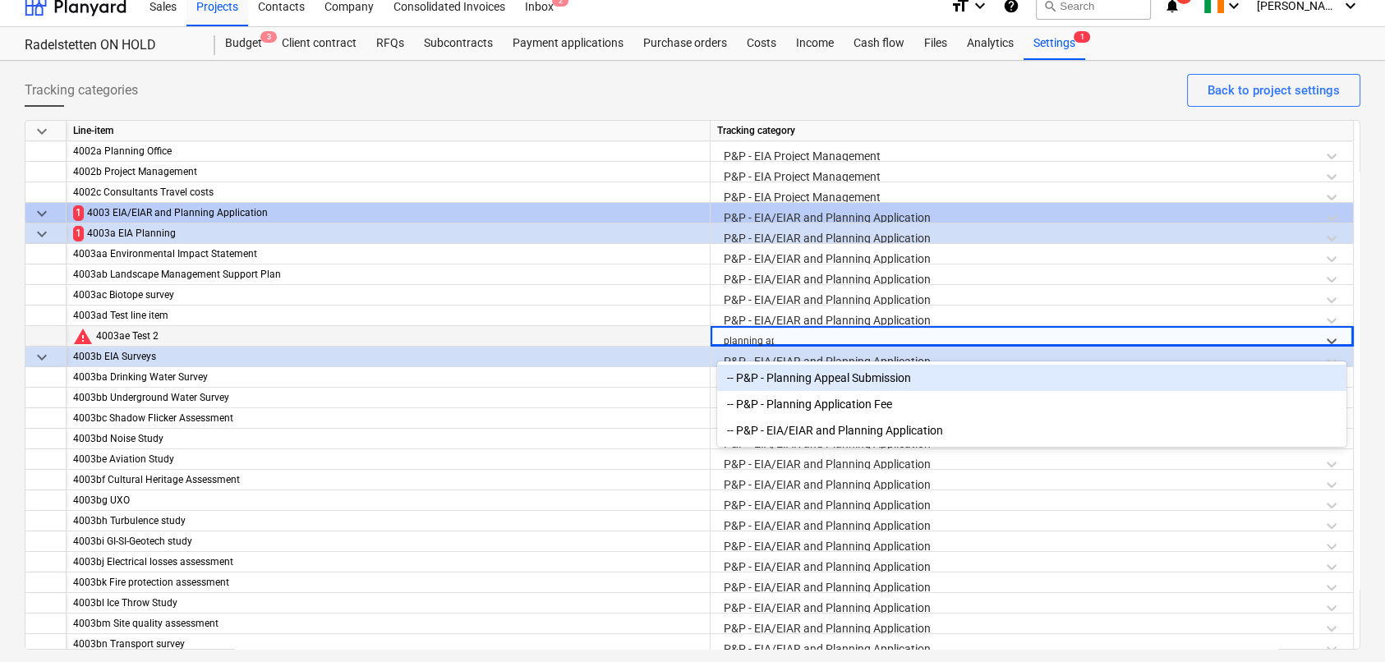
type input "planning app"
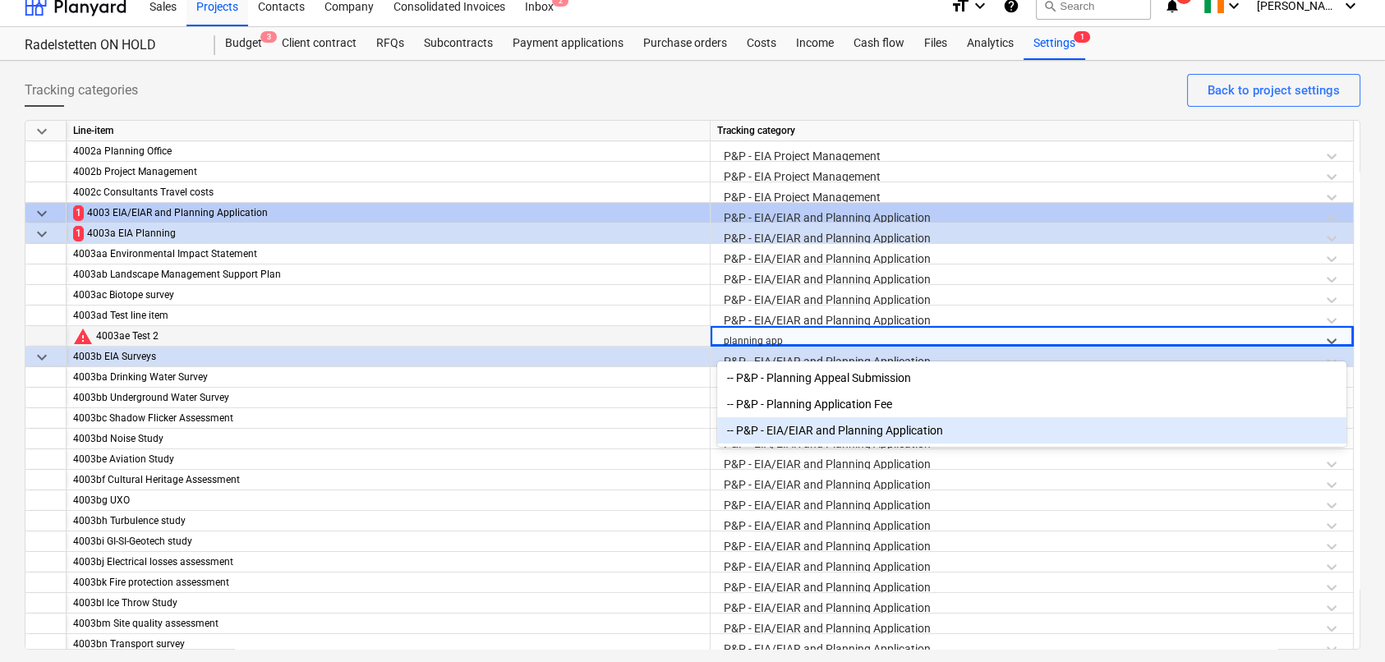
click at [797, 432] on div "-- P&P - EIA/EIAR and Planning Application" at bounding box center [1031, 430] width 629 height 26
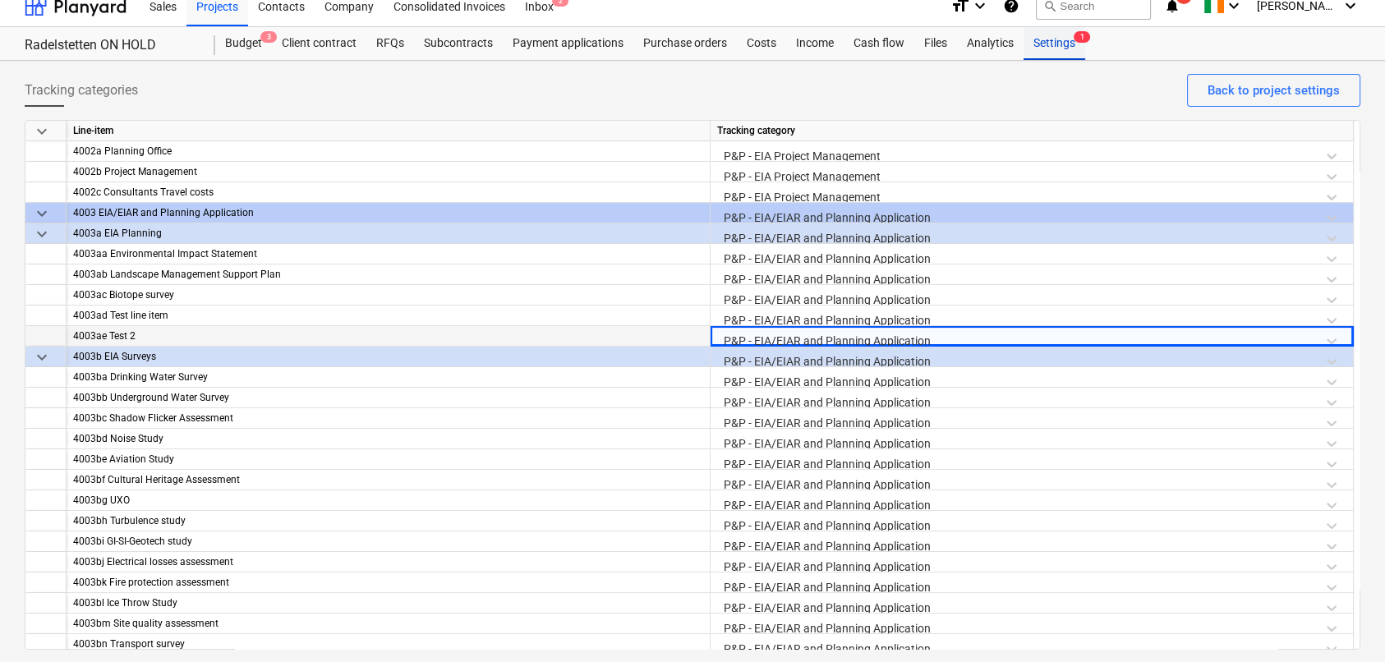
click at [1040, 44] on div "Settings 1" at bounding box center [1055, 43] width 62 height 33
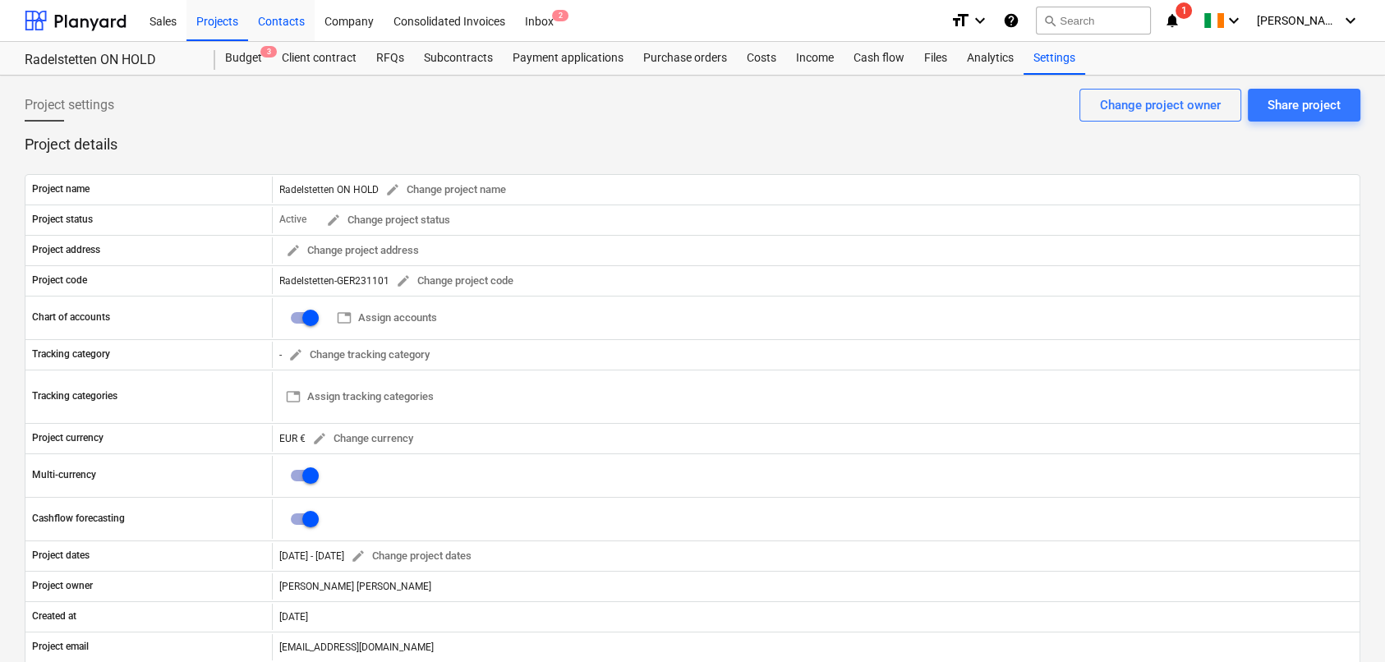
click at [285, 22] on div "Contacts" at bounding box center [281, 20] width 67 height 42
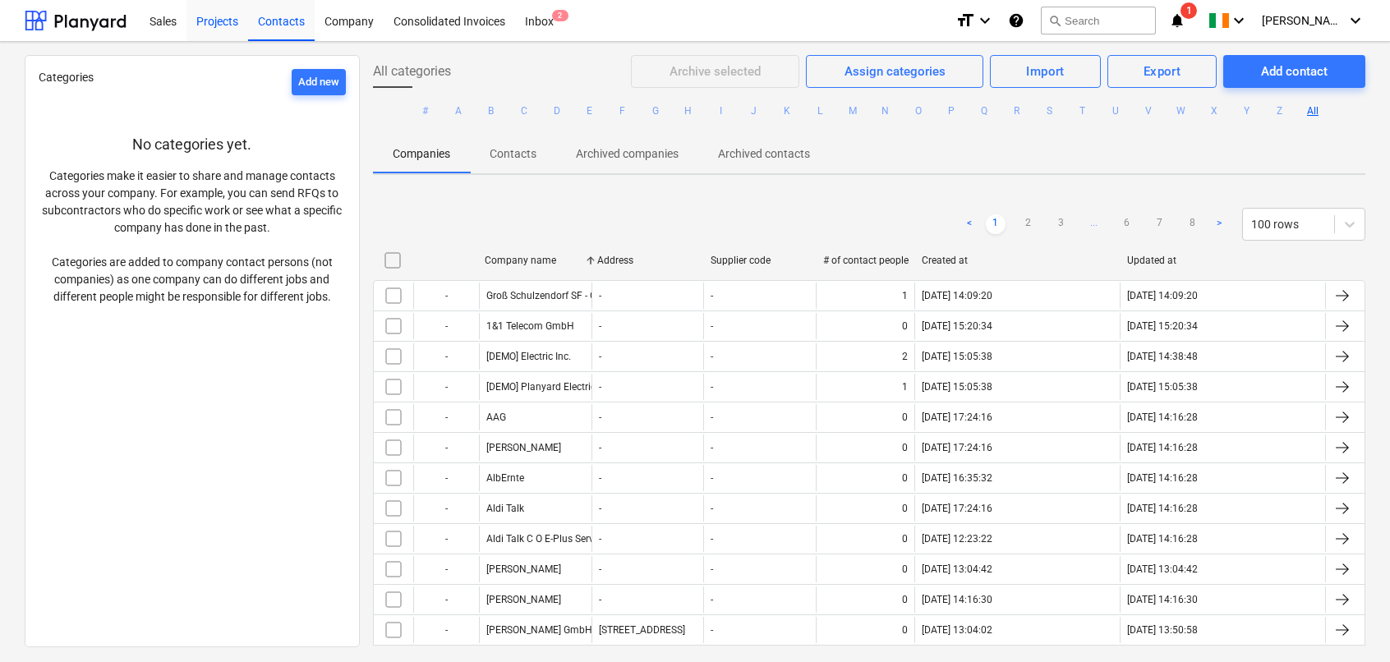
click at [210, 24] on div "Projects" at bounding box center [218, 20] width 62 height 42
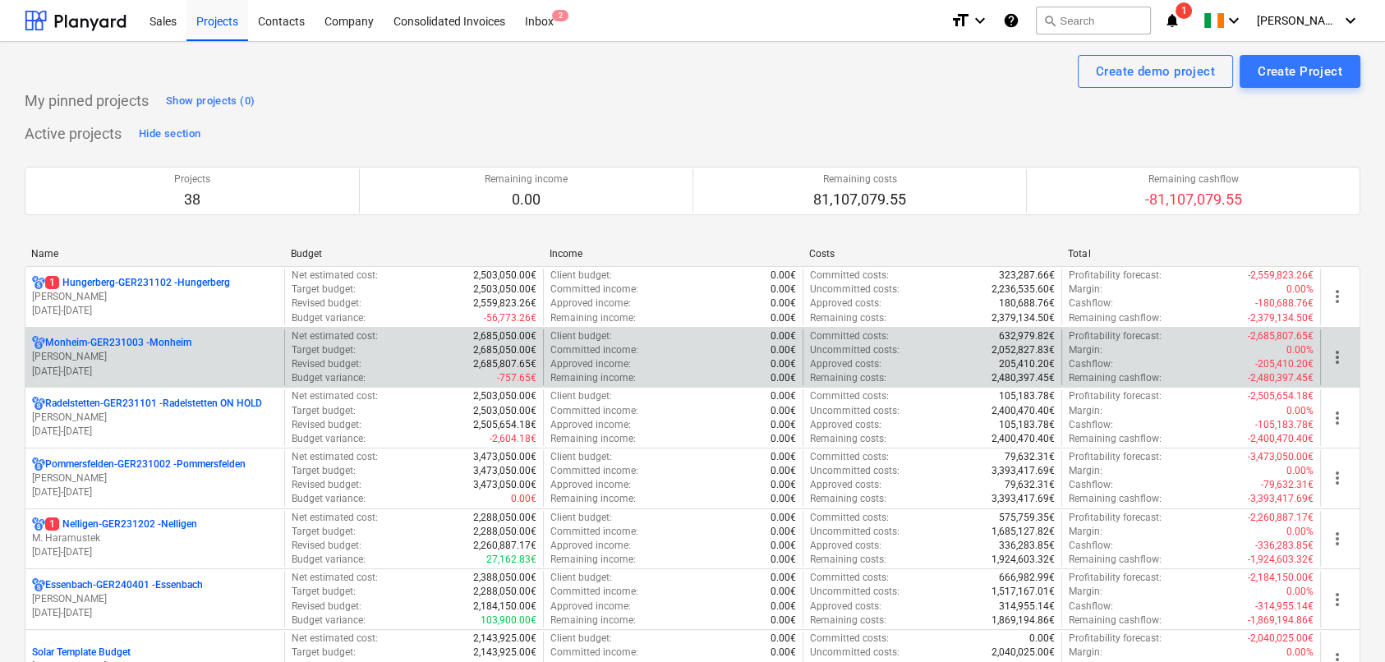
click at [154, 347] on p "Monheim-GER231003 - [GEOGRAPHIC_DATA]" at bounding box center [118, 343] width 146 height 14
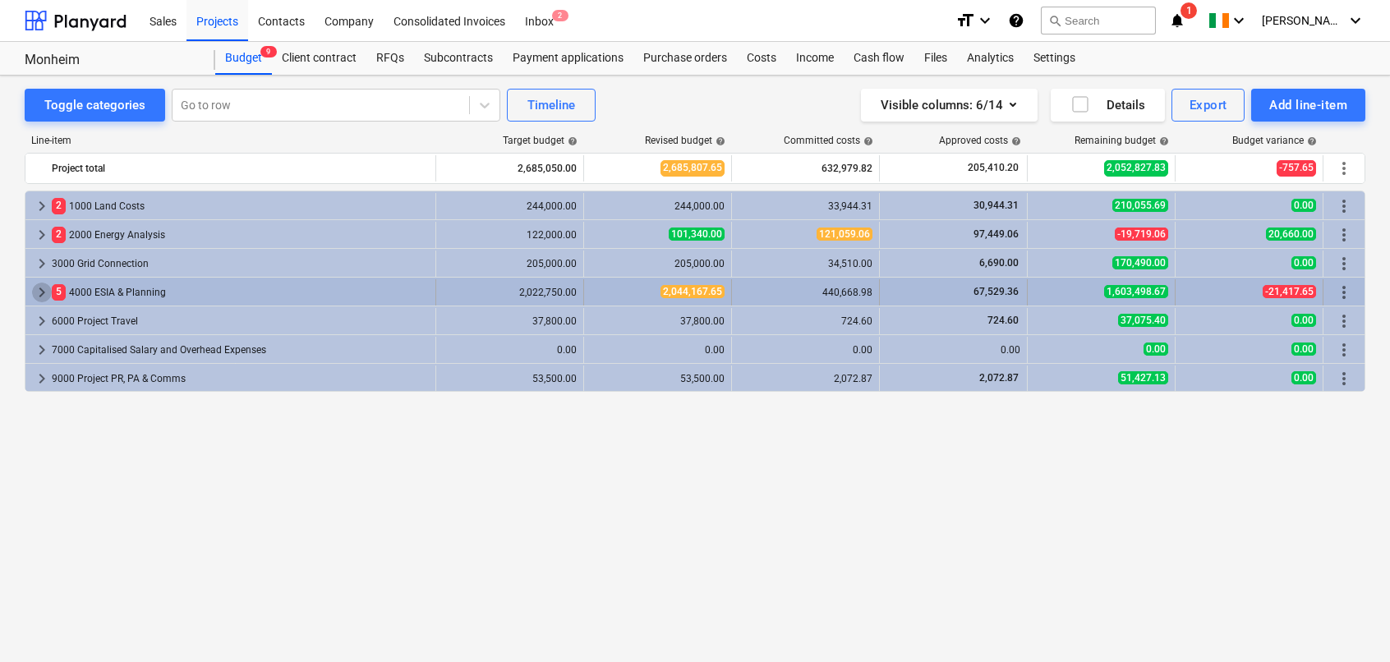
click at [43, 294] on span "keyboard_arrow_right" at bounding box center [42, 293] width 20 height 20
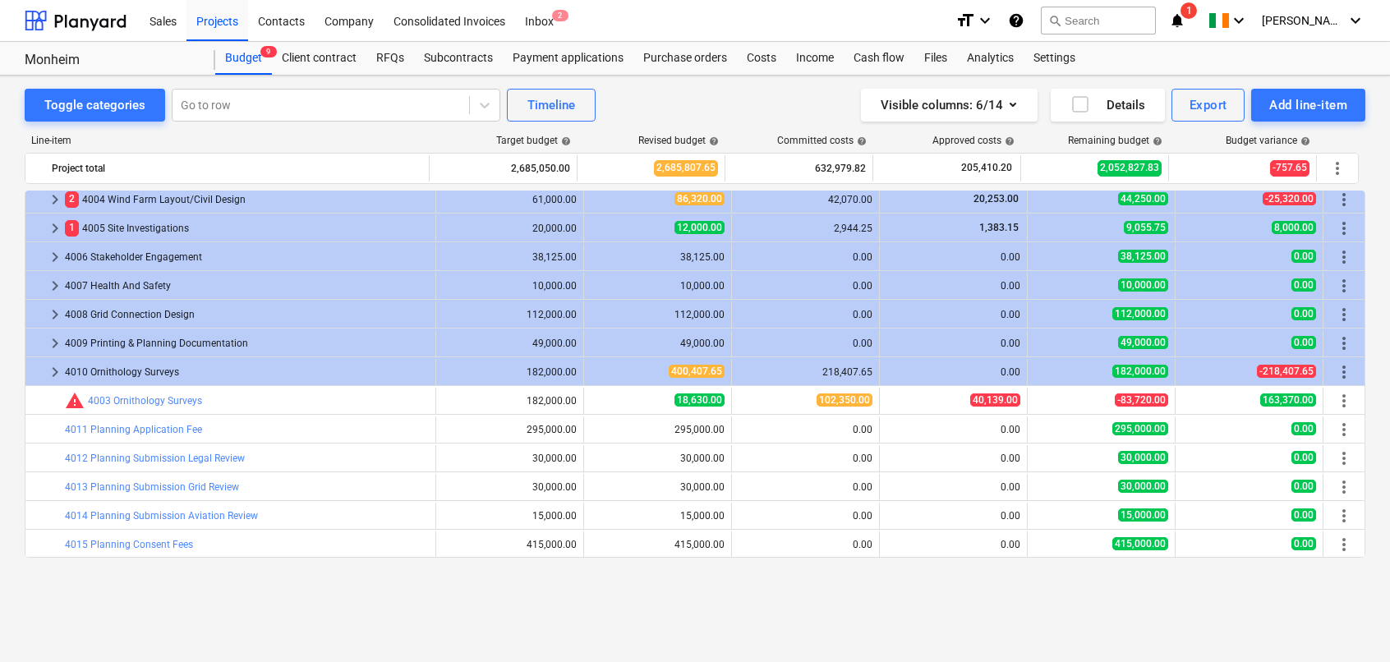
scroll to position [126, 0]
